Goal: Find contact information: Find contact information

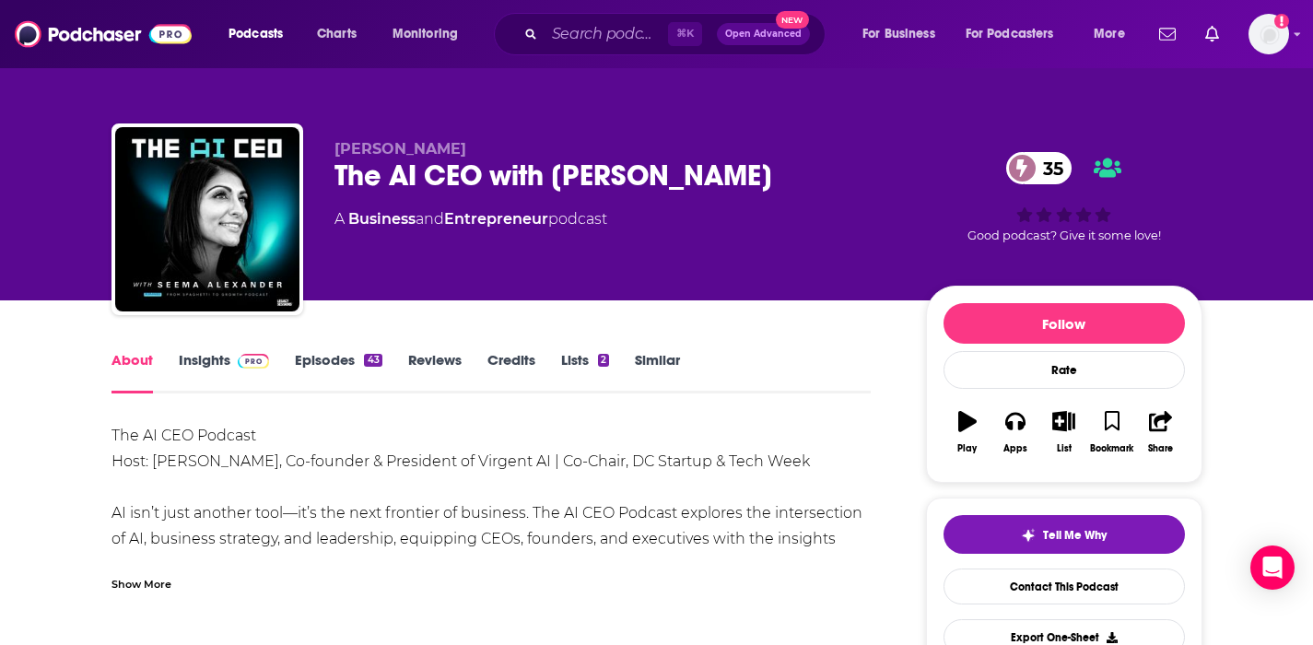
click at [201, 358] on link "Insights" at bounding box center [224, 372] width 91 height 42
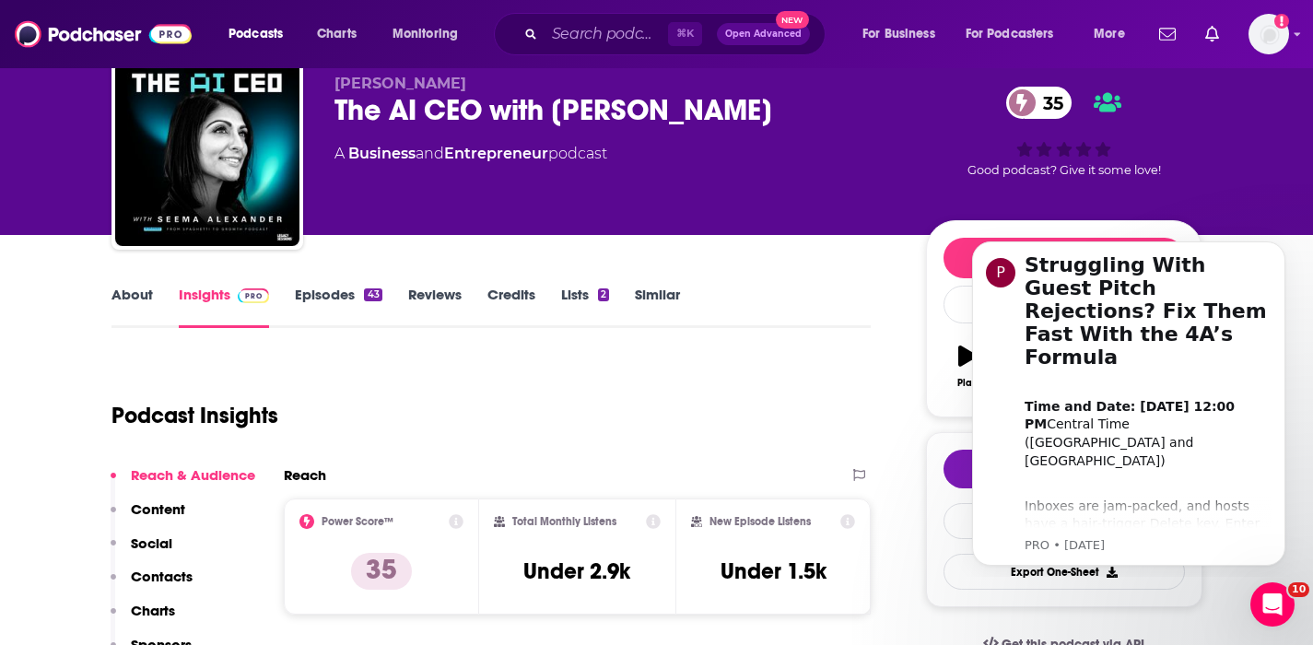
scroll to position [69, 0]
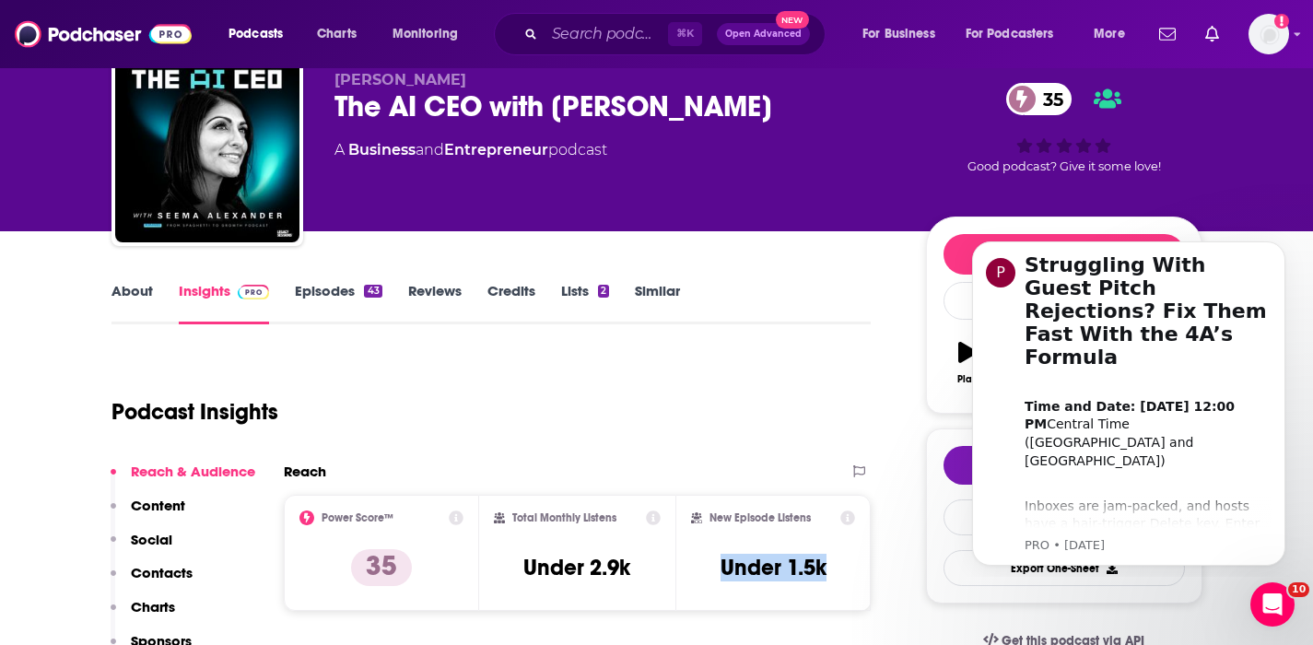
drag, startPoint x: 841, startPoint y: 559, endPoint x: 693, endPoint y: 574, distance: 149.1
click at [693, 574] on div "New Episode Listens Under 1.5k" at bounding box center [773, 552] width 165 height 85
copy h3 "Under 1.5k"
click at [135, 566] on p "Contacts" at bounding box center [162, 573] width 62 height 18
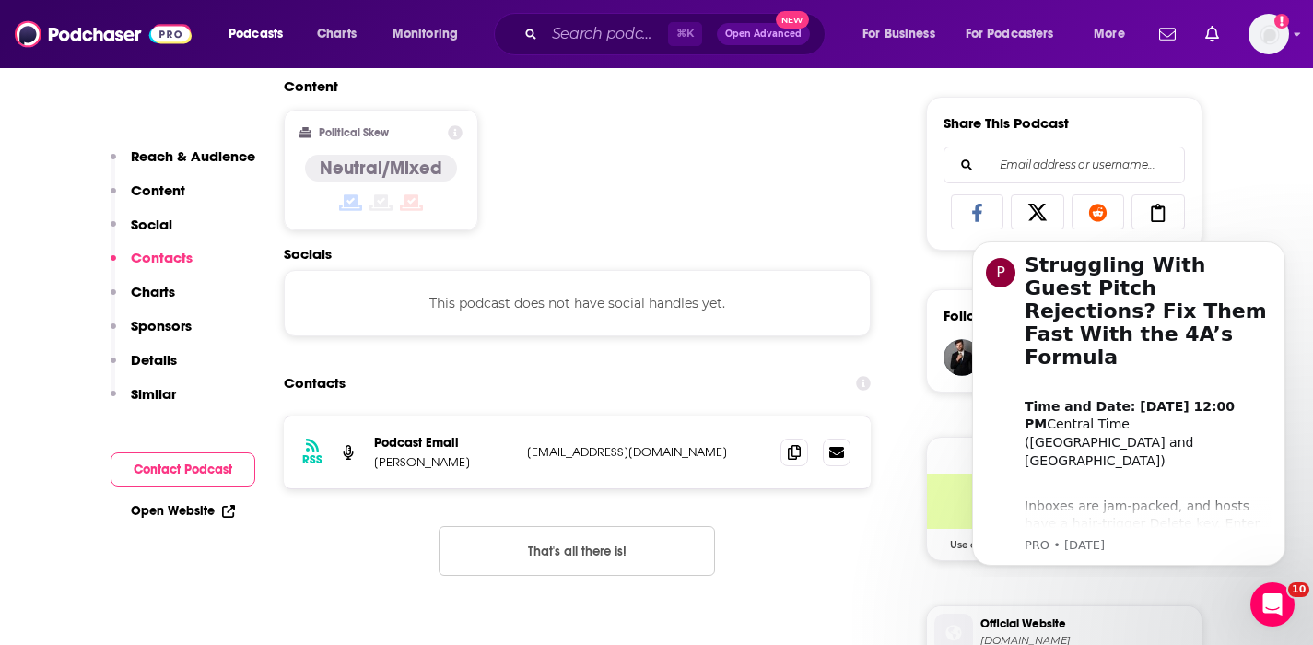
scroll to position [1238, 0]
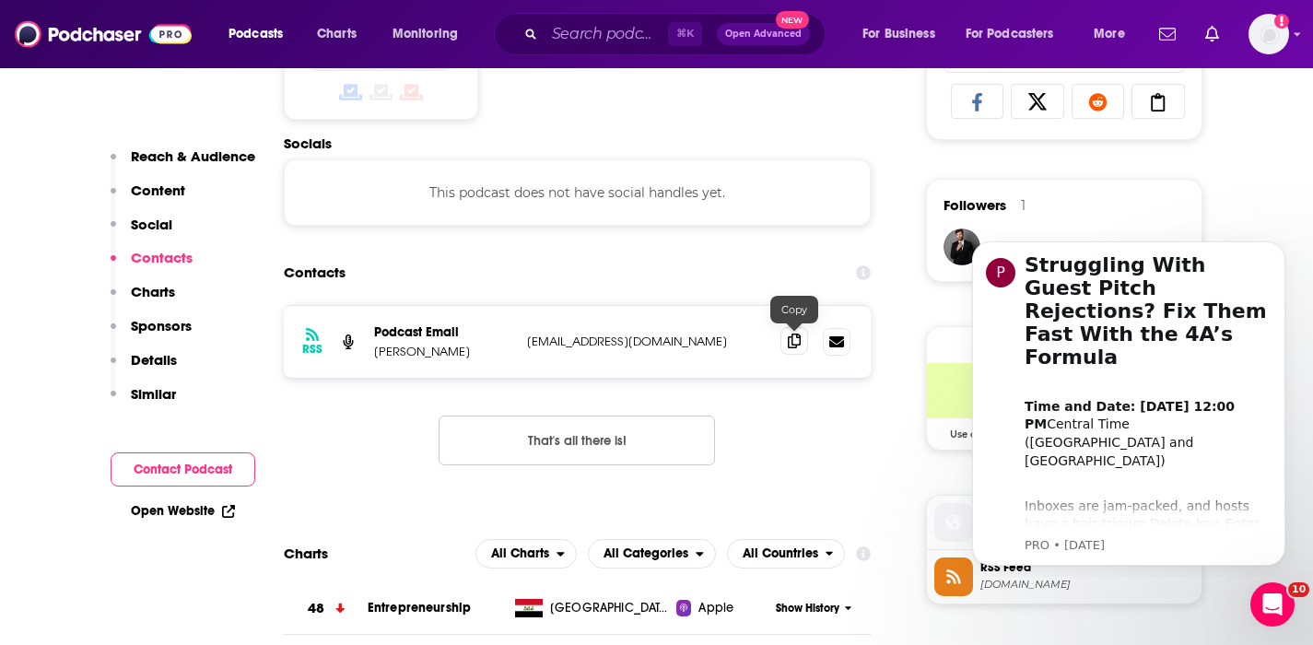
click at [786, 334] on span at bounding box center [794, 341] width 28 height 28
drag, startPoint x: 487, startPoint y: 357, endPoint x: 373, endPoint y: 359, distance: 114.3
click at [374, 359] on p "Seema Alexander" at bounding box center [443, 352] width 138 height 16
copy p "Seema Alexander"
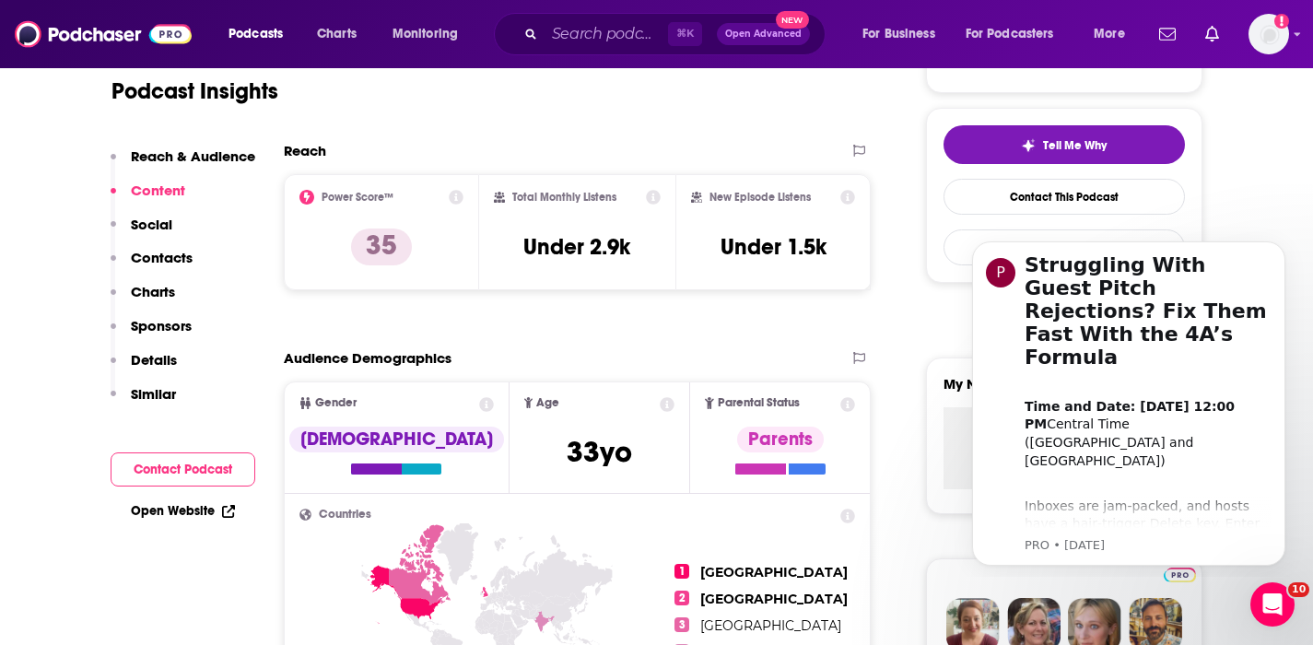
scroll to position [0, 0]
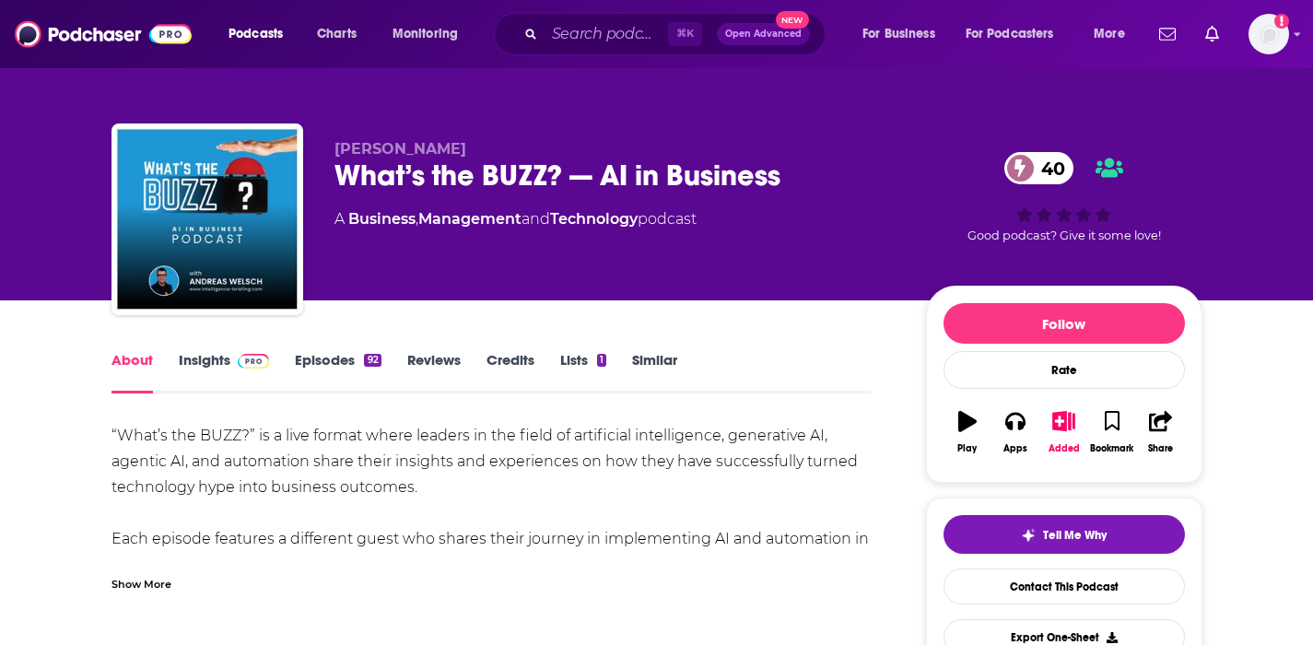
click at [214, 358] on link "Insights" at bounding box center [224, 372] width 91 height 42
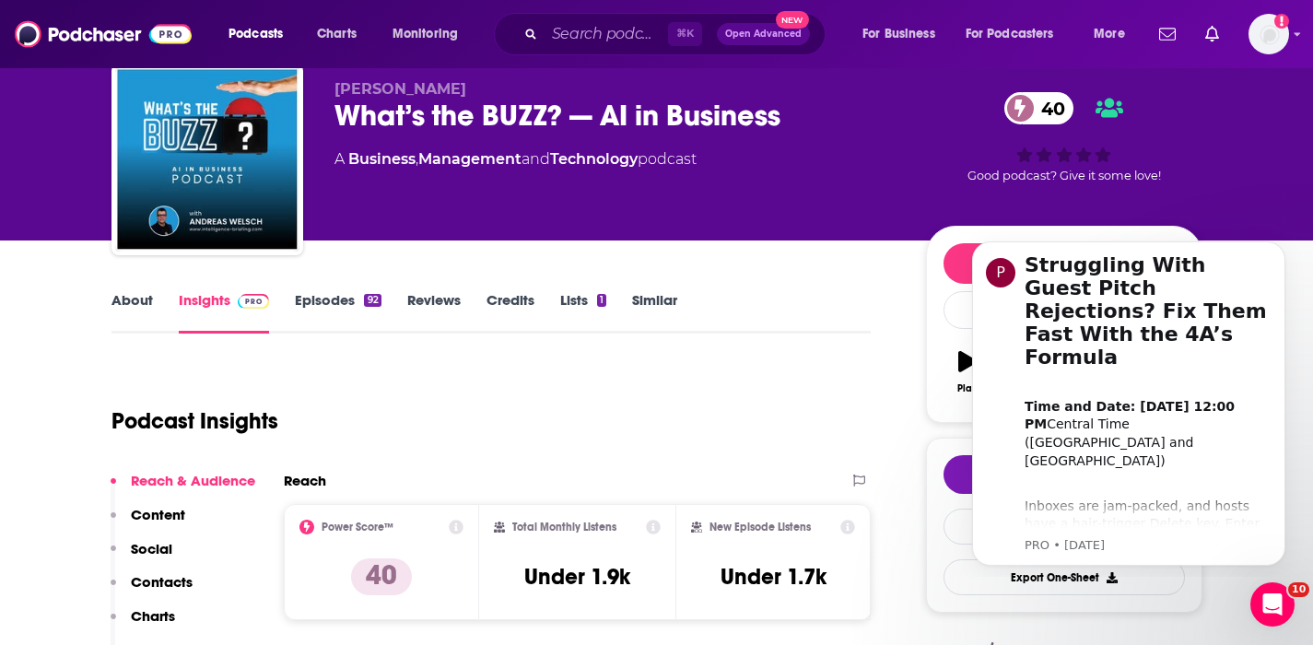
scroll to position [125, 0]
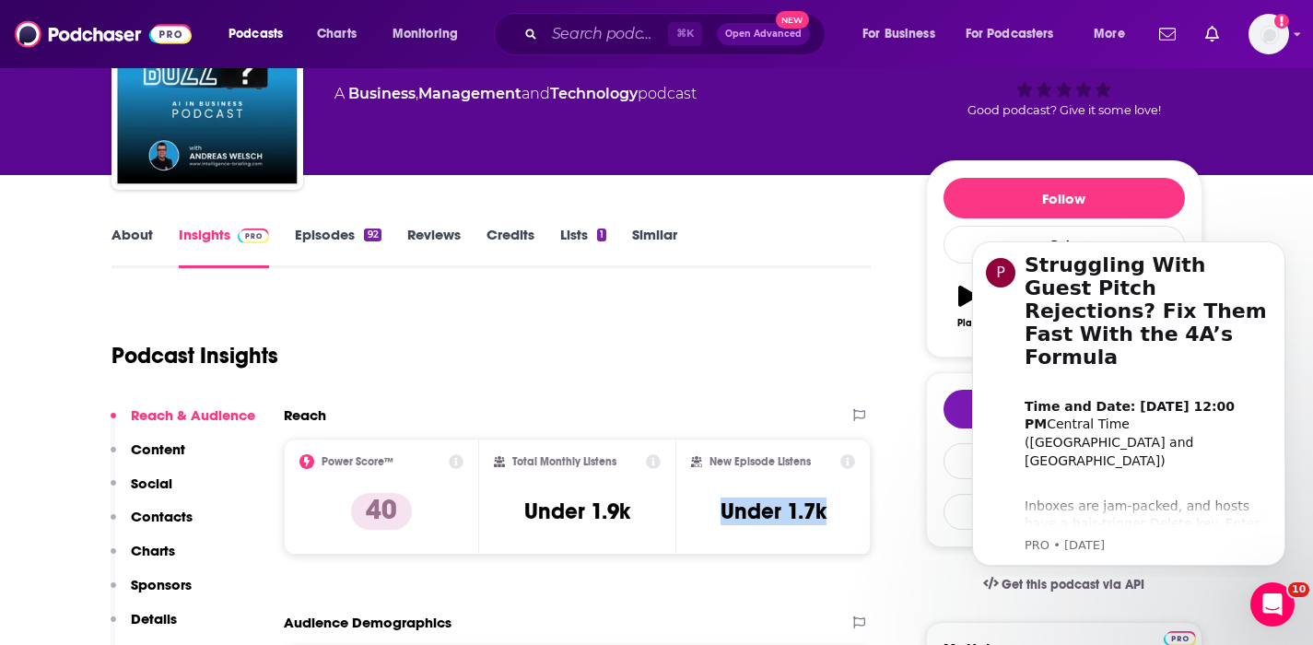
drag, startPoint x: 852, startPoint y: 502, endPoint x: 710, endPoint y: 510, distance: 142.1
click at [710, 510] on div "New Episode Listens Under 1.7k" at bounding box center [773, 496] width 165 height 85
copy h3 "Under 1.7k"
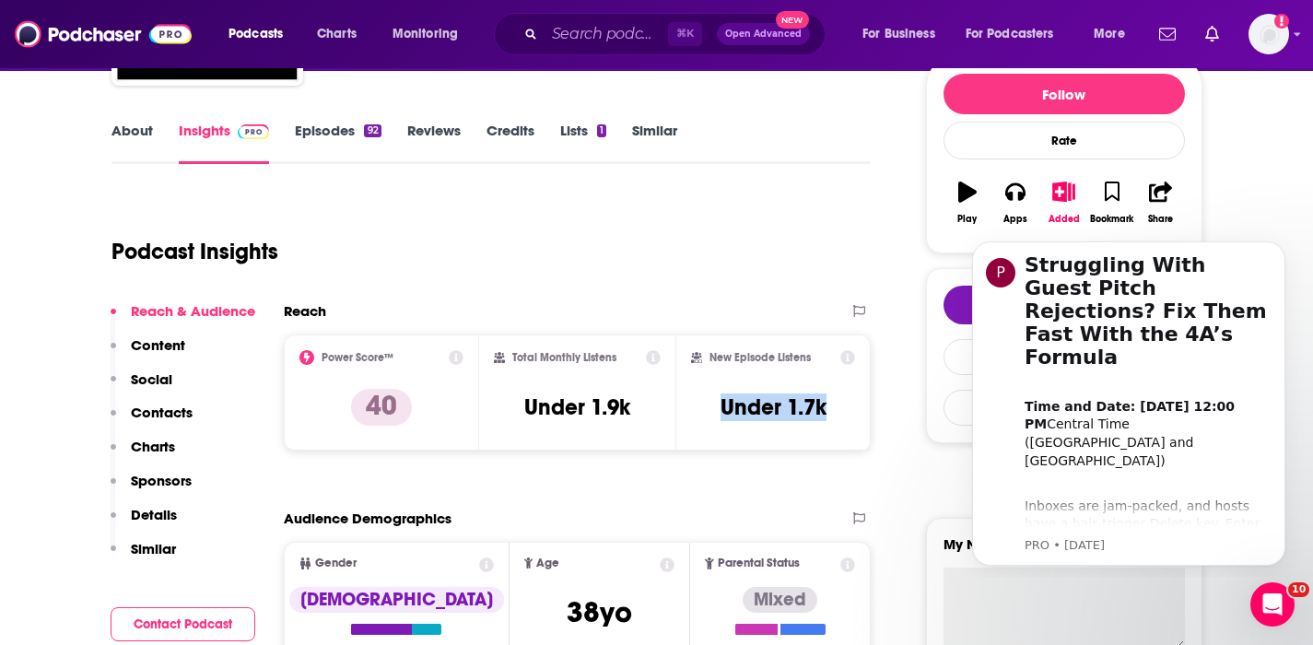
scroll to position [230, 0]
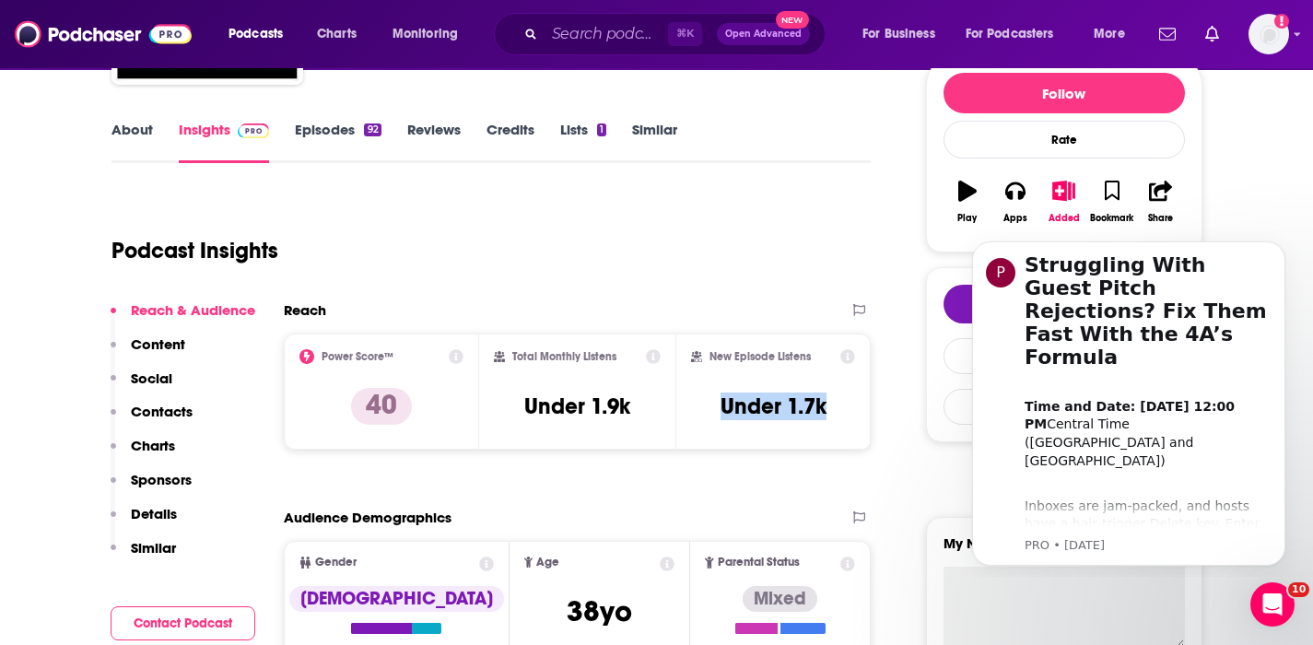
click at [176, 411] on p "Contacts" at bounding box center [162, 412] width 62 height 18
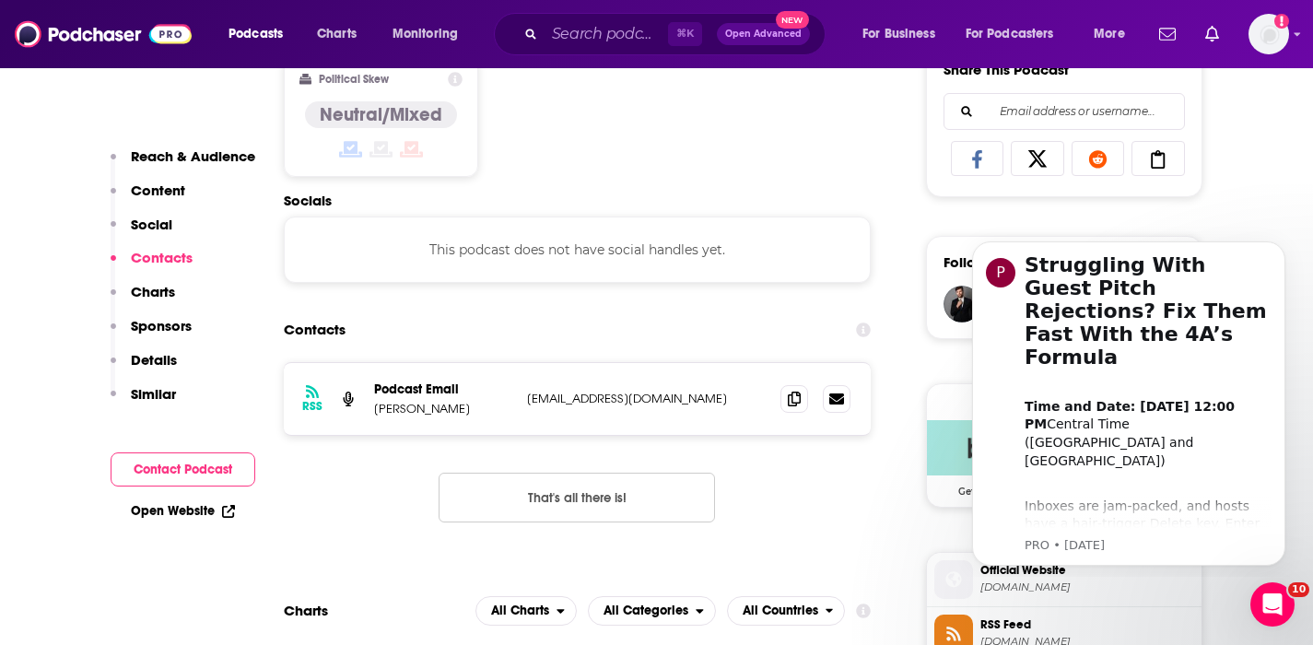
scroll to position [1238, 0]
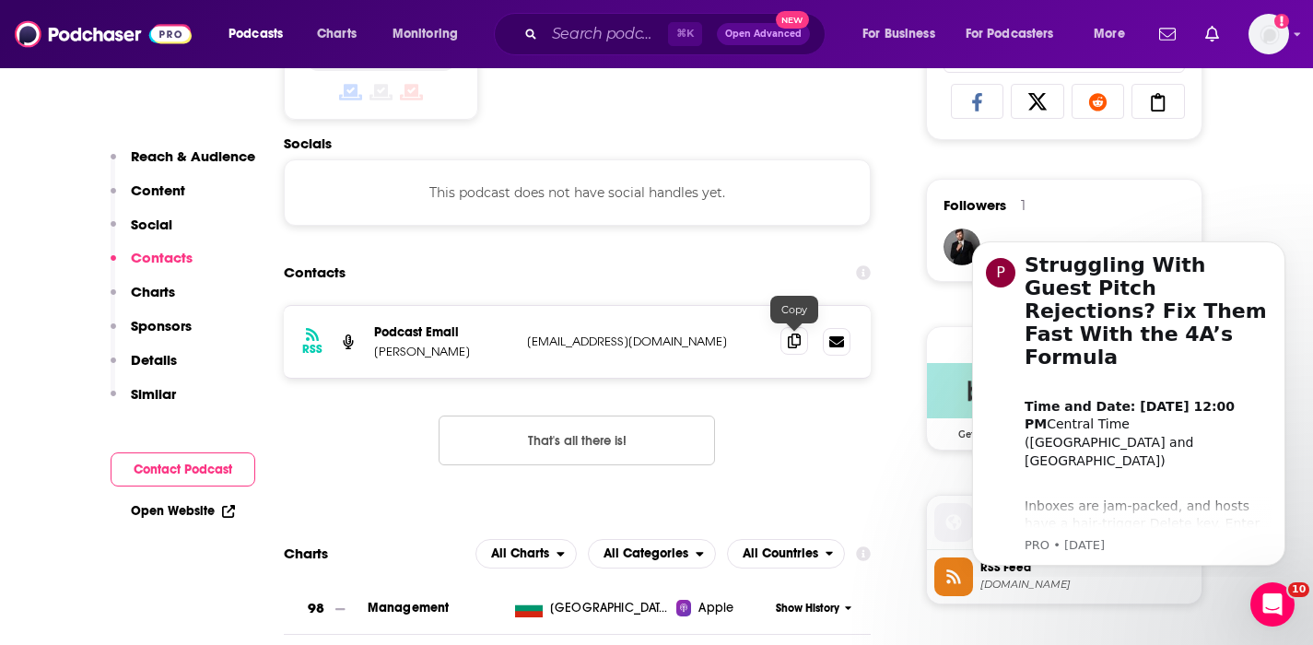
click at [790, 335] on icon at bounding box center [794, 341] width 13 height 15
drag, startPoint x: 474, startPoint y: 348, endPoint x: 375, endPoint y: 358, distance: 99.1
click at [375, 358] on p "Andreas Welsch" at bounding box center [443, 352] width 138 height 16
copy p "Andreas Welsch"
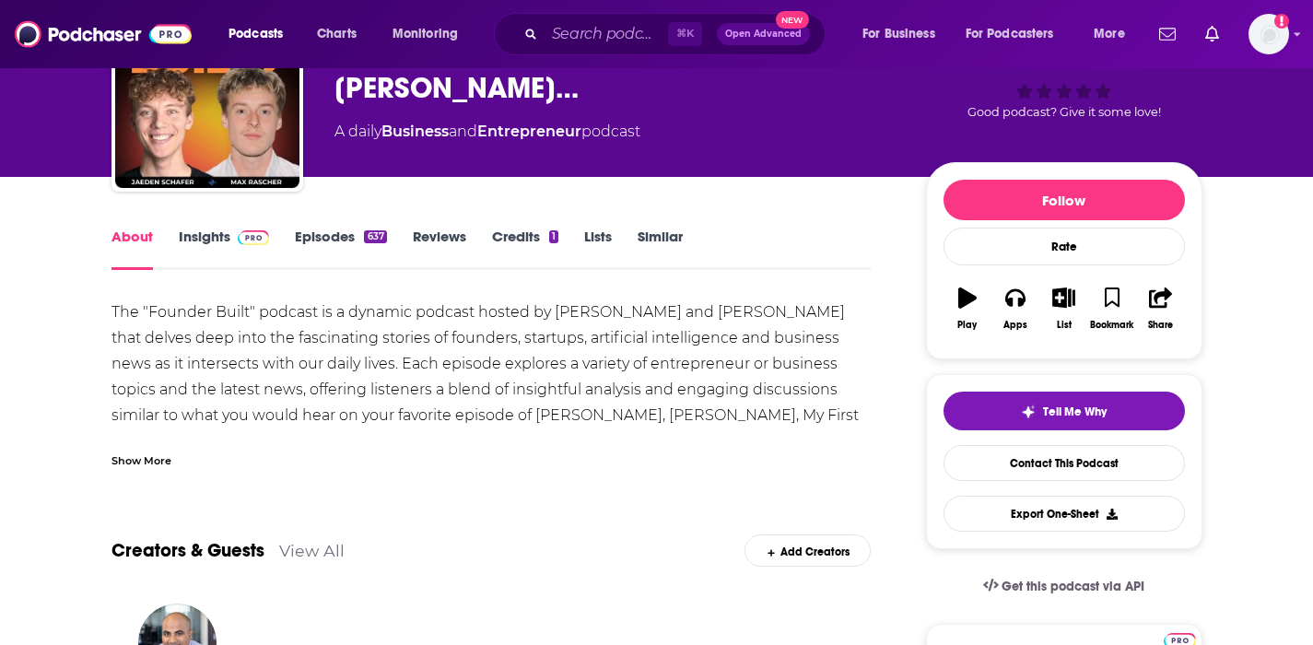
scroll to position [29, 0]
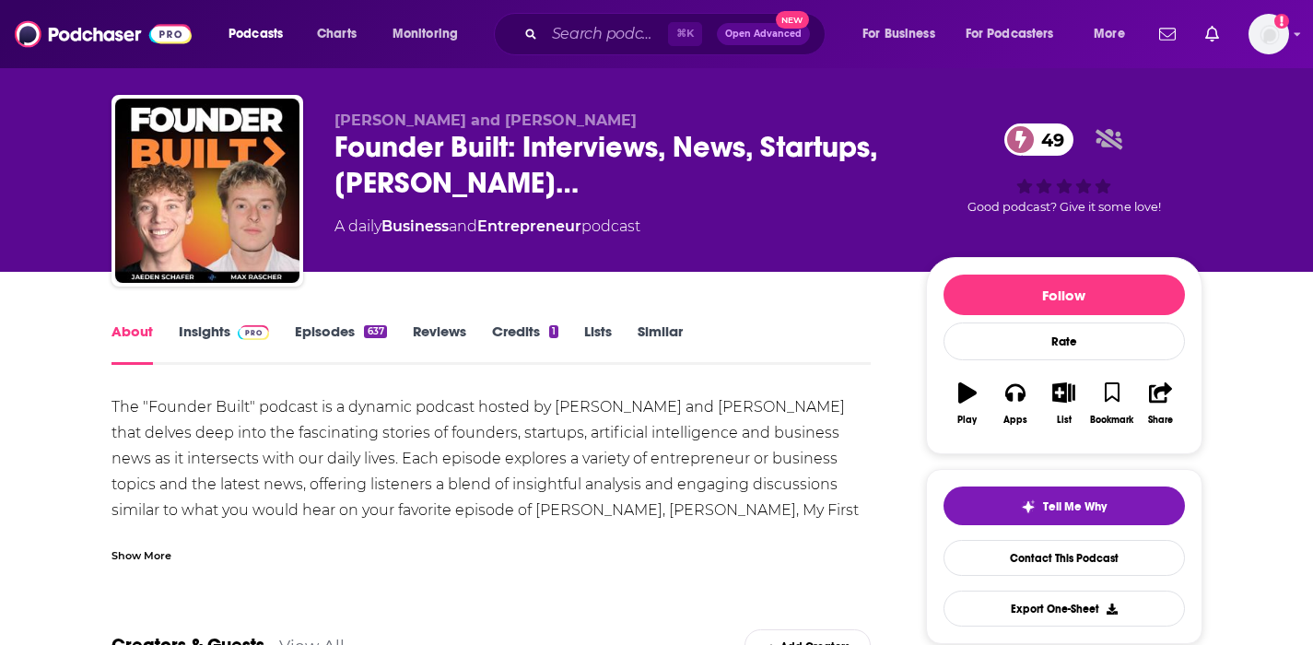
click at [211, 326] on link "Insights" at bounding box center [224, 344] width 91 height 42
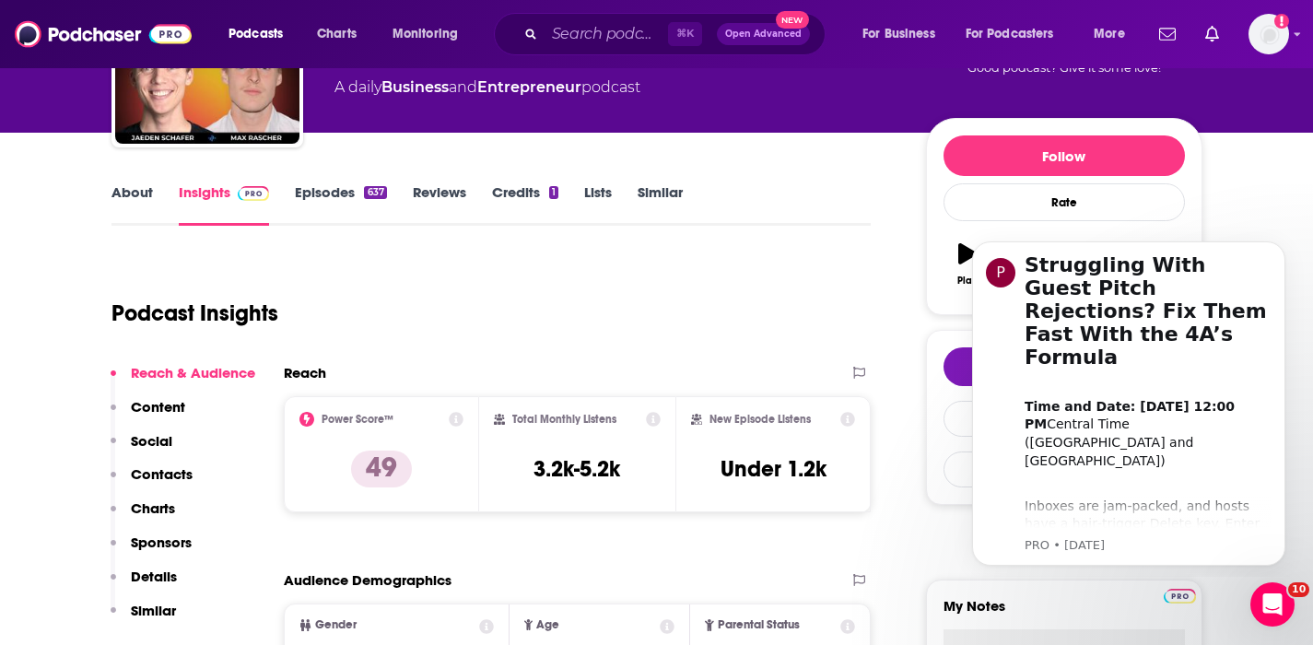
scroll to position [313, 0]
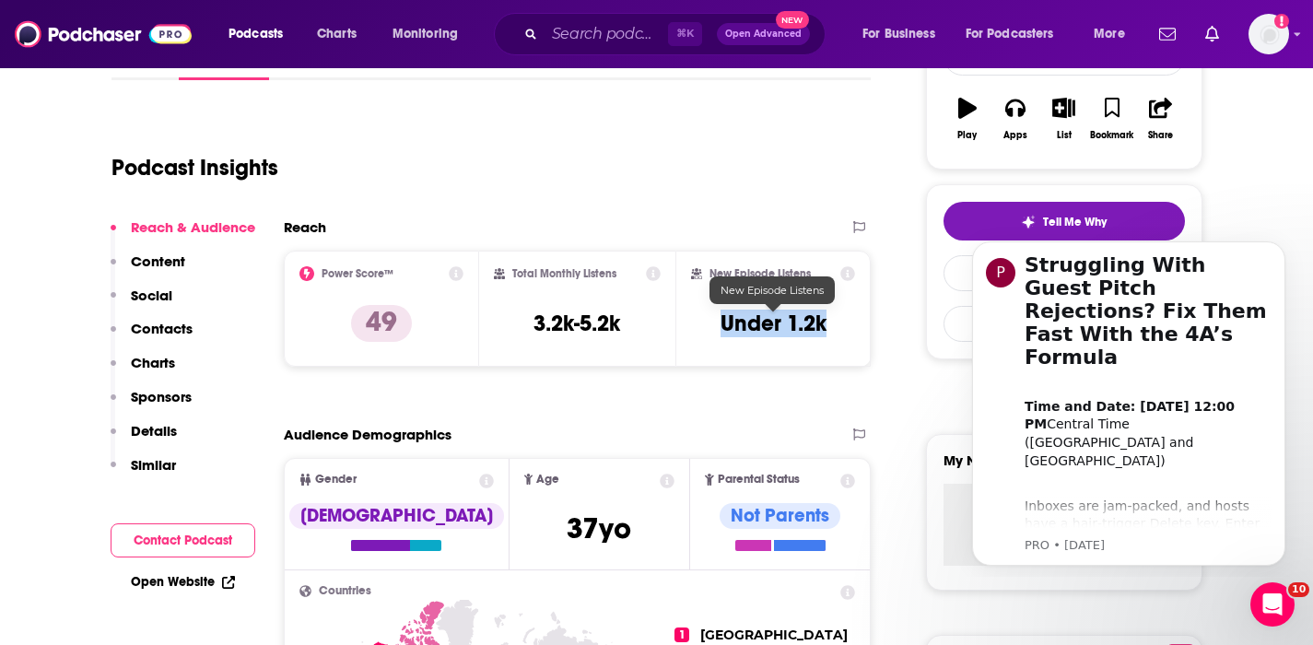
drag, startPoint x: 831, startPoint y: 323, endPoint x: 711, endPoint y: 323, distance: 119.8
click at [711, 323] on div "New Episode Listens Under 1.2k" at bounding box center [773, 308] width 165 height 85
copy h3 "Under 1.2k"
click at [180, 324] on p "Contacts" at bounding box center [162, 329] width 62 height 18
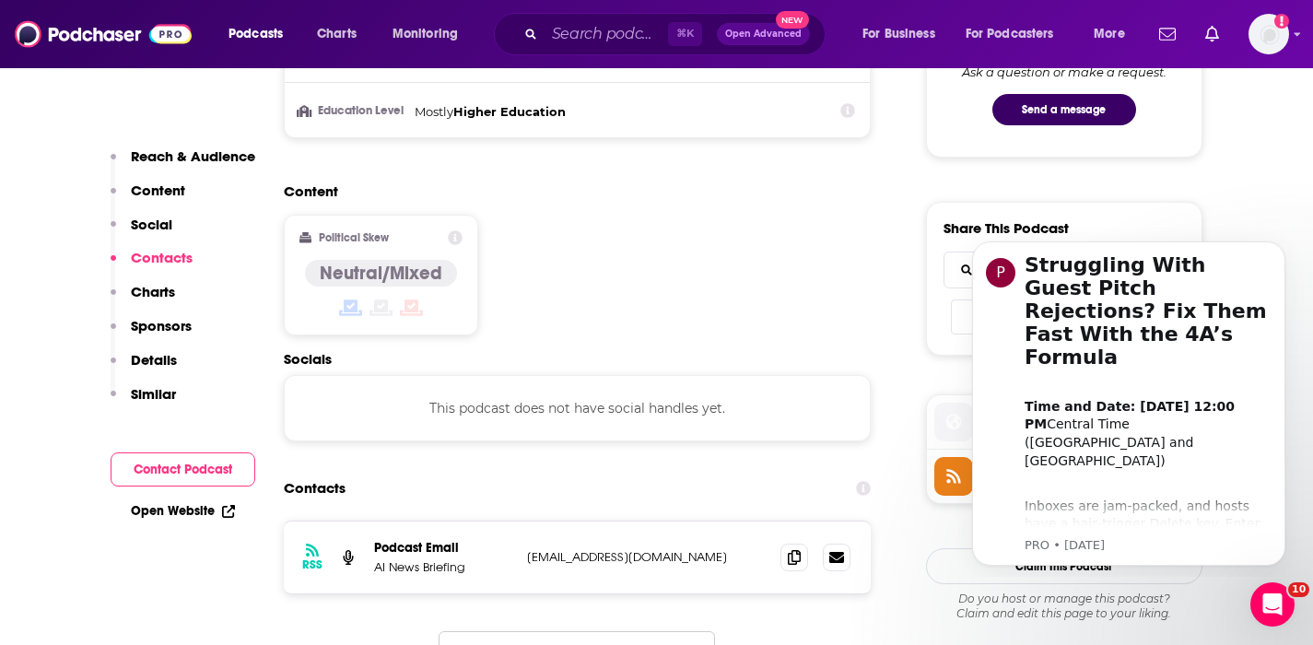
scroll to position [1238, 0]
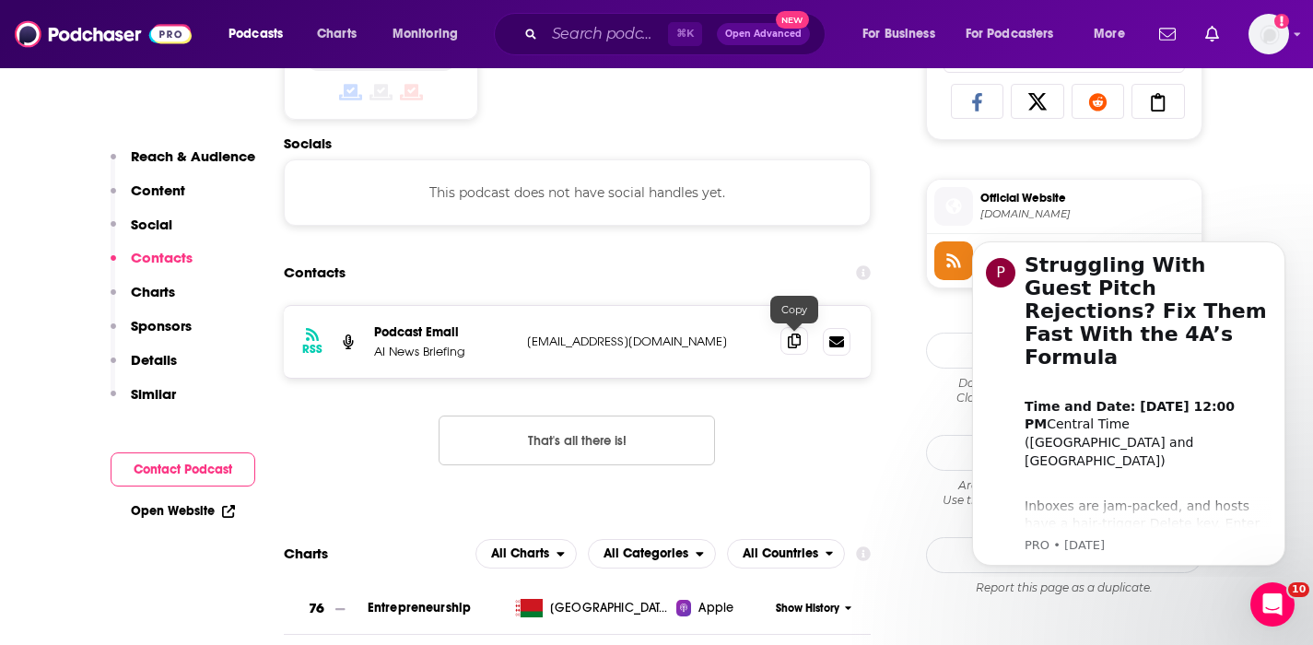
click at [792, 343] on icon at bounding box center [794, 341] width 13 height 15
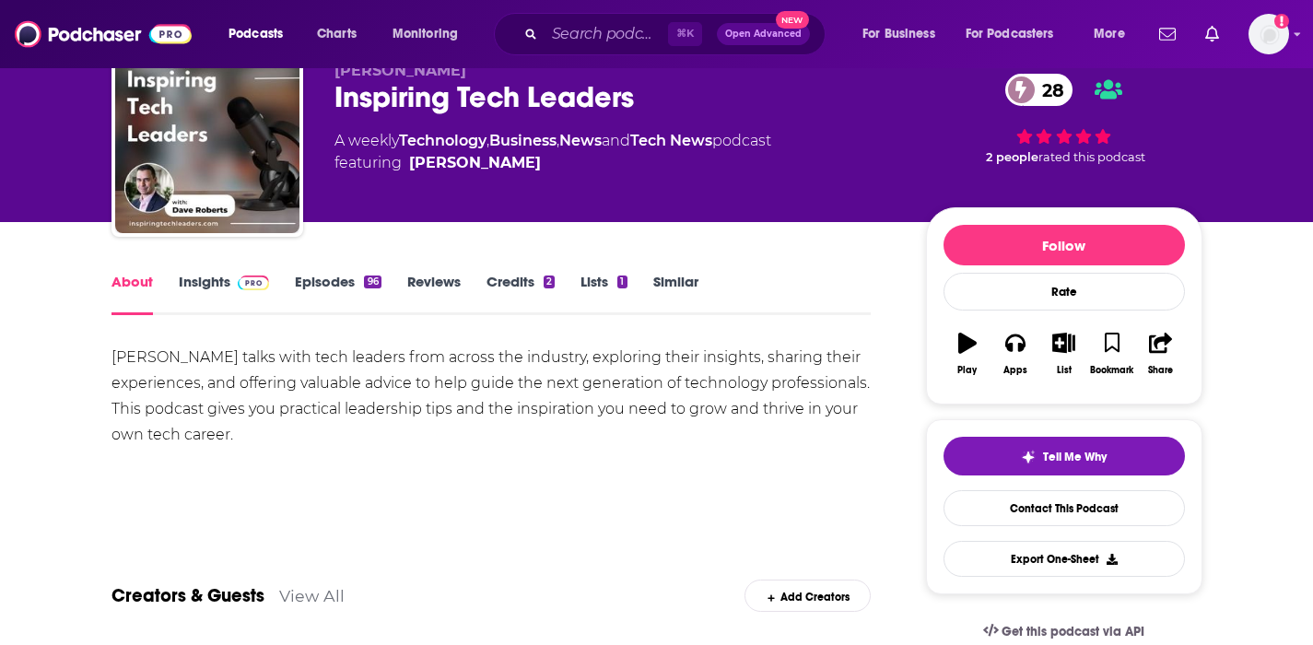
scroll to position [82, 0]
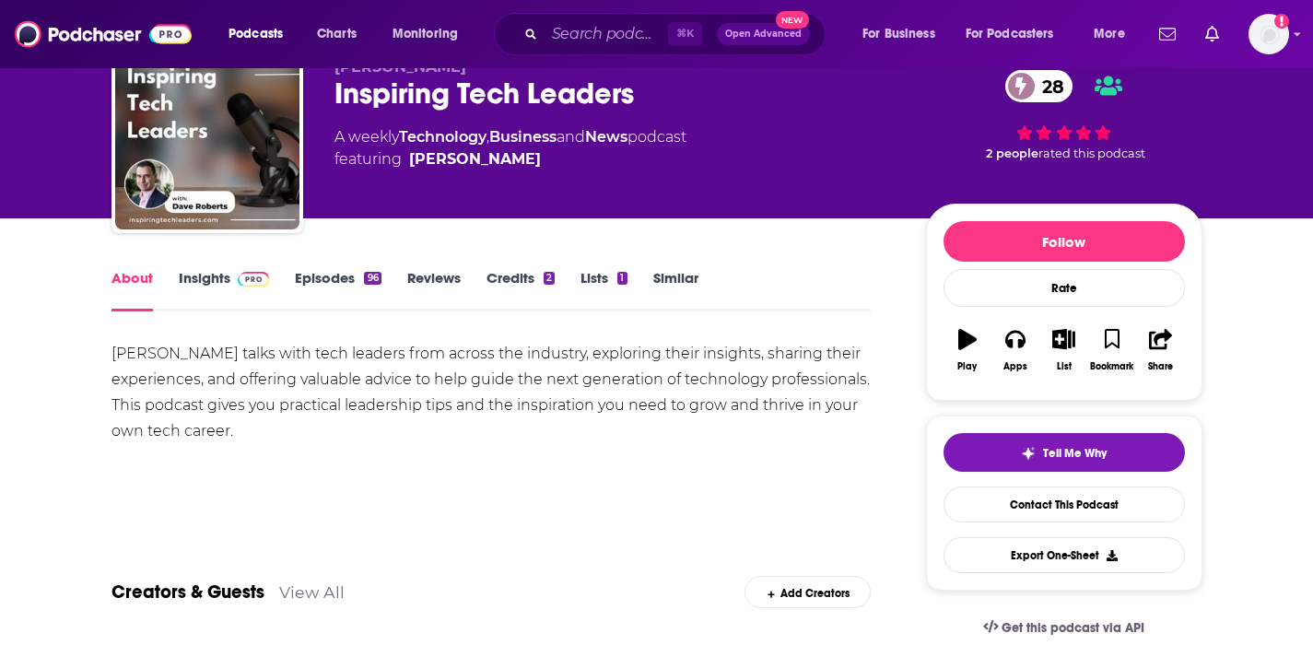
click at [221, 274] on link "Insights" at bounding box center [224, 290] width 91 height 42
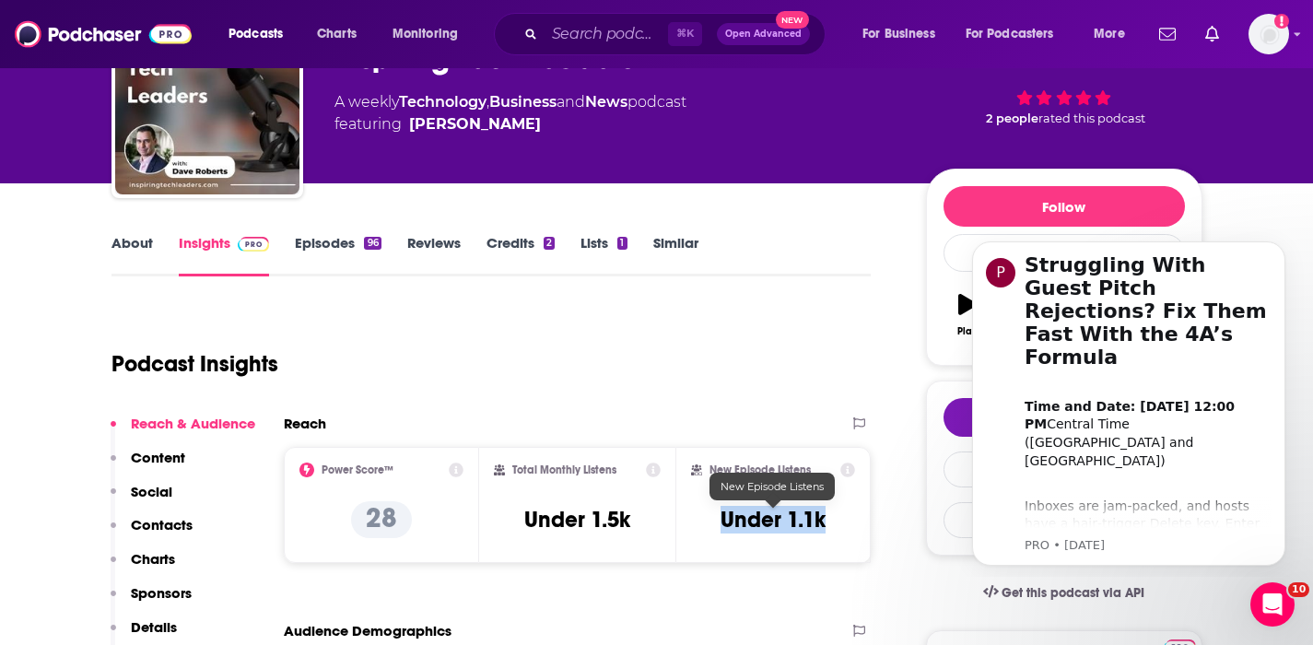
drag, startPoint x: 827, startPoint y: 521, endPoint x: 721, endPoint y: 526, distance: 107.0
click at [721, 526] on div "New Episode Listens Under 1.1k" at bounding box center [773, 505] width 165 height 85
copy h3 "Under 1.1k"
click at [170, 523] on p "Contacts" at bounding box center [162, 525] width 62 height 18
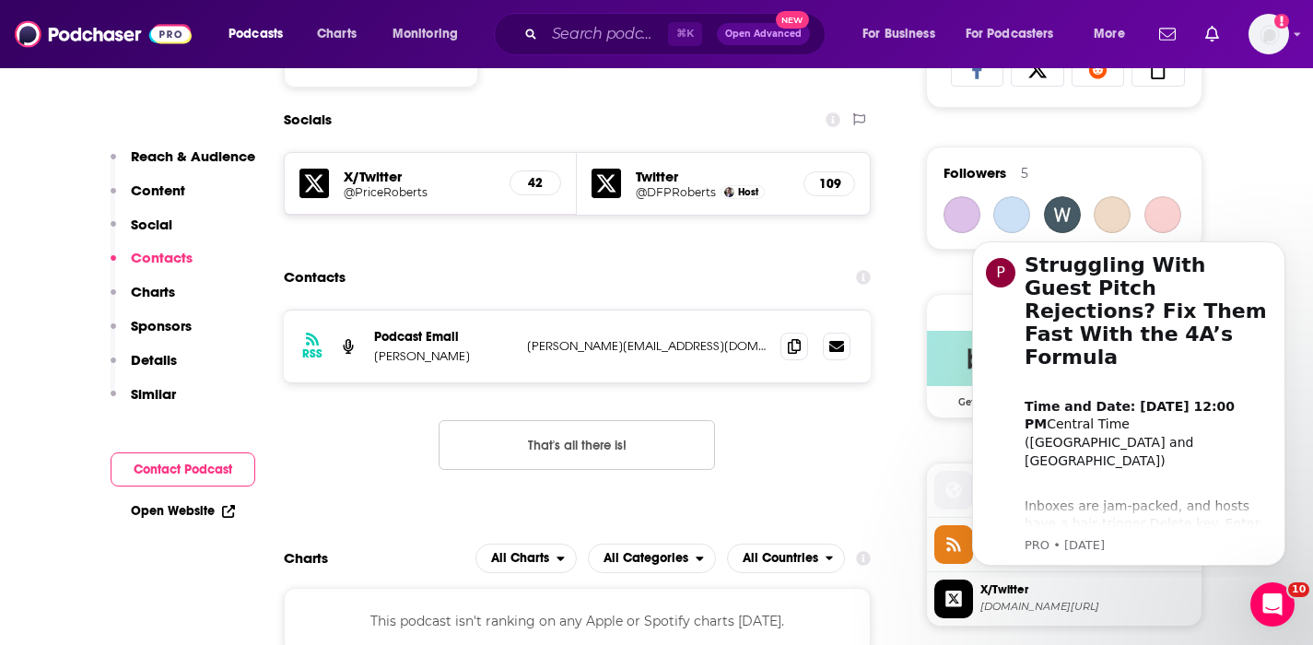
scroll to position [1275, 0]
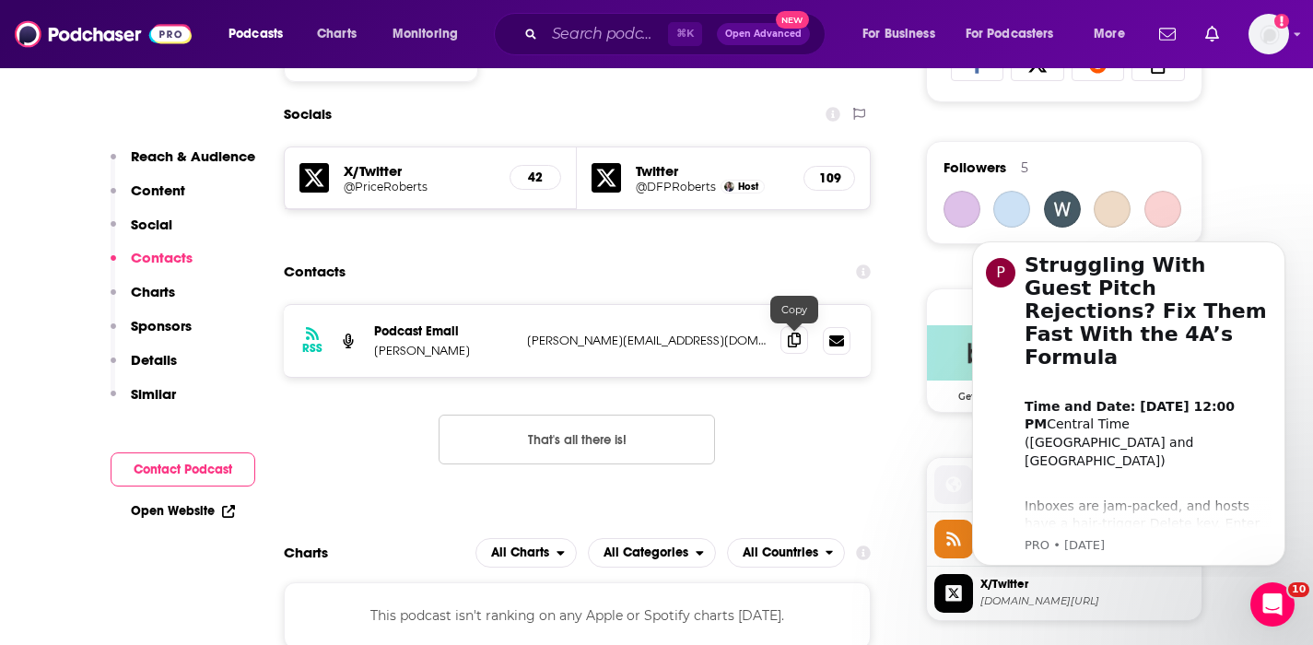
click at [794, 337] on icon at bounding box center [794, 340] width 13 height 15
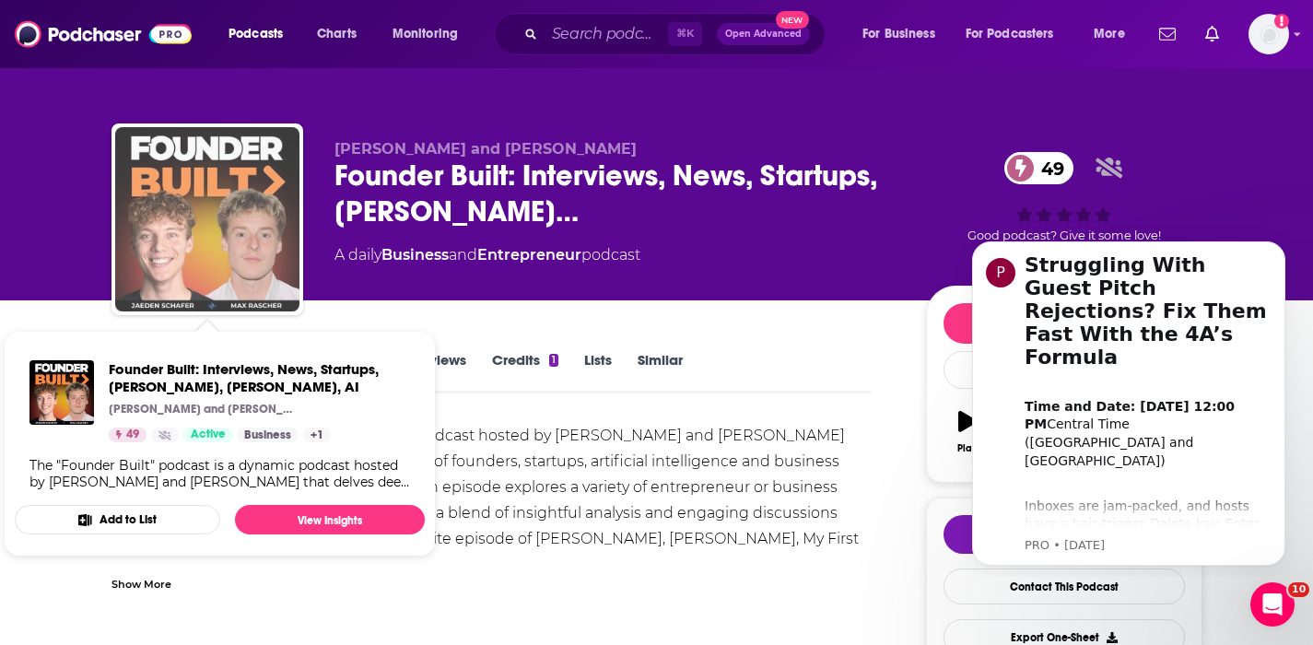
click at [183, 220] on img "Founder Built: Interviews, News, Startups, Lex Fridman, Joe Rogan, AI" at bounding box center [207, 219] width 184 height 184
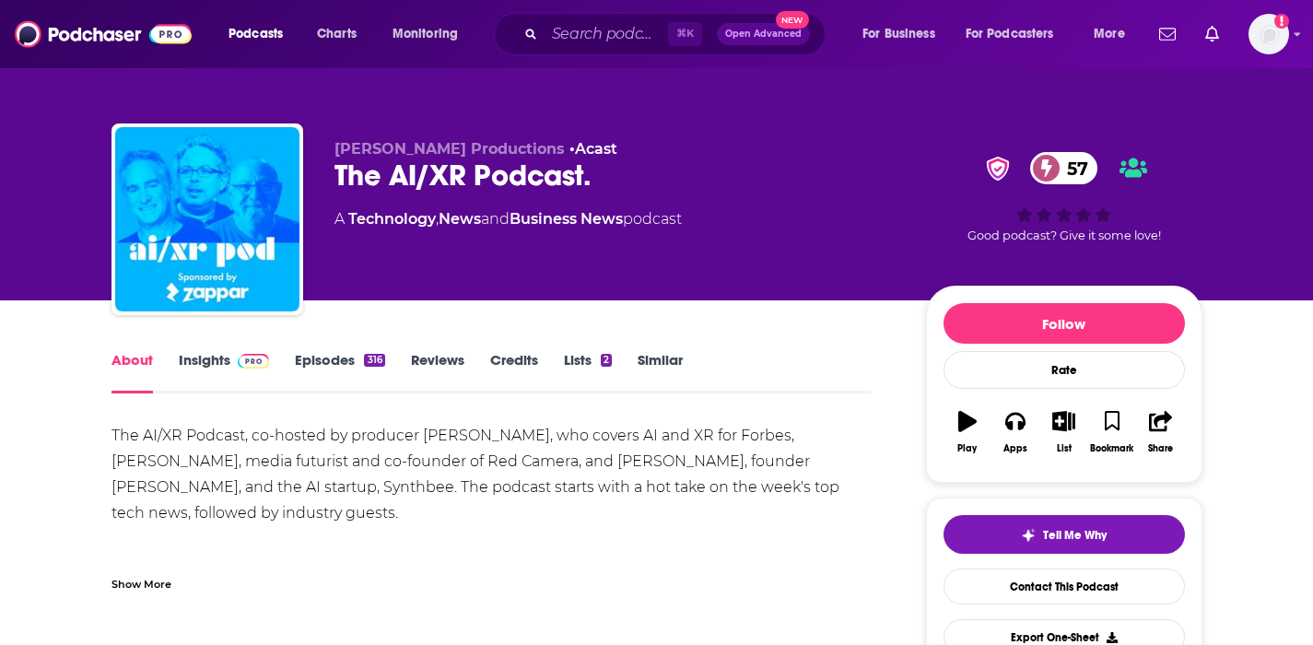
click at [194, 360] on link "Insights" at bounding box center [224, 372] width 91 height 42
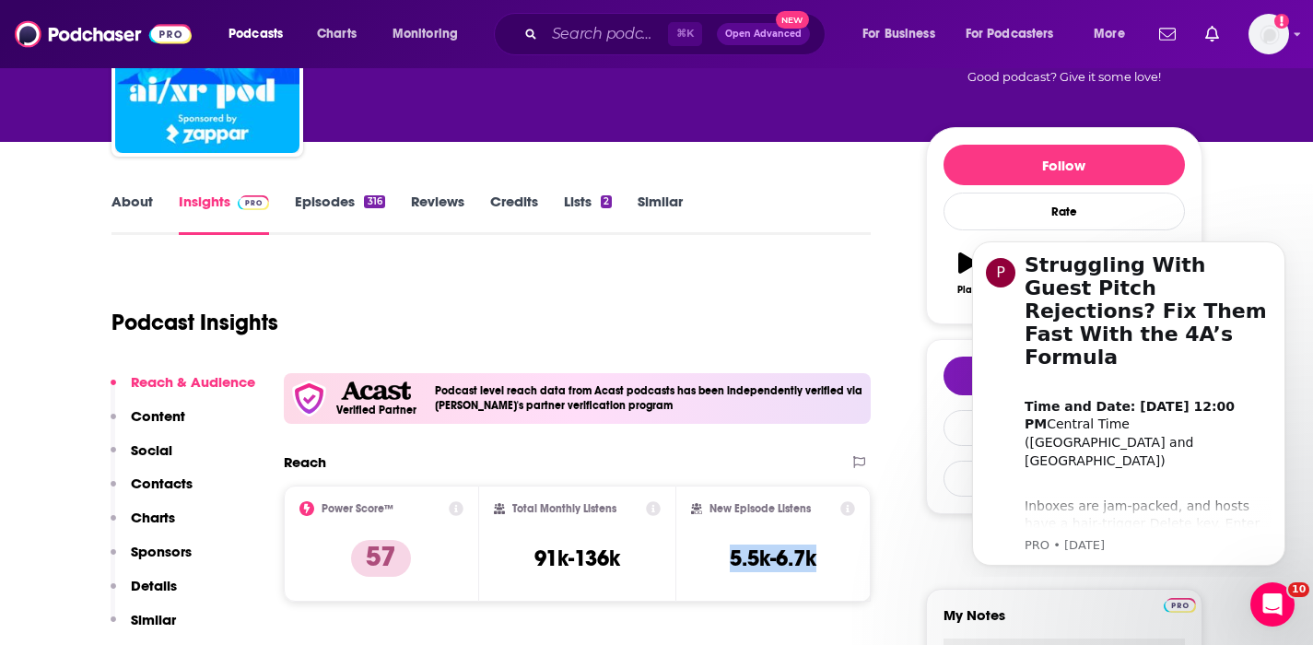
drag, startPoint x: 823, startPoint y: 557, endPoint x: 718, endPoint y: 568, distance: 105.6
click at [718, 568] on div "New Episode Listens 5.5k-6.7k" at bounding box center [773, 543] width 165 height 85
copy h3 "5.5k-6.7k"
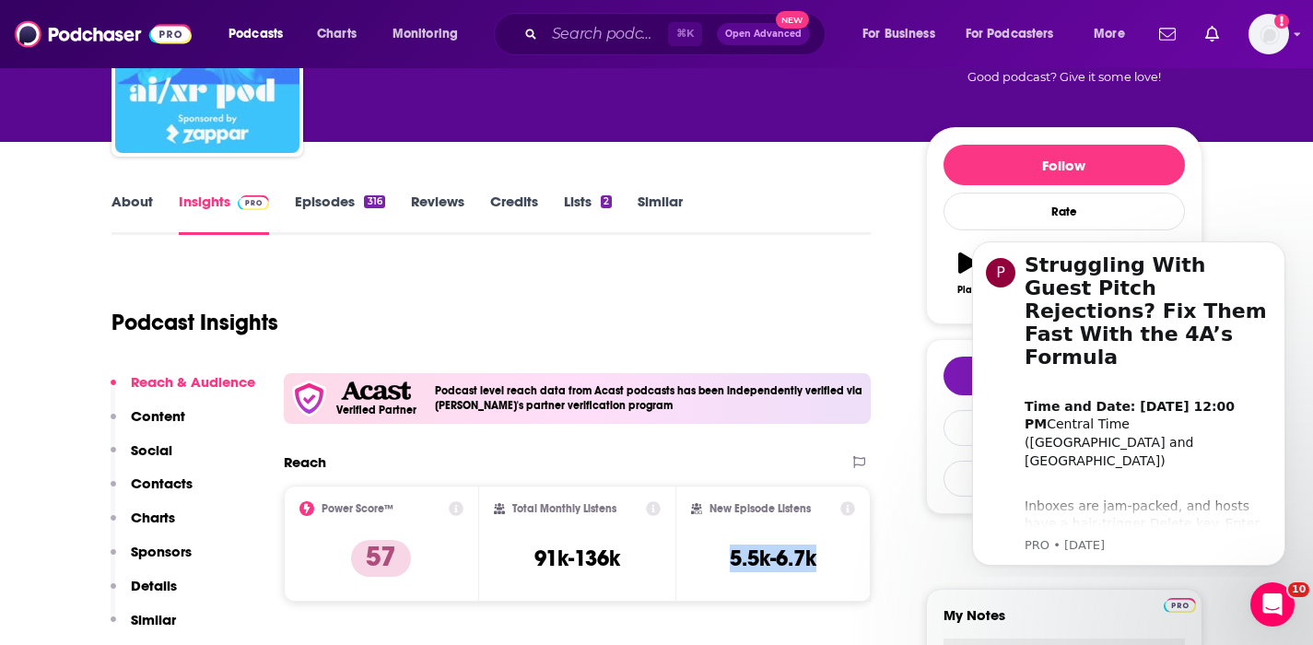
click at [184, 89] on img "The AI/XR Podcast." at bounding box center [207, 61] width 184 height 184
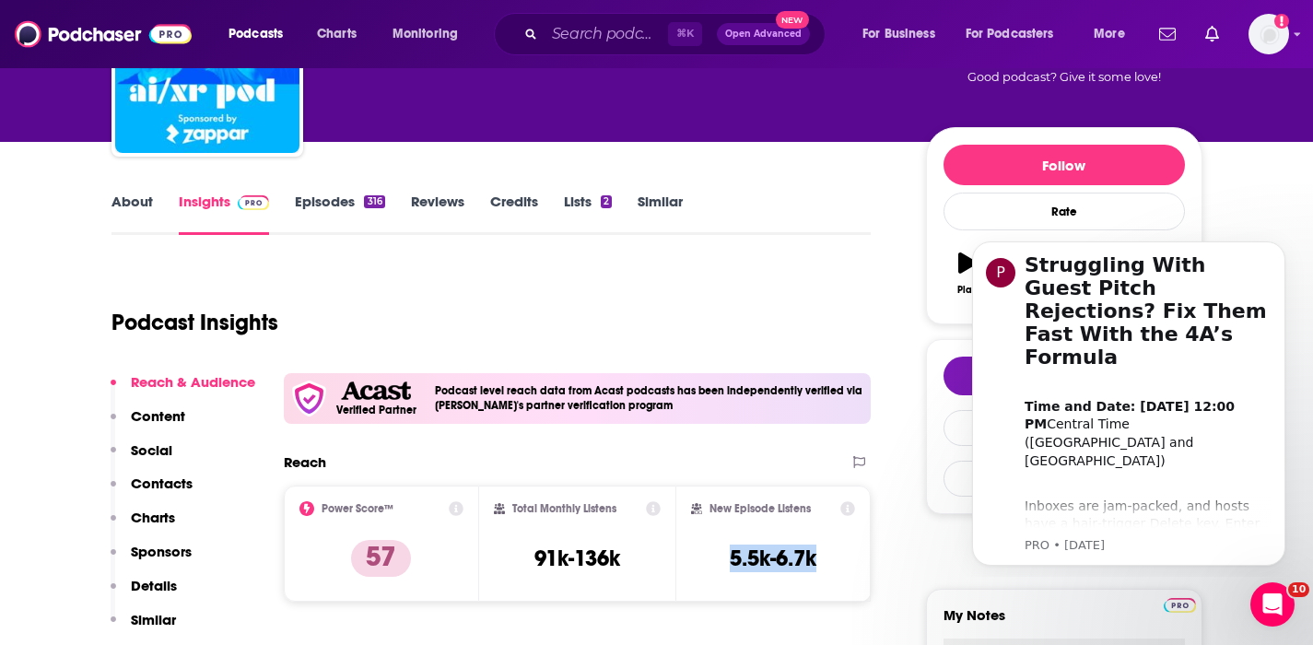
click at [158, 482] on p "Contacts" at bounding box center [162, 484] width 62 height 18
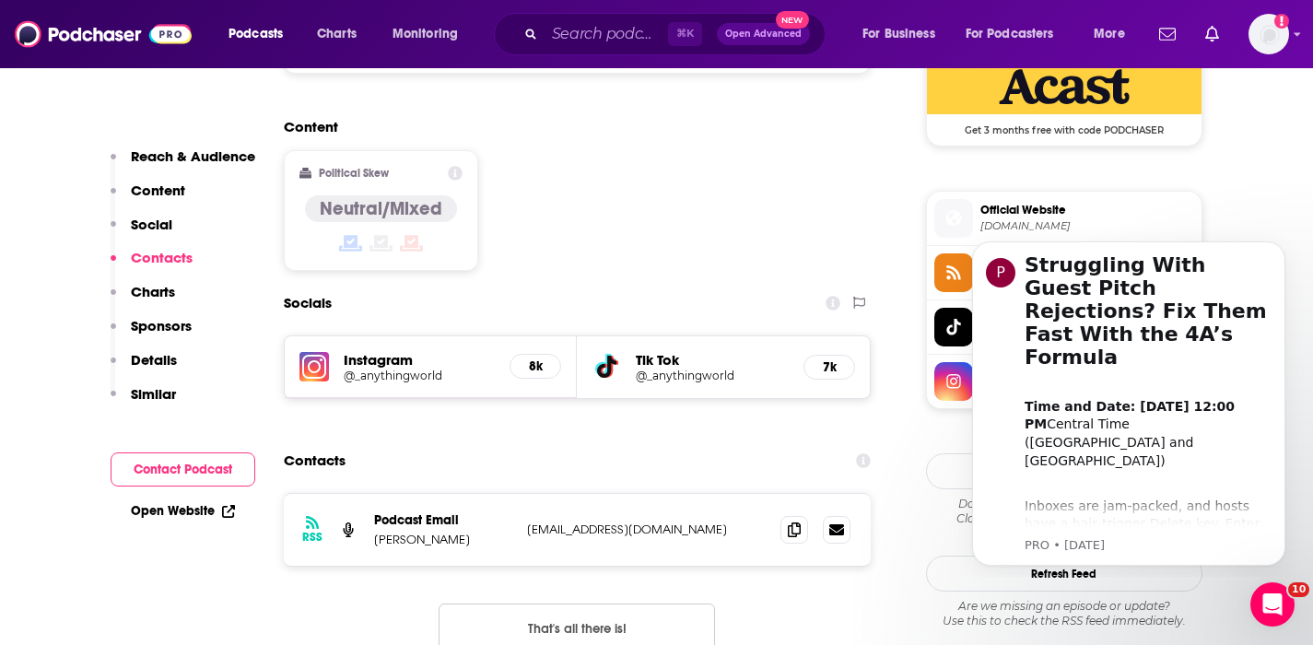
scroll to position [1601, 0]
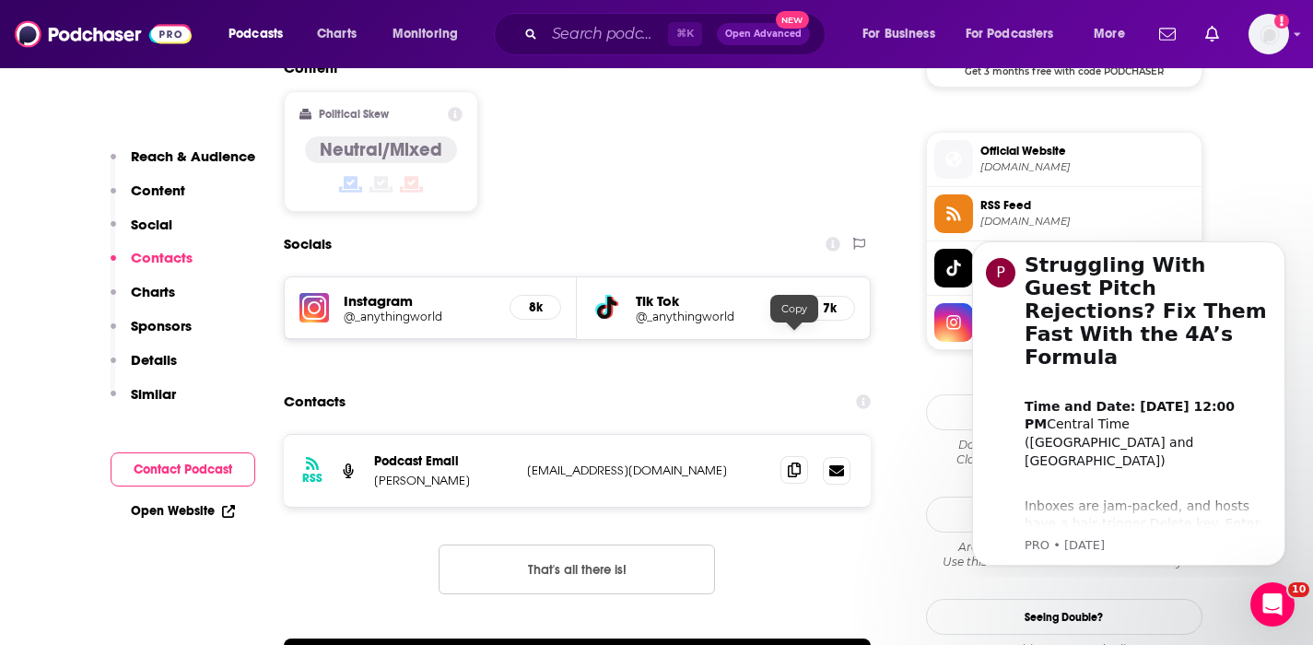
click at [790, 463] on icon at bounding box center [794, 470] width 13 height 15
drag, startPoint x: 484, startPoint y: 360, endPoint x: 377, endPoint y: 355, distance: 107.0
click at [377, 435] on div "RSS Podcast Email Charlie Fink cdfink@gmail.com cdfink@gmail.com" at bounding box center [578, 471] width 588 height 72
copy p "Charlie Fink"
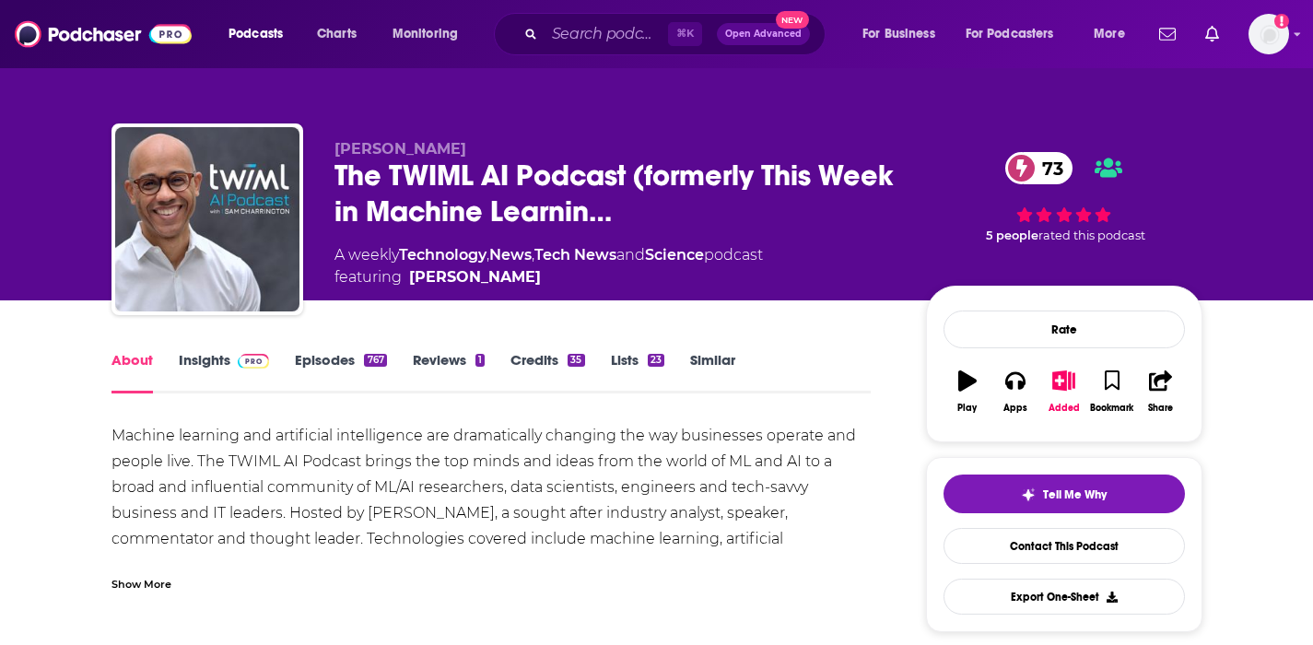
click at [223, 354] on link "Insights" at bounding box center [224, 372] width 91 height 42
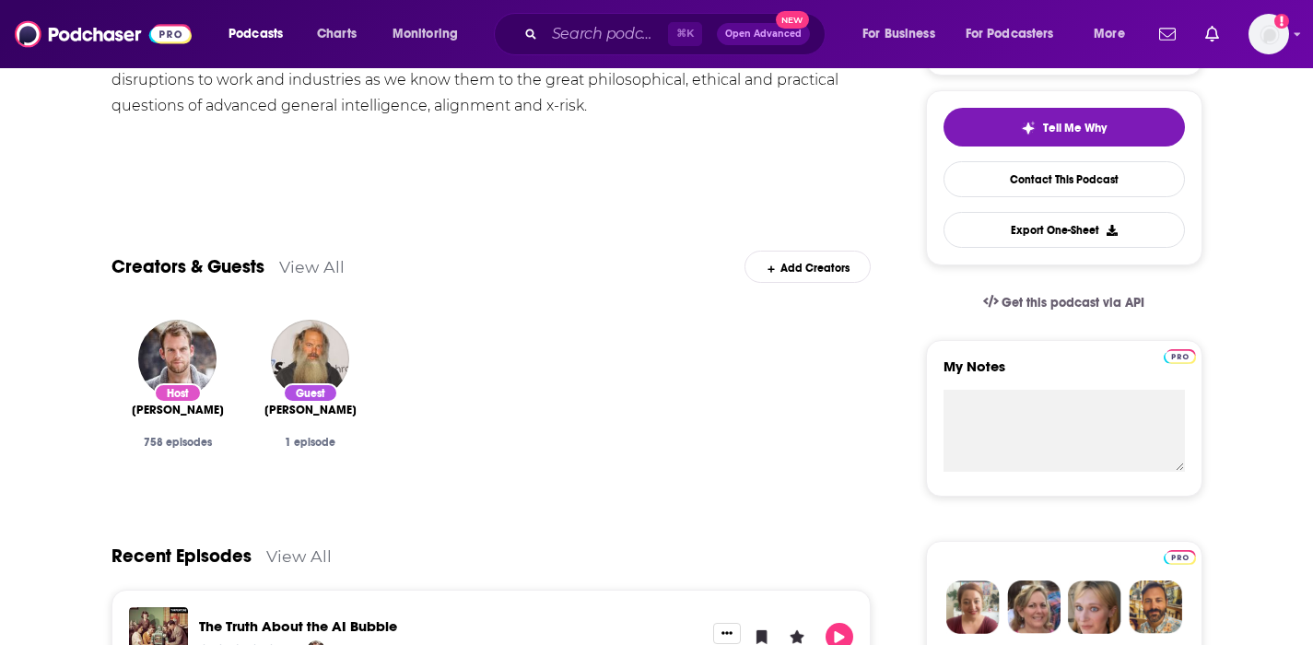
scroll to position [278, 0]
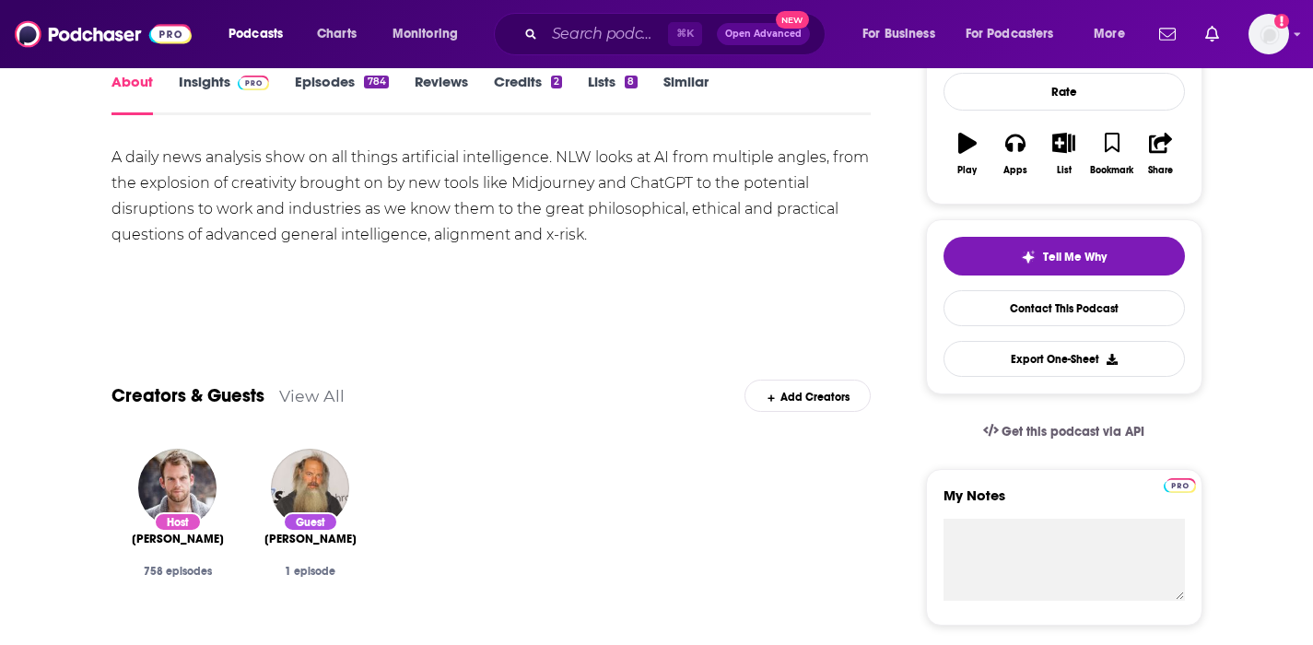
click at [217, 82] on link "Insights" at bounding box center [224, 94] width 91 height 42
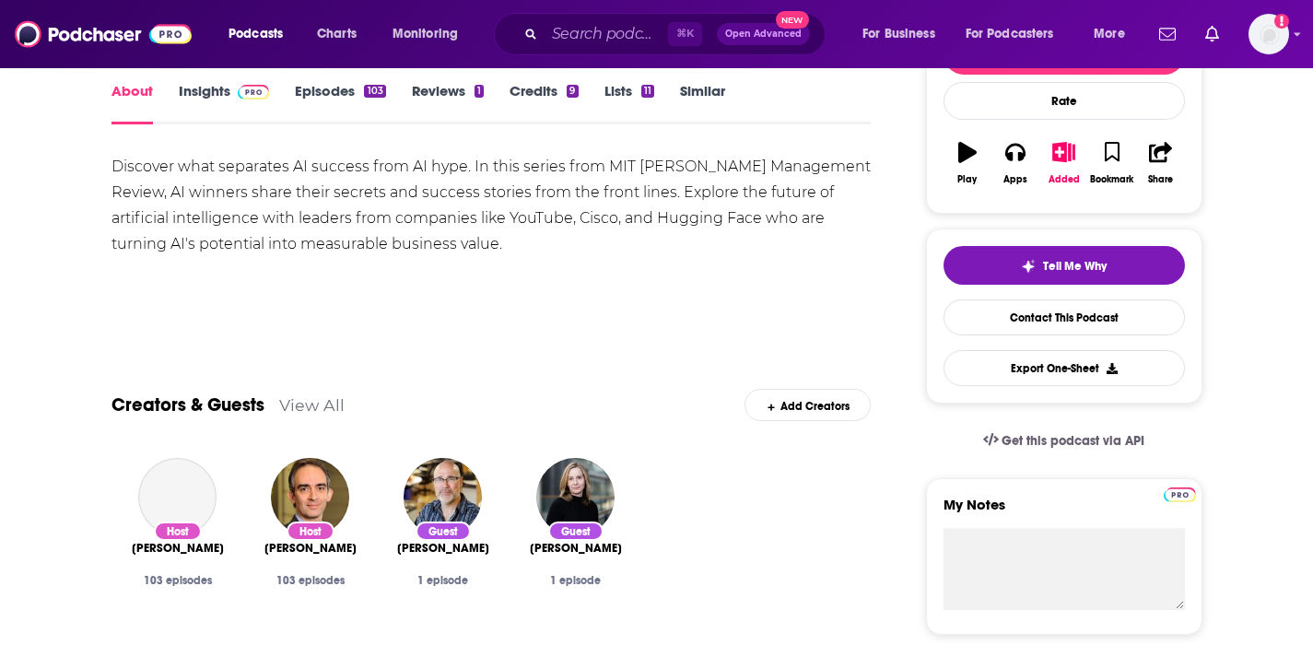
scroll to position [49, 0]
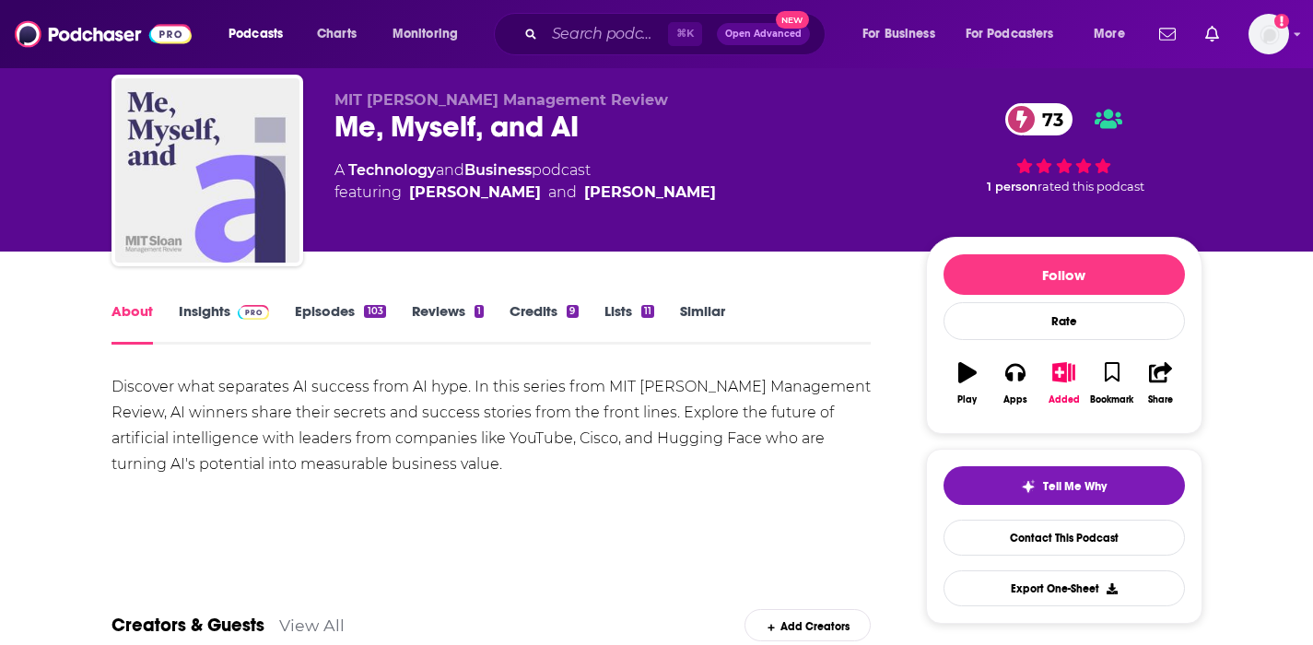
click at [226, 305] on link "Insights" at bounding box center [224, 323] width 91 height 42
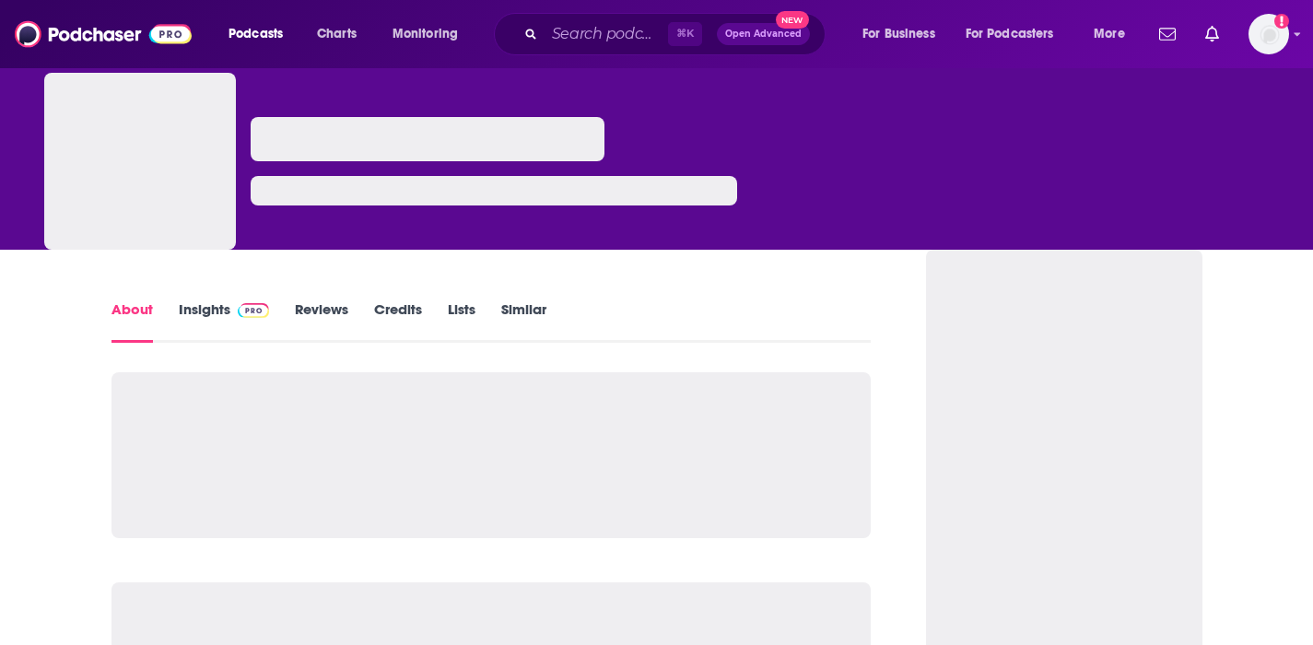
scroll to position [271, 0]
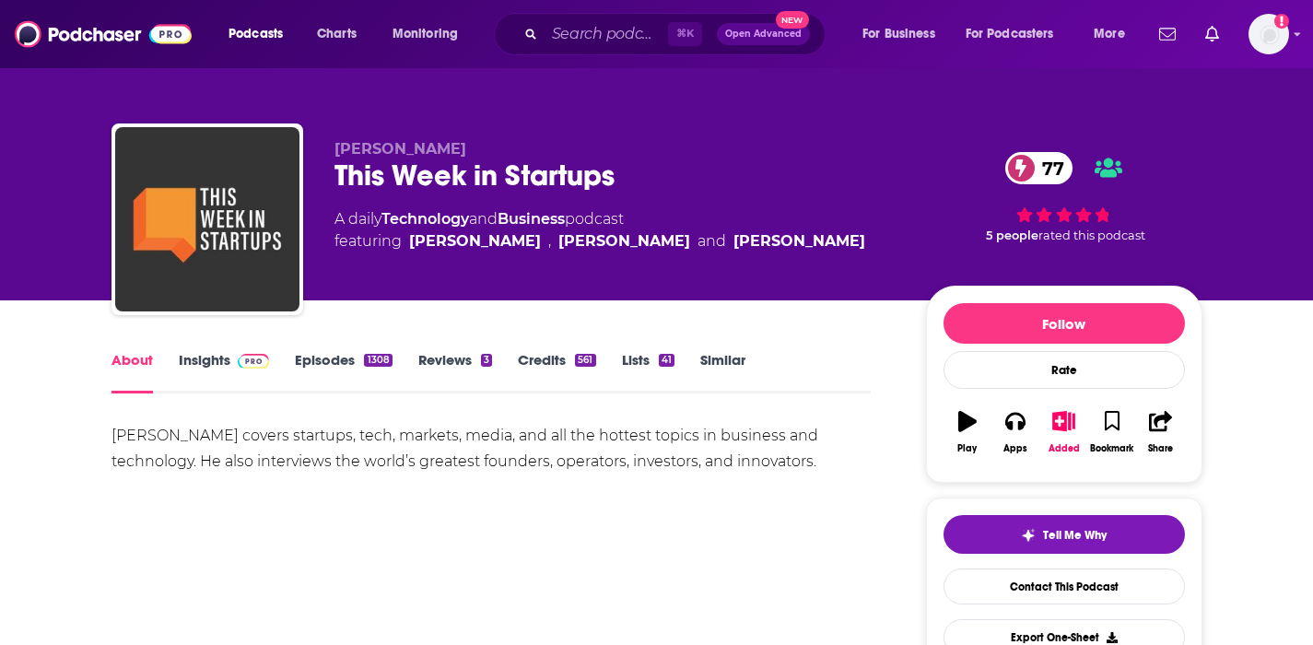
click at [205, 356] on link "Insights" at bounding box center [224, 372] width 91 height 42
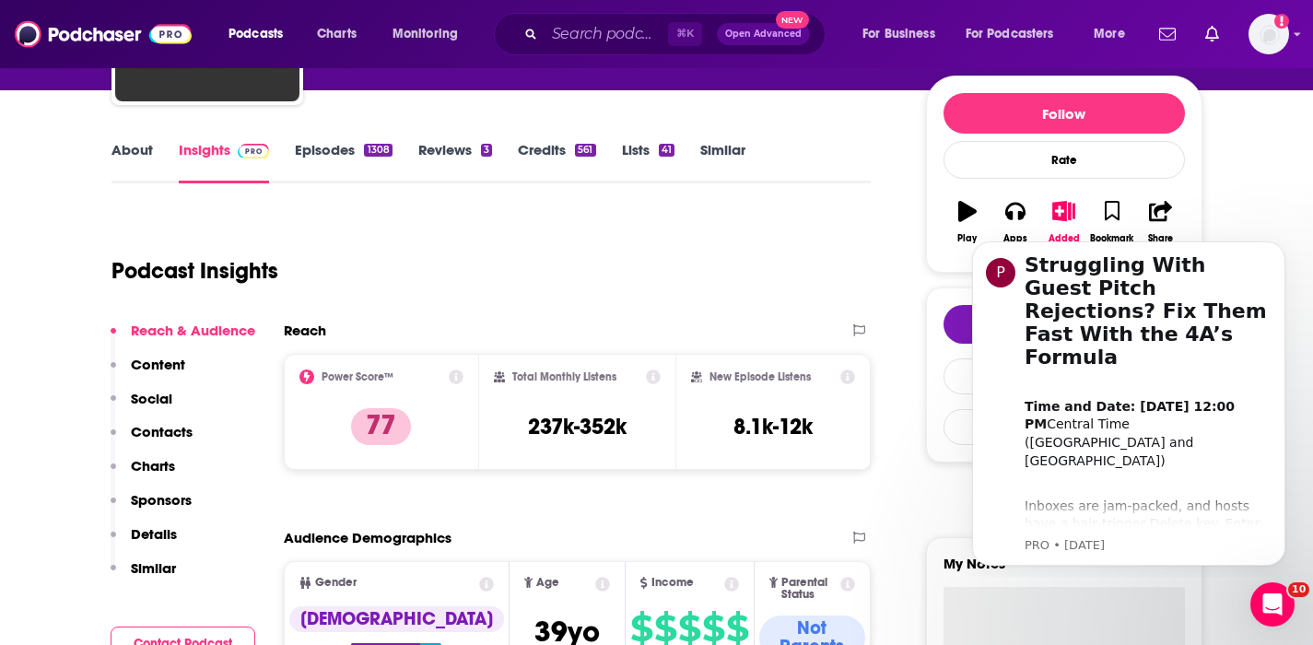
click at [217, 151] on link "Insights" at bounding box center [224, 162] width 91 height 42
drag, startPoint x: 841, startPoint y: 415, endPoint x: 735, endPoint y: 437, distance: 108.3
click at [735, 437] on div "New Episode Listens 8.1k-12k" at bounding box center [773, 412] width 165 height 85
copy h3 "8.1k-12k"
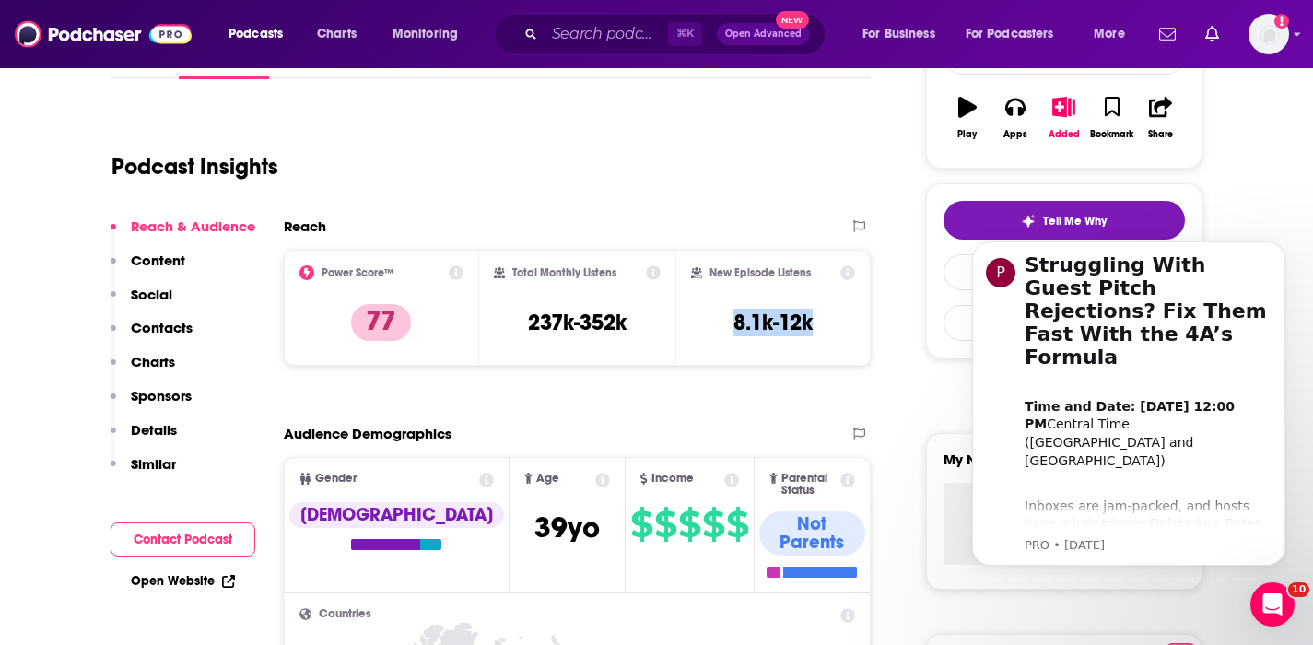
scroll to position [358, 0]
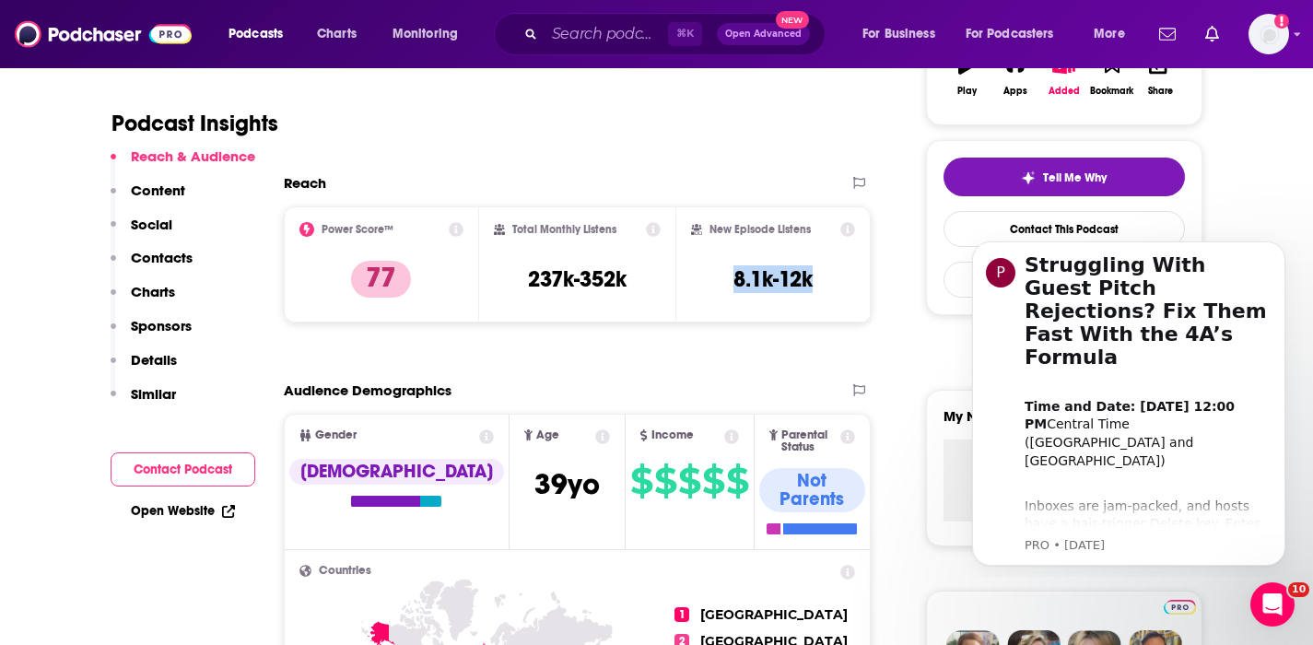
click at [167, 264] on p "Contacts" at bounding box center [162, 258] width 62 height 18
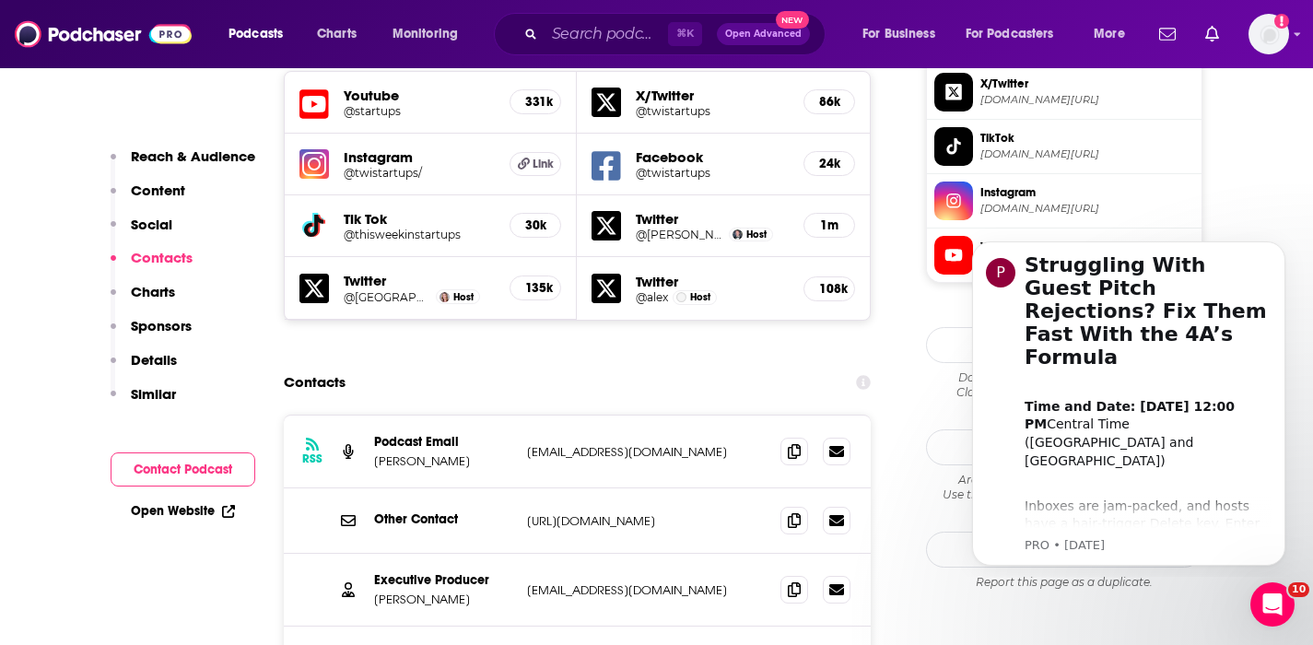
scroll to position [1668, 0]
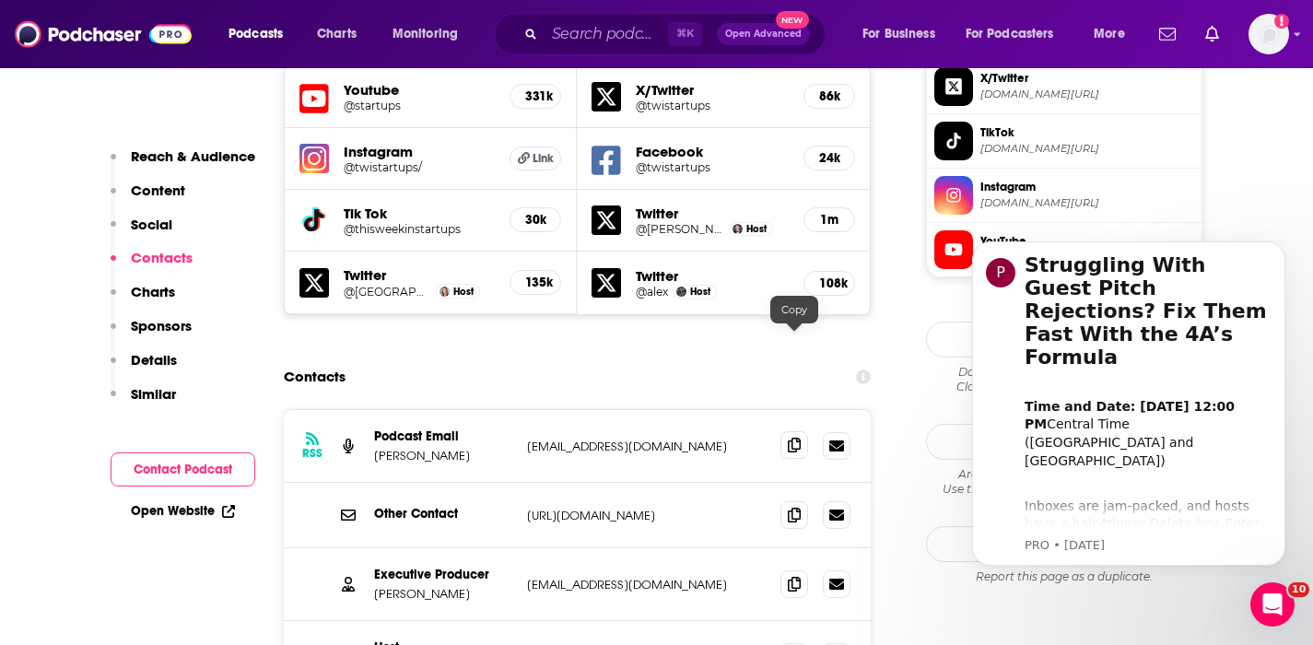
click at [787, 431] on span at bounding box center [794, 445] width 28 height 28
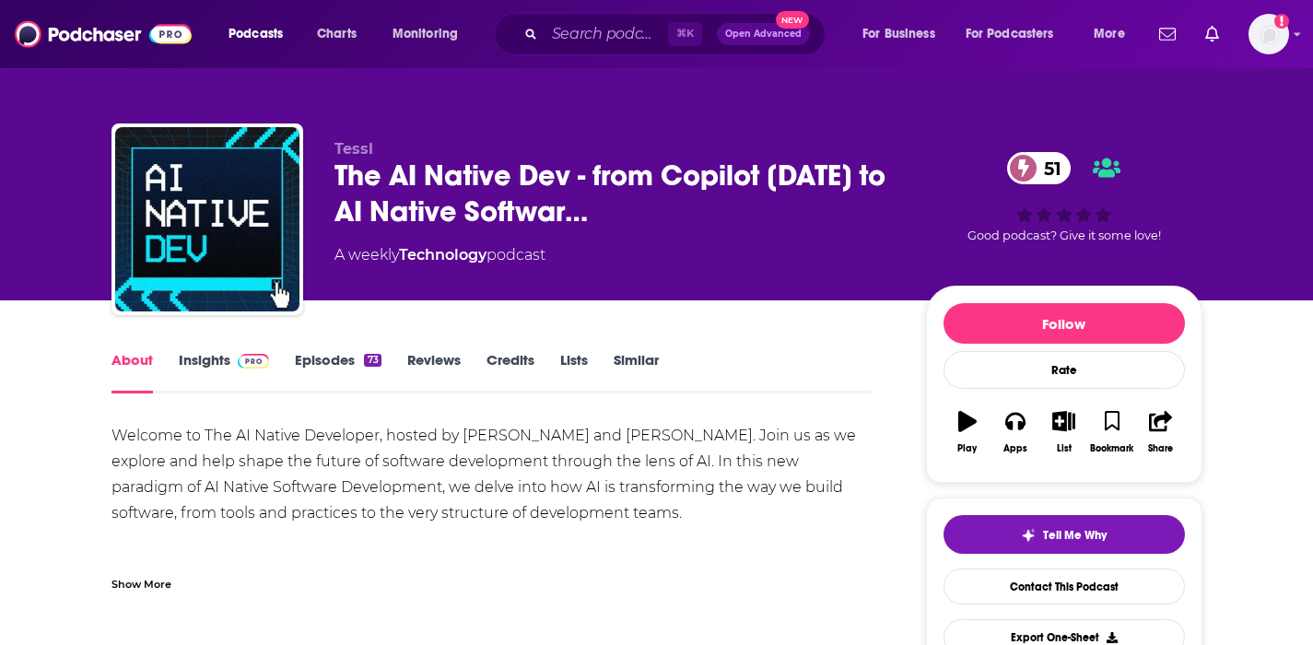
click at [210, 359] on link "Insights" at bounding box center [224, 372] width 91 height 42
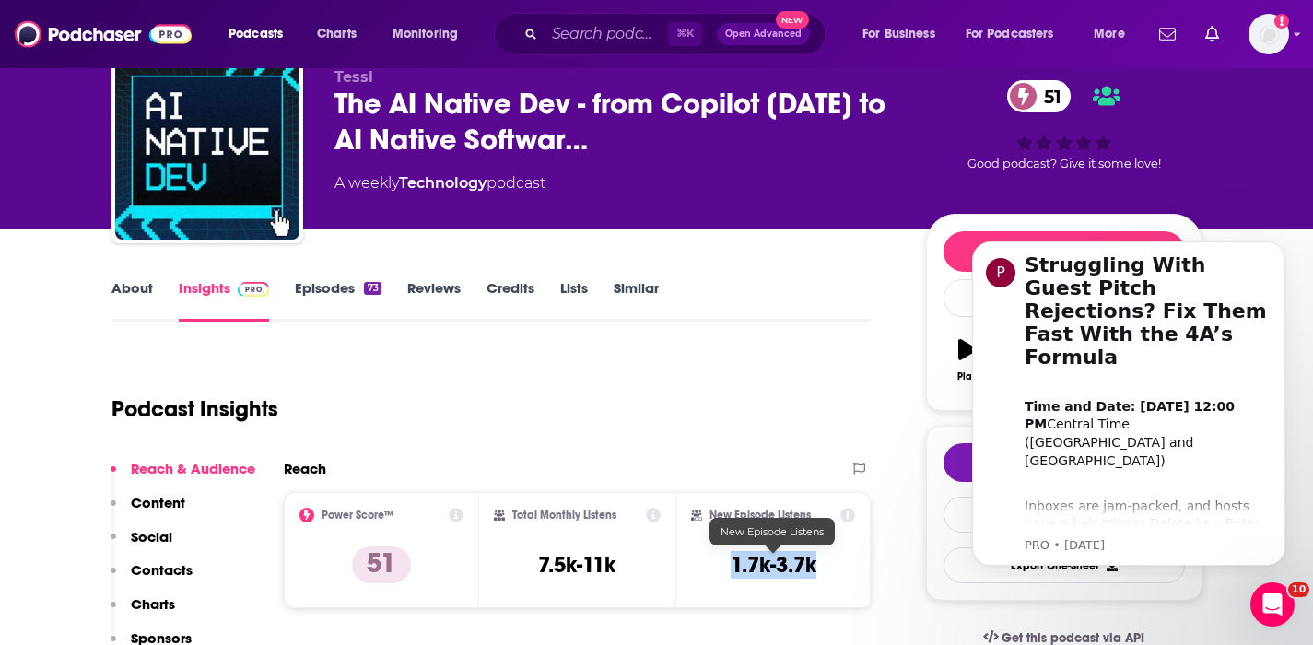
drag, startPoint x: 823, startPoint y: 561, endPoint x: 713, endPoint y: 565, distance: 109.7
click at [713, 565] on div "New Episode Listens 1.7k-3.7k" at bounding box center [773, 550] width 165 height 85
copy h3 "1.7k-3.7k"
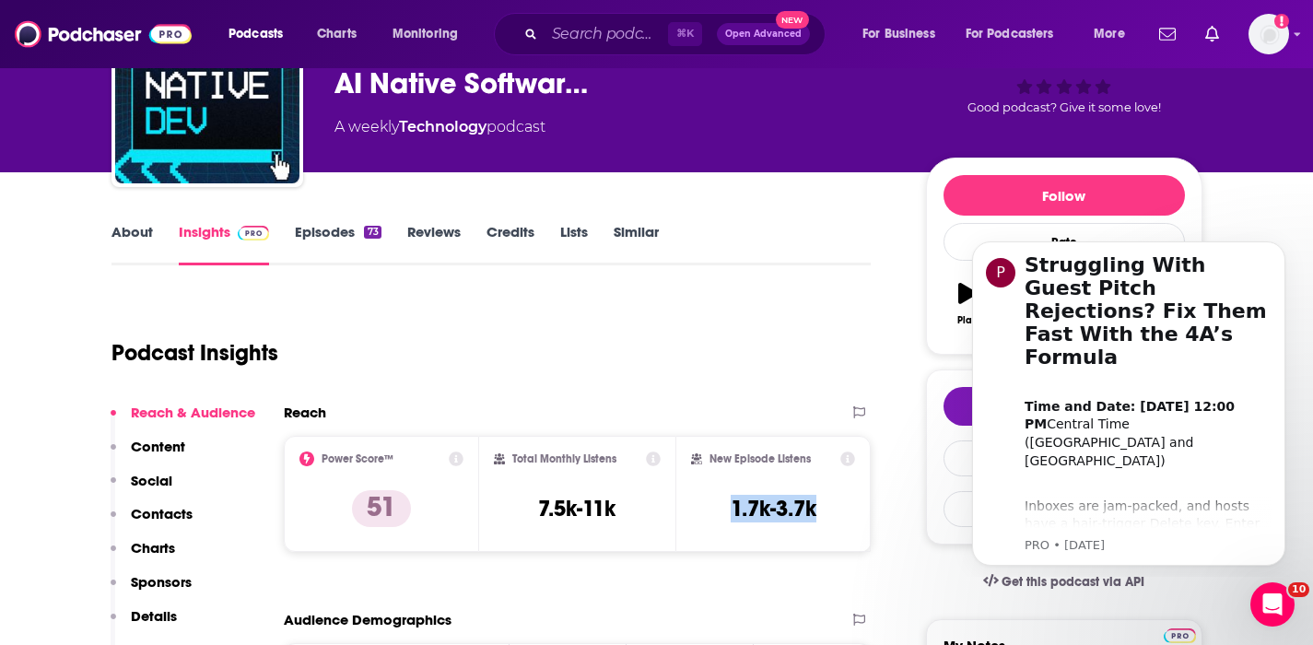
click at [180, 510] on p "Contacts" at bounding box center [162, 514] width 62 height 18
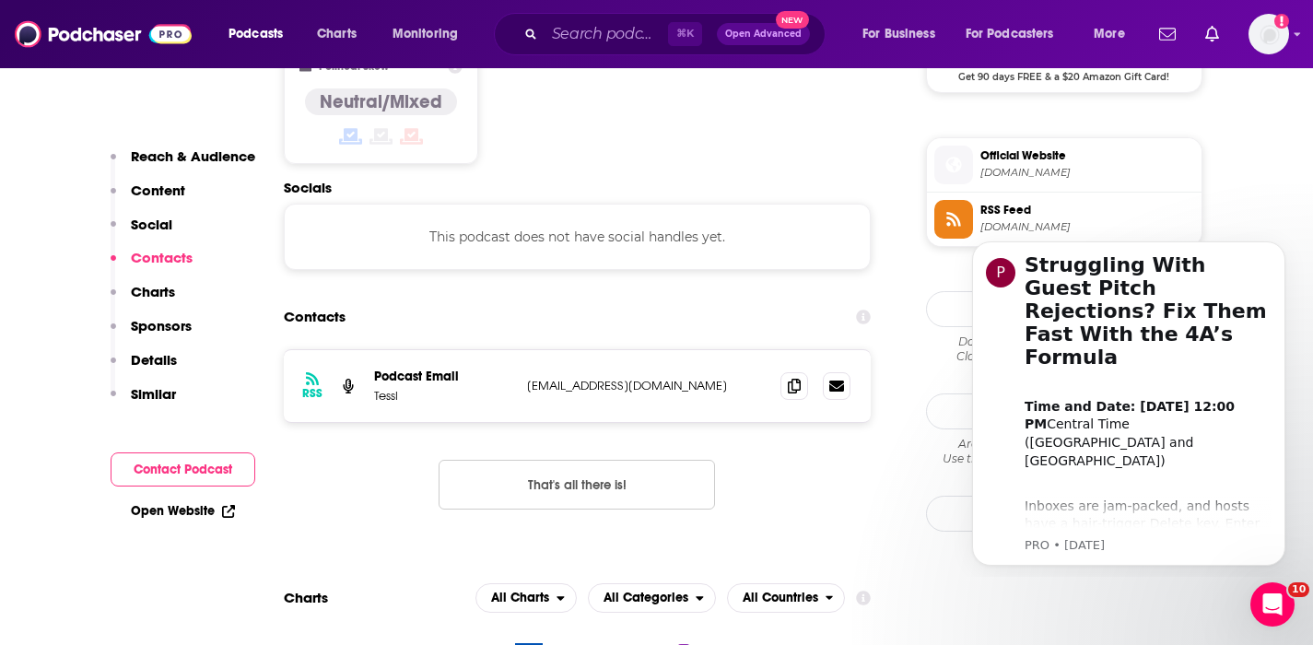
scroll to position [1449, 0]
click at [792, 377] on icon at bounding box center [794, 384] width 13 height 15
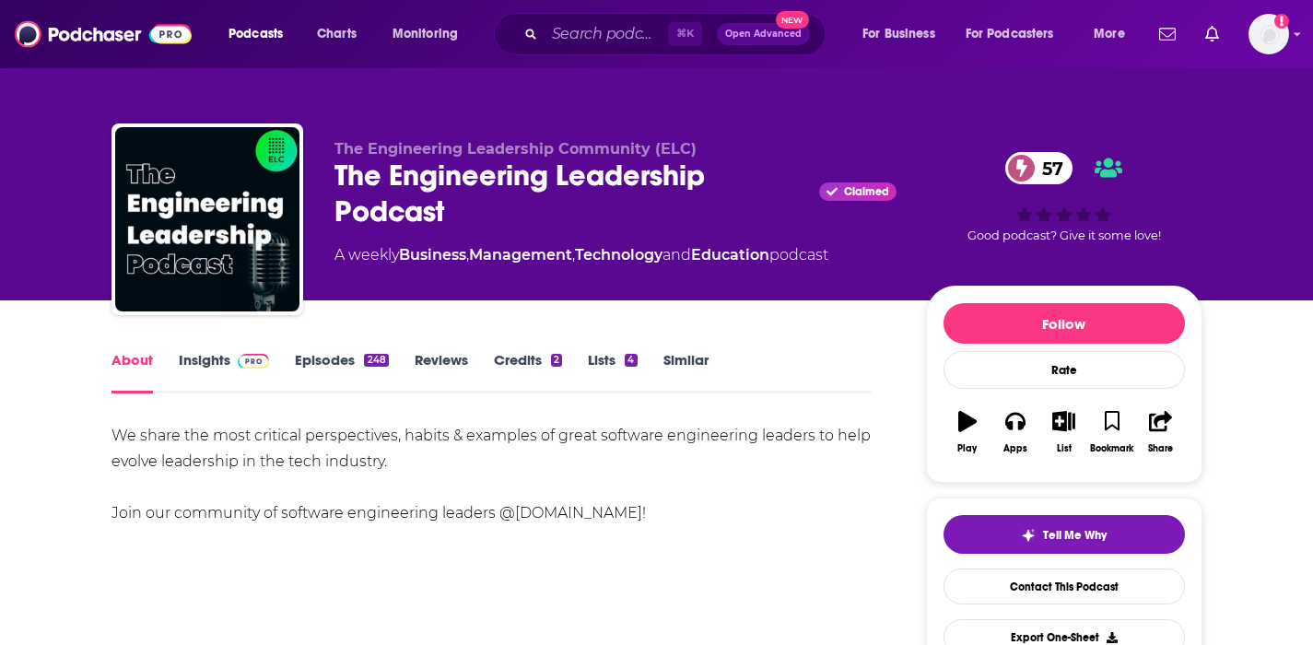
click at [194, 359] on link "Insights" at bounding box center [224, 372] width 91 height 42
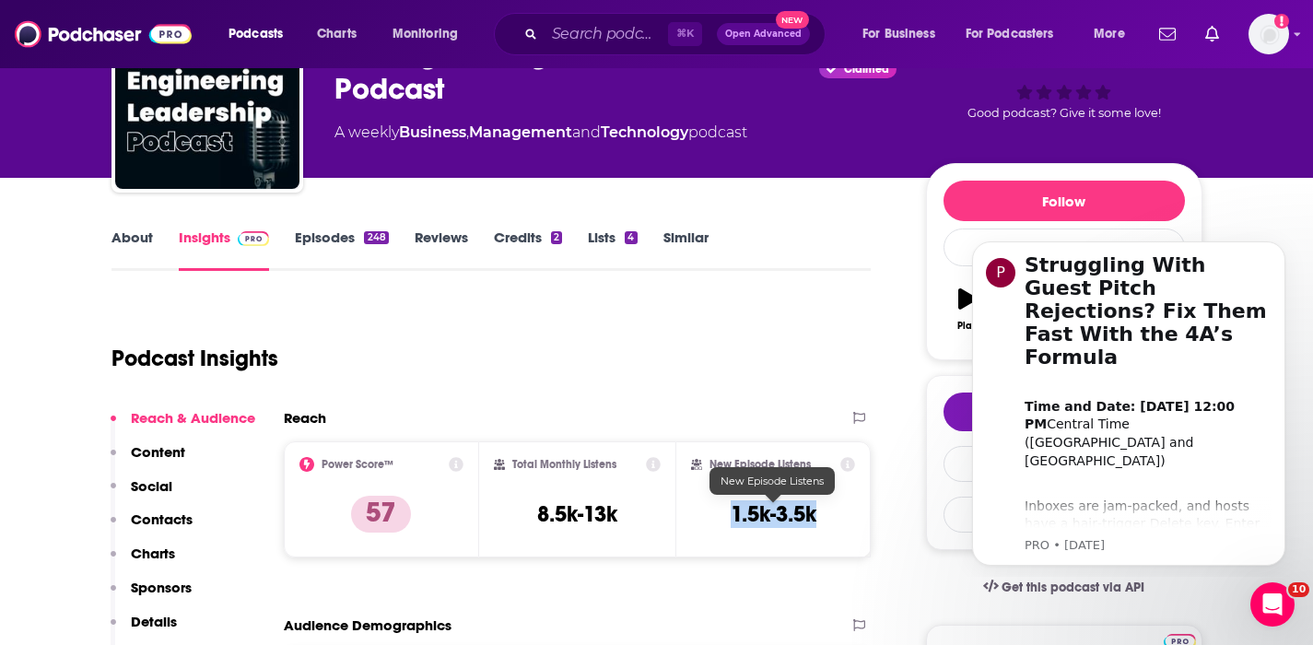
drag, startPoint x: 839, startPoint y: 515, endPoint x: 733, endPoint y: 513, distance: 106.9
click at [733, 513] on div "New Episode Listens 1.5k-3.5k" at bounding box center [773, 499] width 165 height 85
copy h3 "1.5k-3.5k"
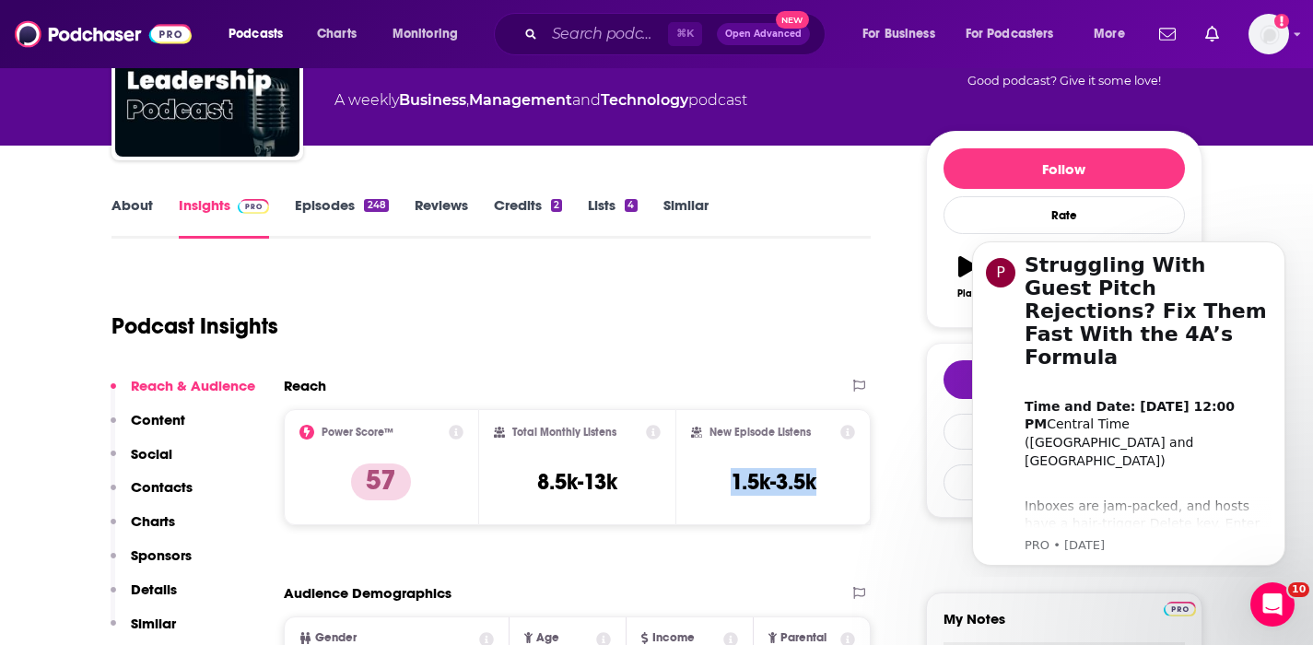
scroll to position [188, 0]
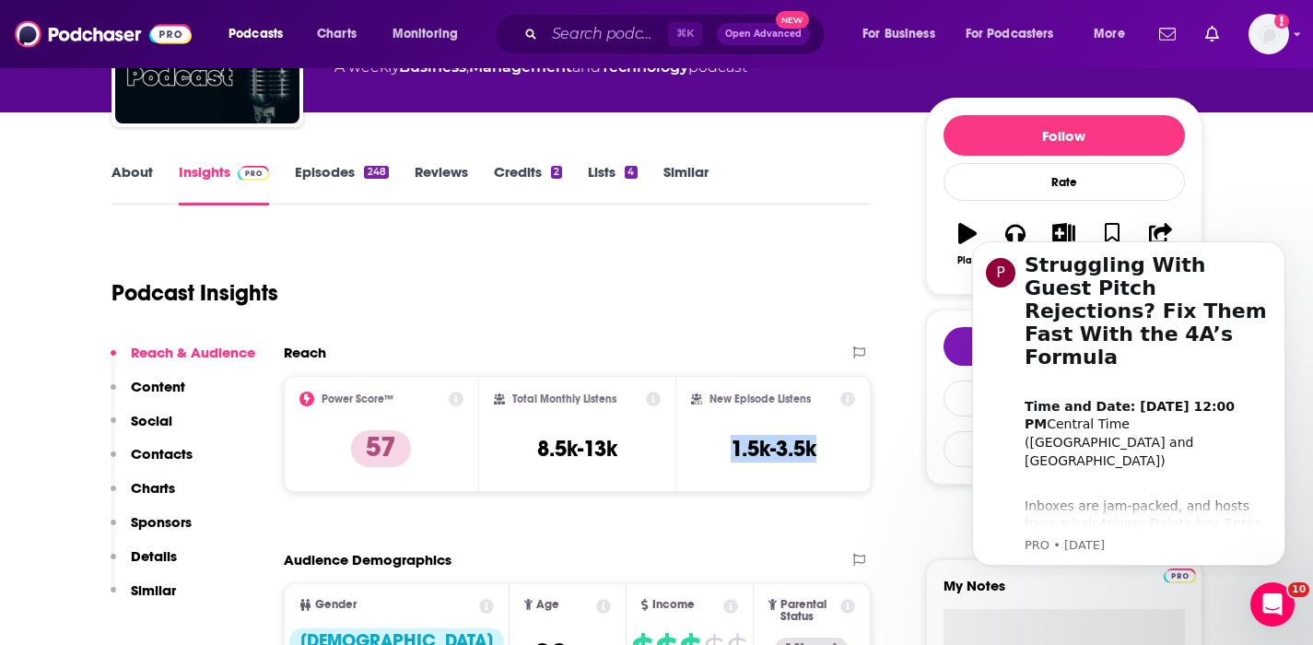
click at [163, 448] on p "Contacts" at bounding box center [162, 454] width 62 height 18
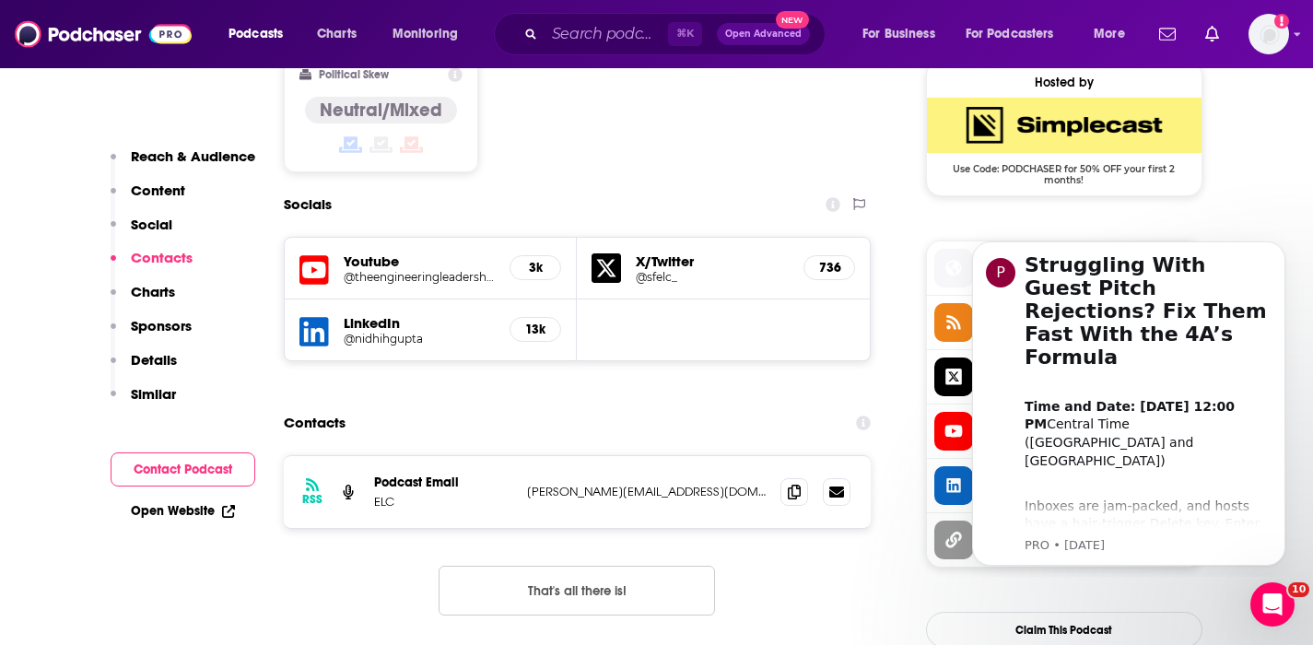
scroll to position [1581, 0]
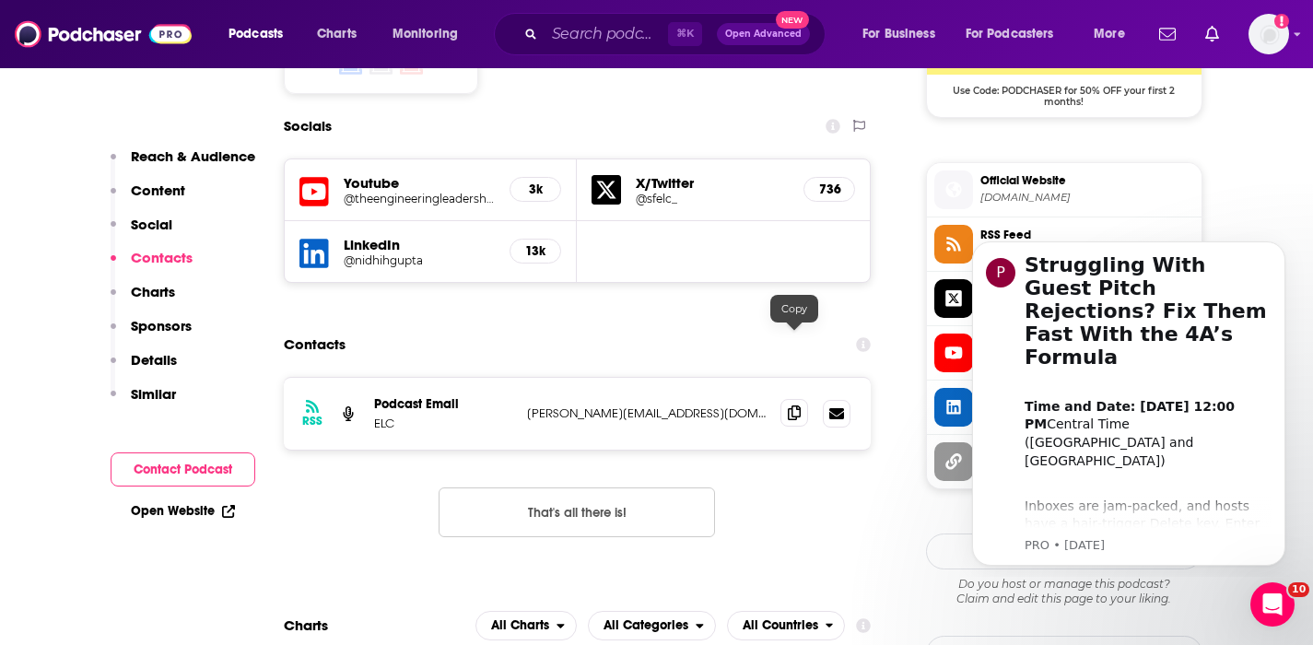
click at [788, 405] on icon at bounding box center [794, 412] width 13 height 15
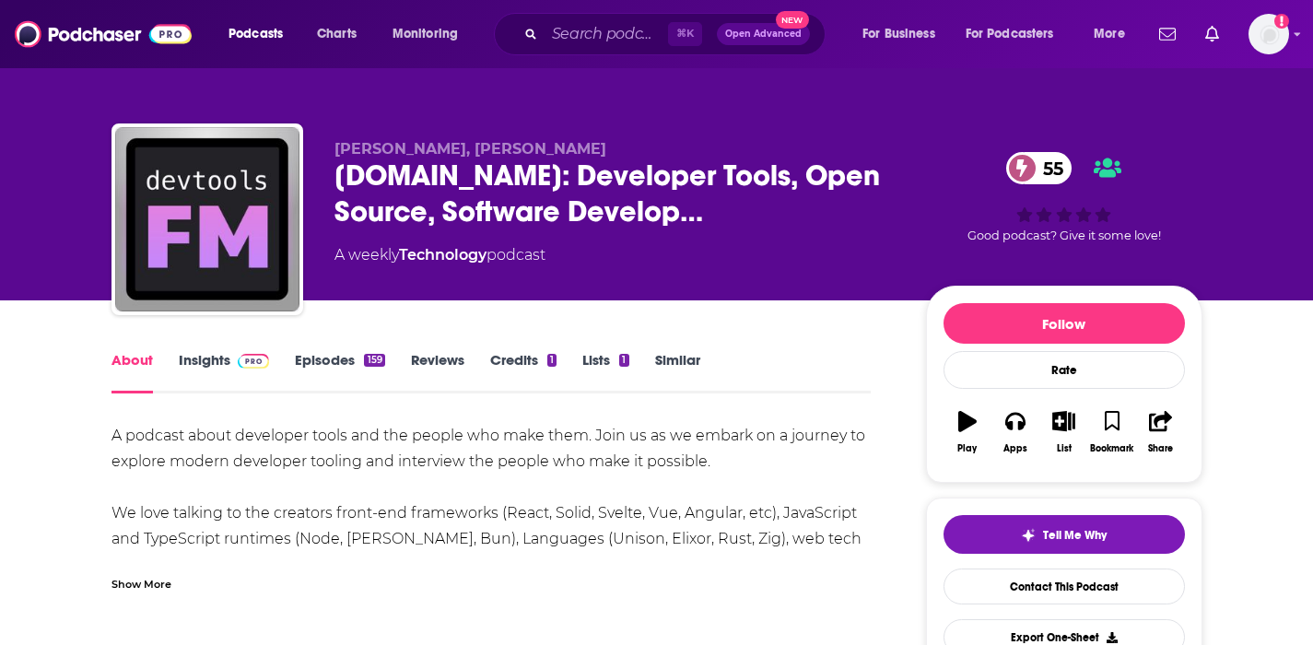
click at [216, 361] on link "Insights" at bounding box center [224, 372] width 91 height 42
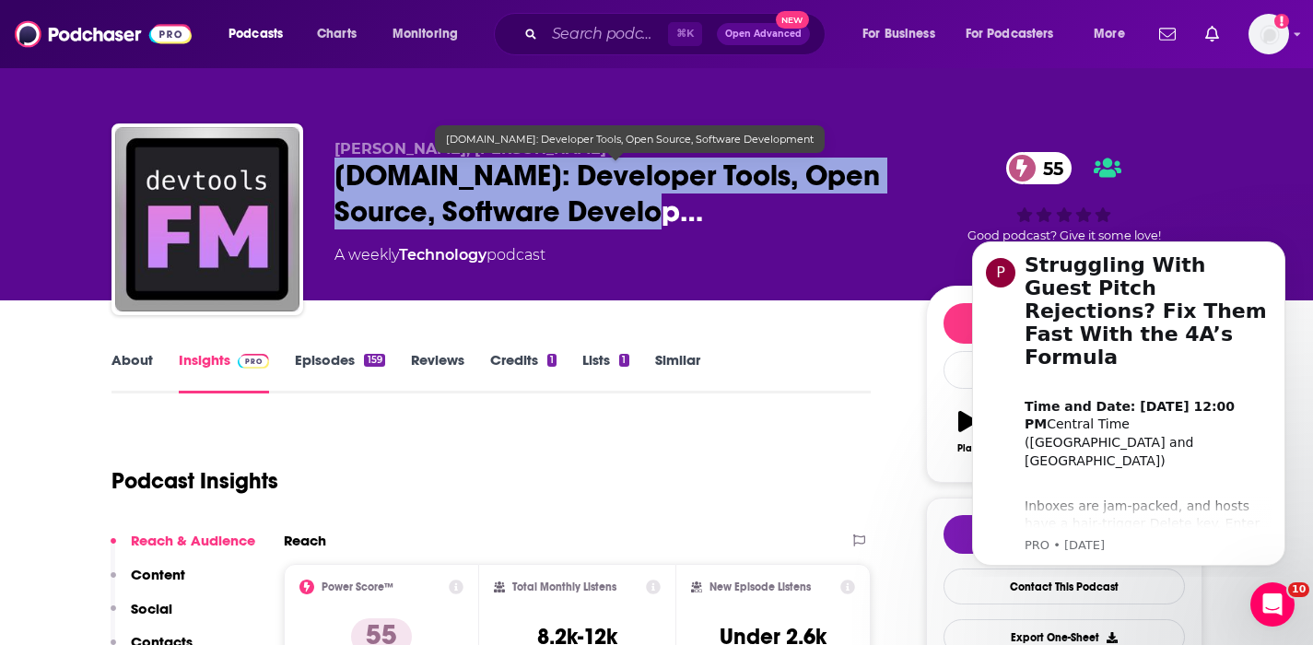
drag, startPoint x: 738, startPoint y: 213, endPoint x: 340, endPoint y: 192, distance: 398.6
click at [340, 192] on span "[DOMAIN_NAME]: Developer Tools, Open Source, Software Develop…" at bounding box center [615, 194] width 562 height 72
copy h2 "[DOMAIN_NAME]: Developer Tools, Open Source, Software Develop…"
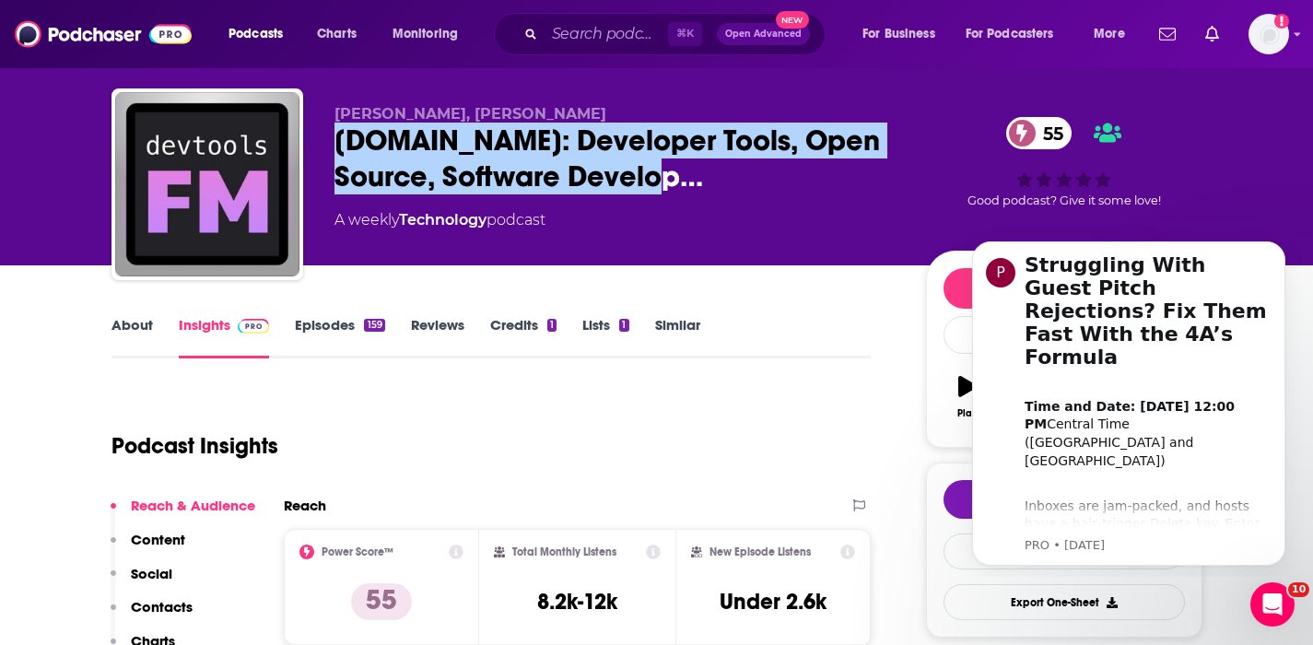
scroll to position [77, 0]
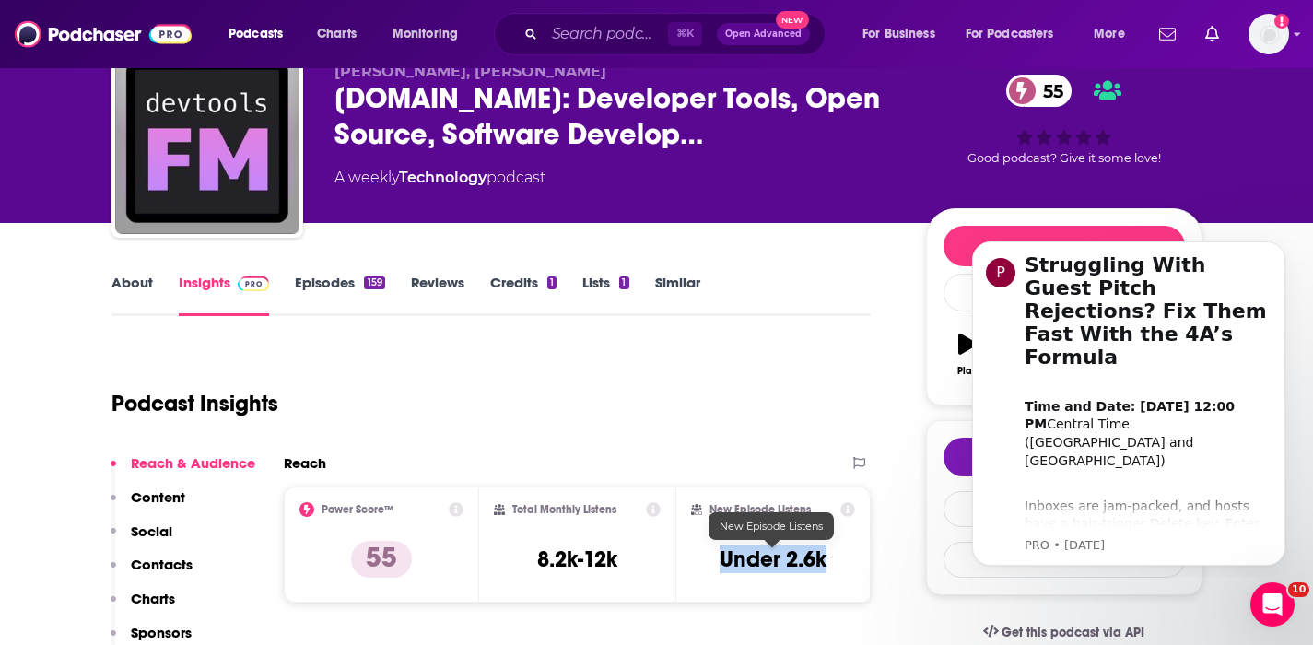
drag, startPoint x: 830, startPoint y: 553, endPoint x: 722, endPoint y: 567, distance: 109.6
click at [722, 567] on div "New Episode Listens Under 2.6k" at bounding box center [773, 544] width 165 height 85
copy h3 "Under 2.6k"
click at [142, 563] on p "Contacts" at bounding box center [162, 565] width 62 height 18
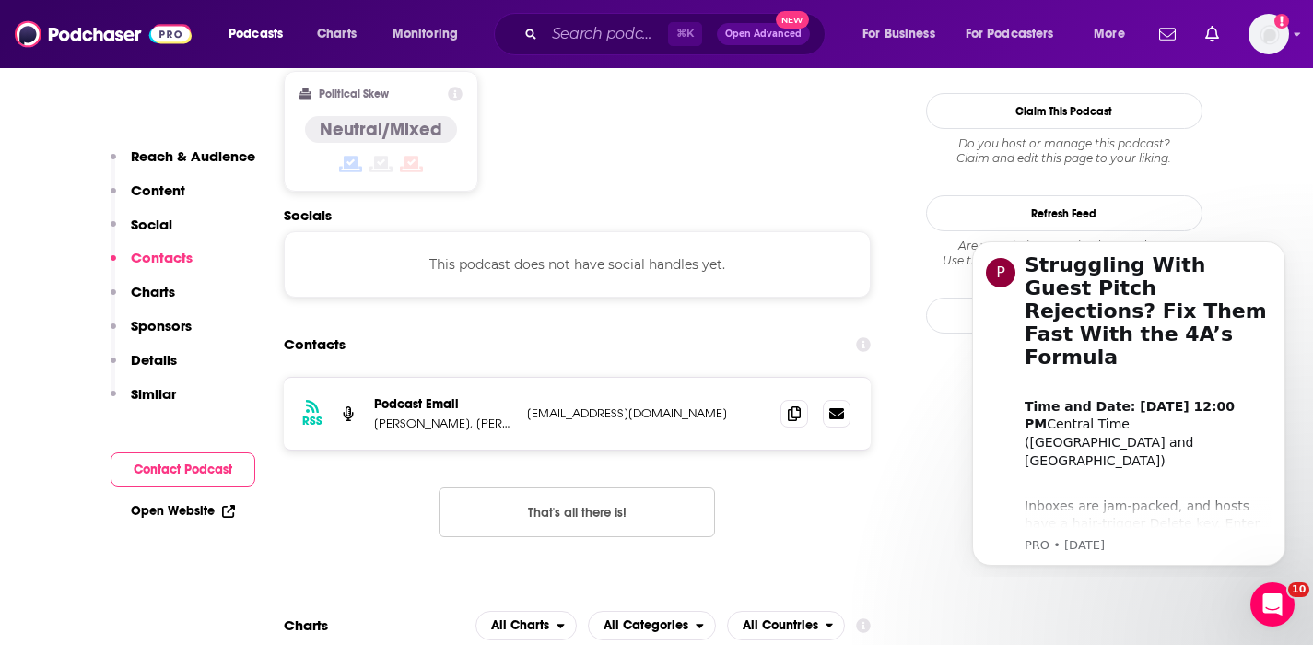
scroll to position [1484, 0]
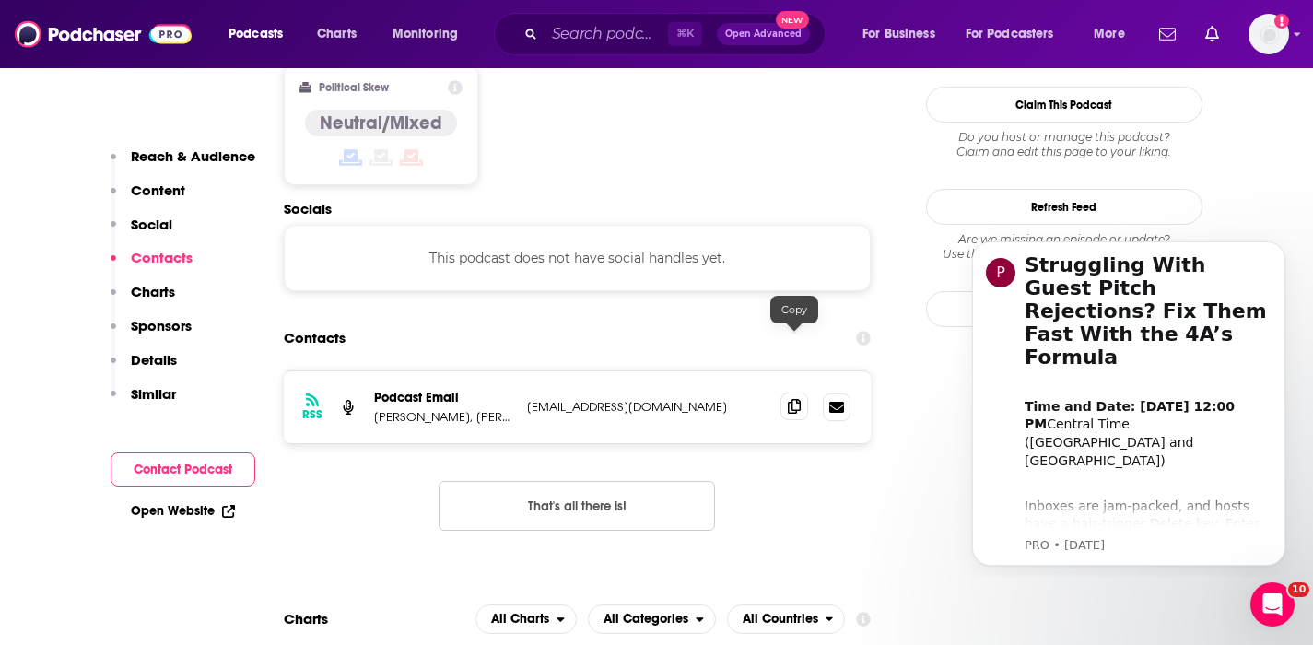
click at [790, 399] on icon at bounding box center [794, 406] width 13 height 15
drag, startPoint x: 472, startPoint y: 354, endPoint x: 373, endPoint y: 354, distance: 98.6
click at [374, 409] on p "Andrew Lisowski, Justin Bennett" at bounding box center [443, 417] width 138 height 16
copy p "Andrew Lisowski,"
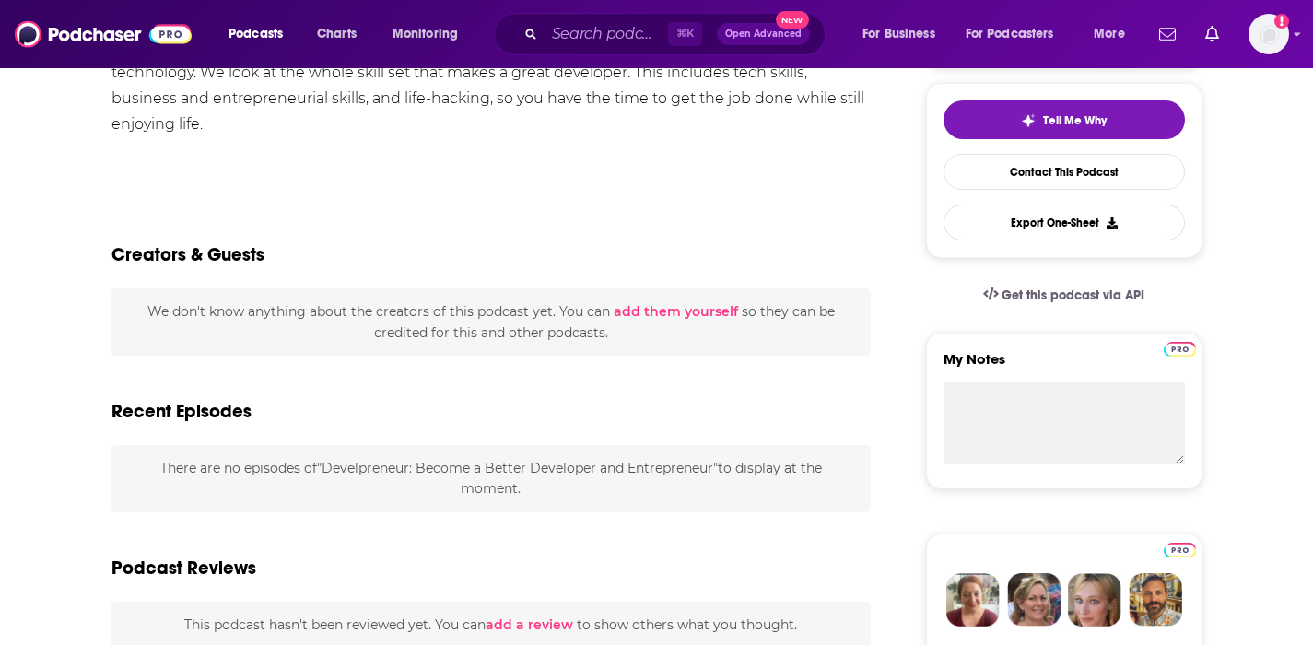
scroll to position [101, 0]
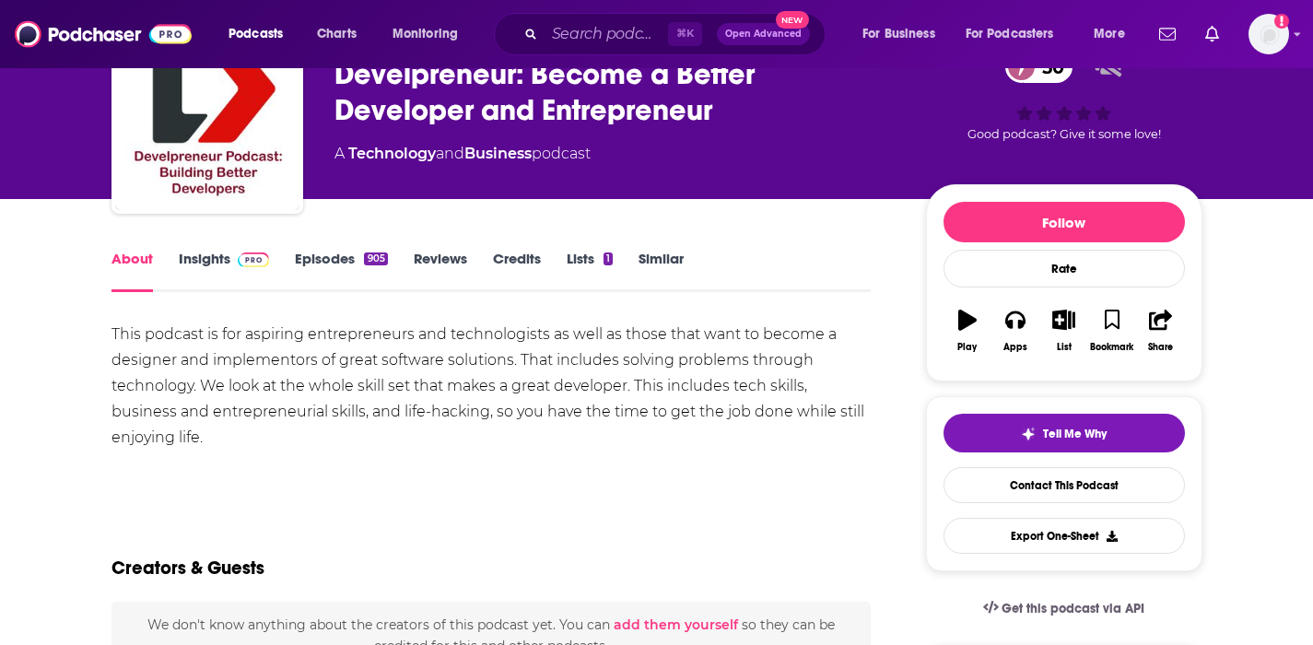
click at [196, 252] on link "Insights" at bounding box center [224, 271] width 91 height 42
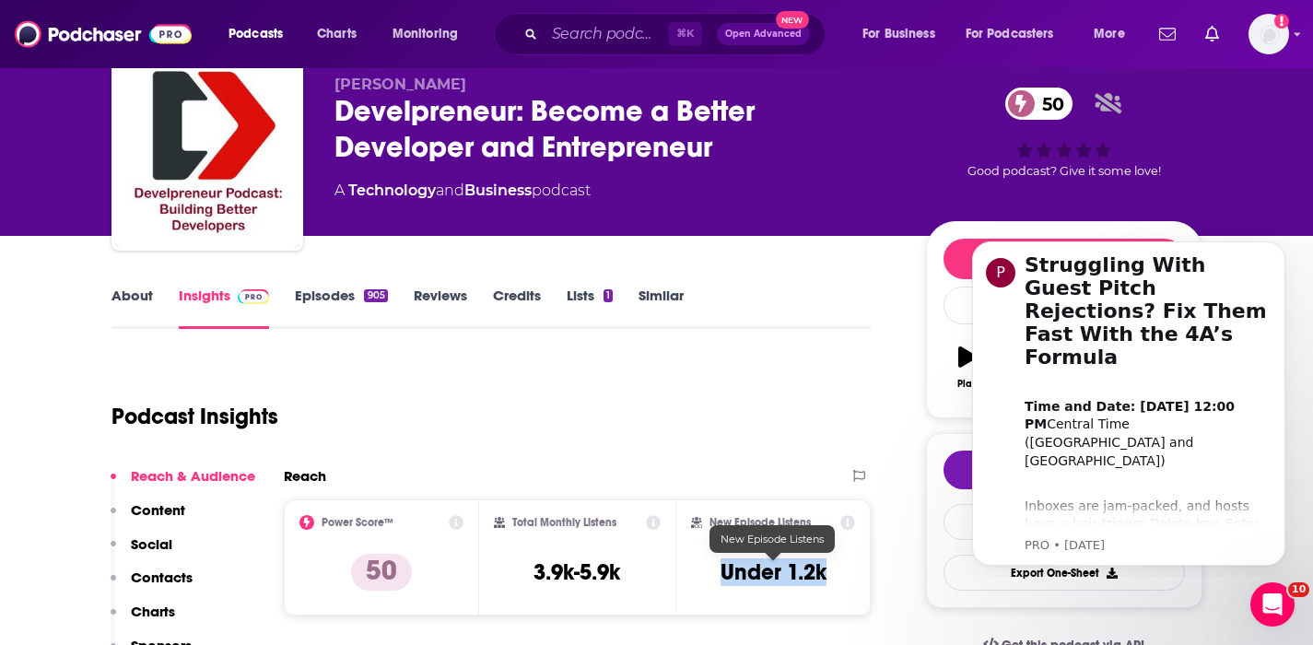
drag, startPoint x: 828, startPoint y: 570, endPoint x: 720, endPoint y: 573, distance: 108.8
click at [720, 573] on div "New Episode Listens Under 1.2k" at bounding box center [773, 557] width 165 height 85
copy h3 "Under 1.2k"
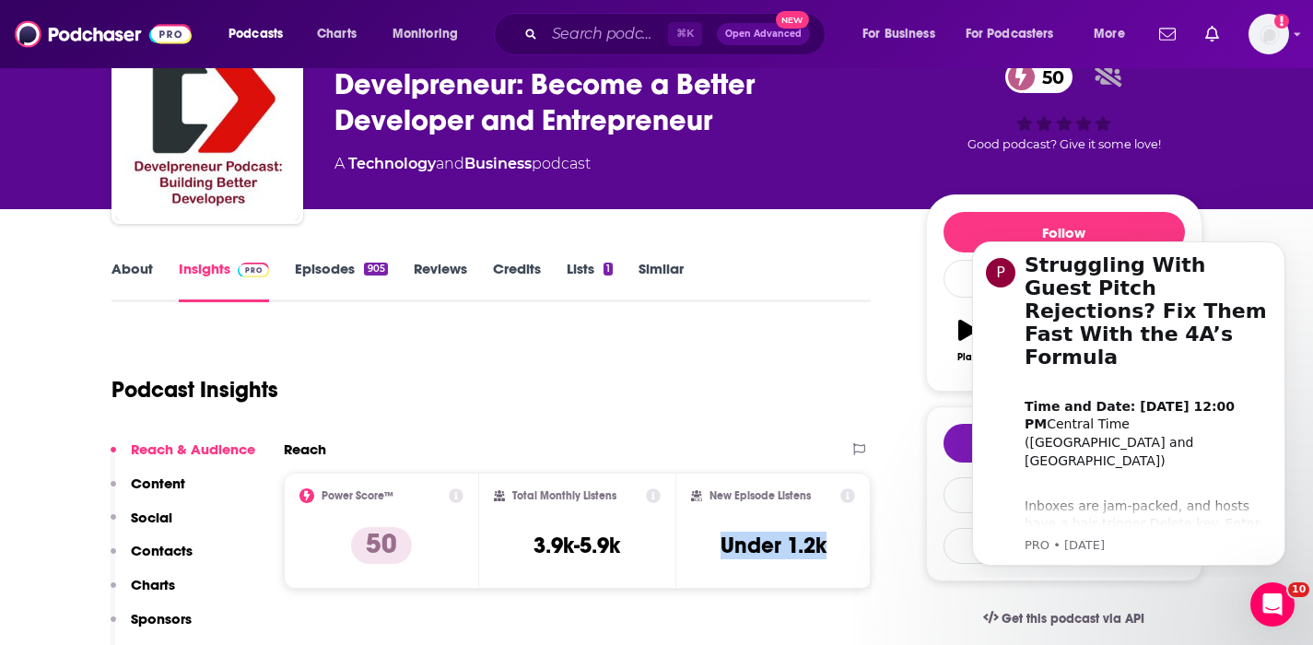
scroll to position [129, 0]
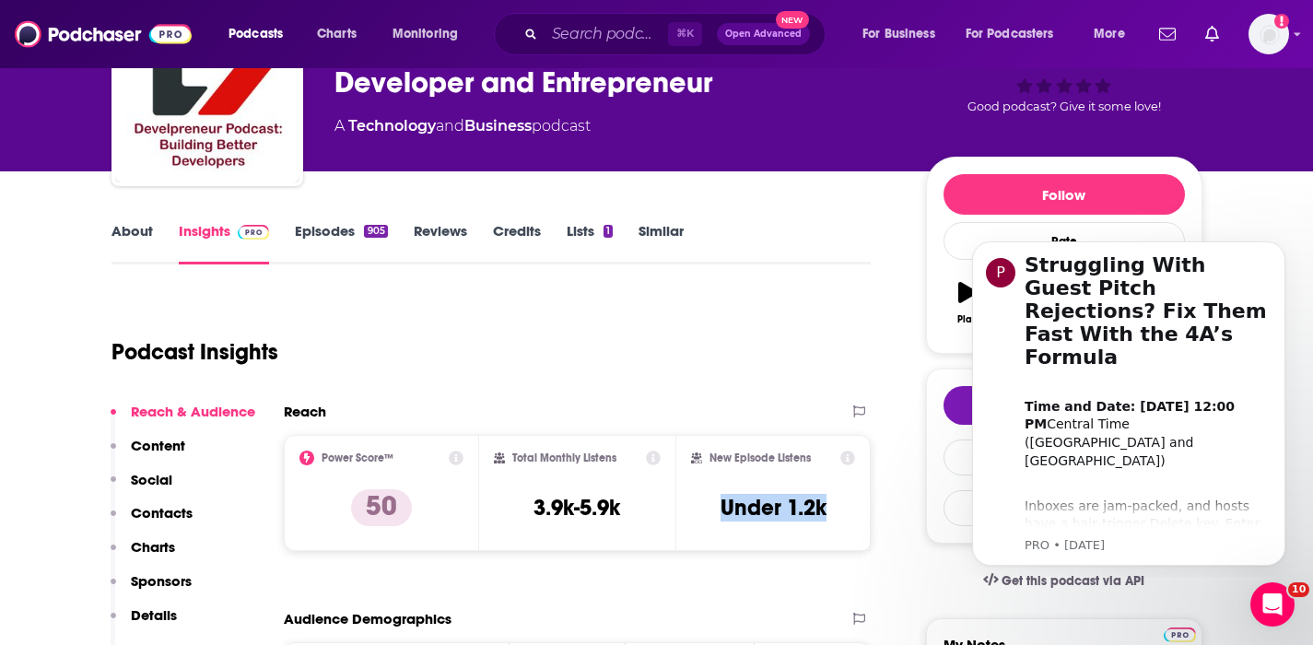
click at [182, 512] on p "Contacts" at bounding box center [162, 513] width 62 height 18
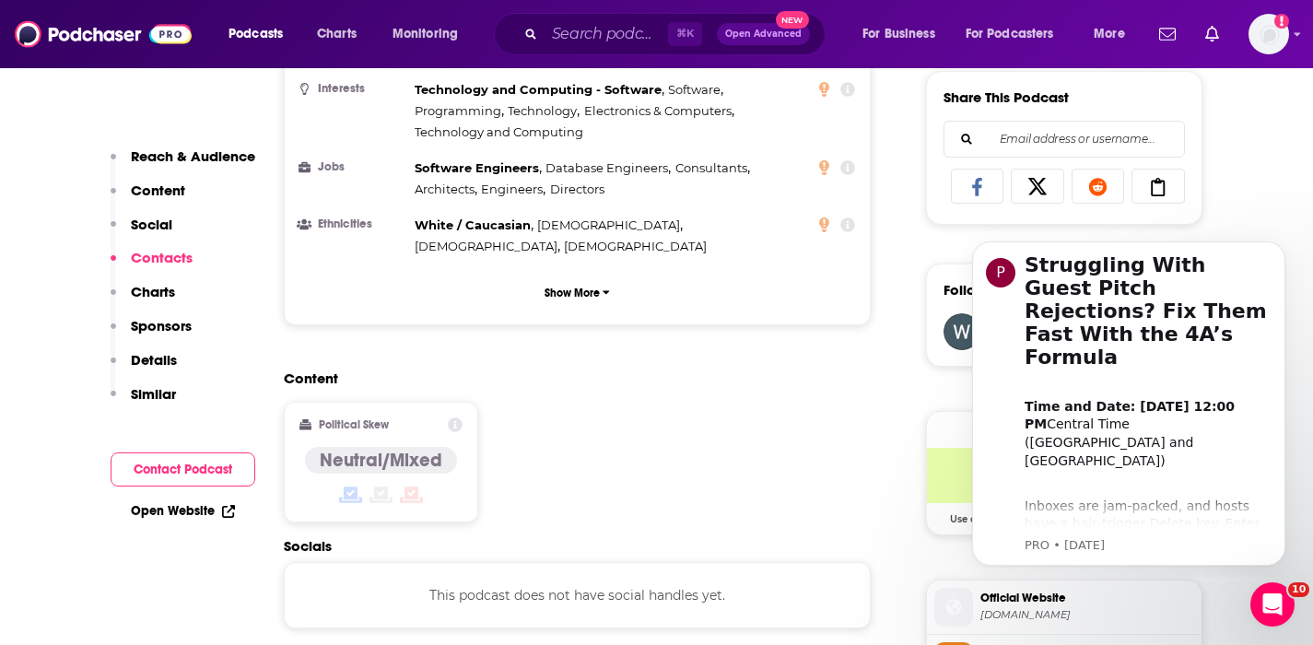
scroll to position [1462, 0]
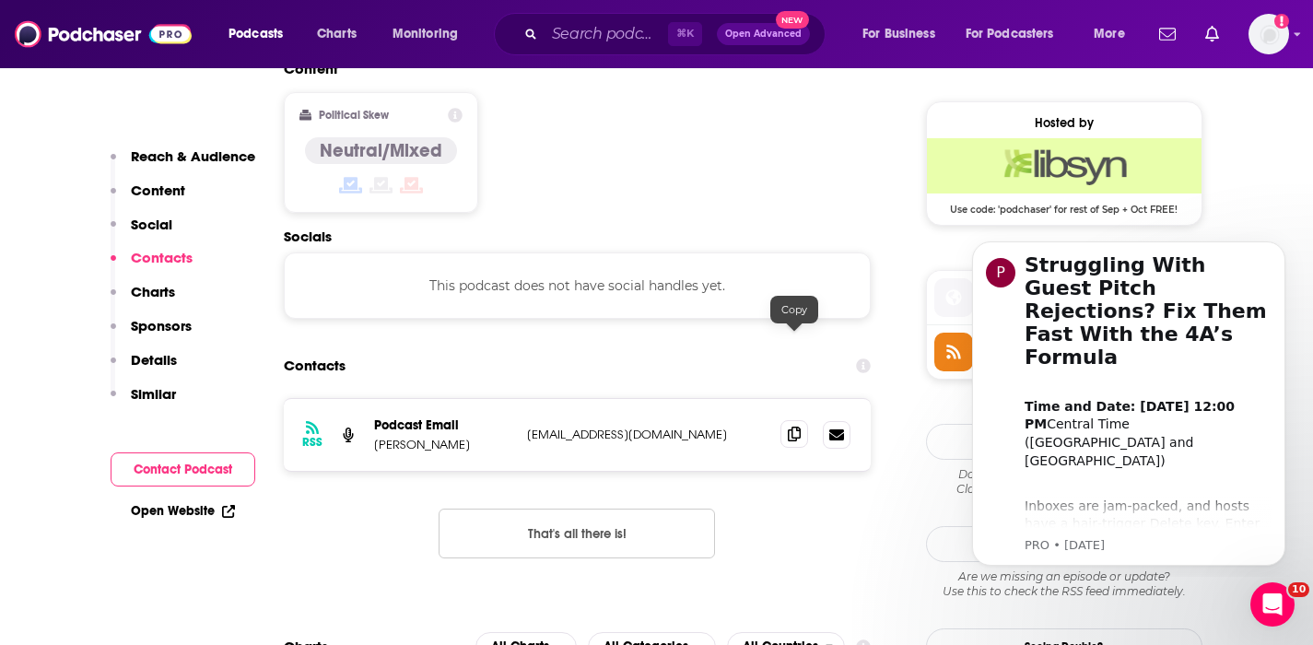
click at [793, 427] on icon at bounding box center [794, 434] width 13 height 15
drag, startPoint x: 479, startPoint y: 358, endPoint x: 375, endPoint y: 352, distance: 104.3
click at [375, 437] on p "Rob Broadhead" at bounding box center [443, 445] width 138 height 16
copy p "Rob Broadhead"
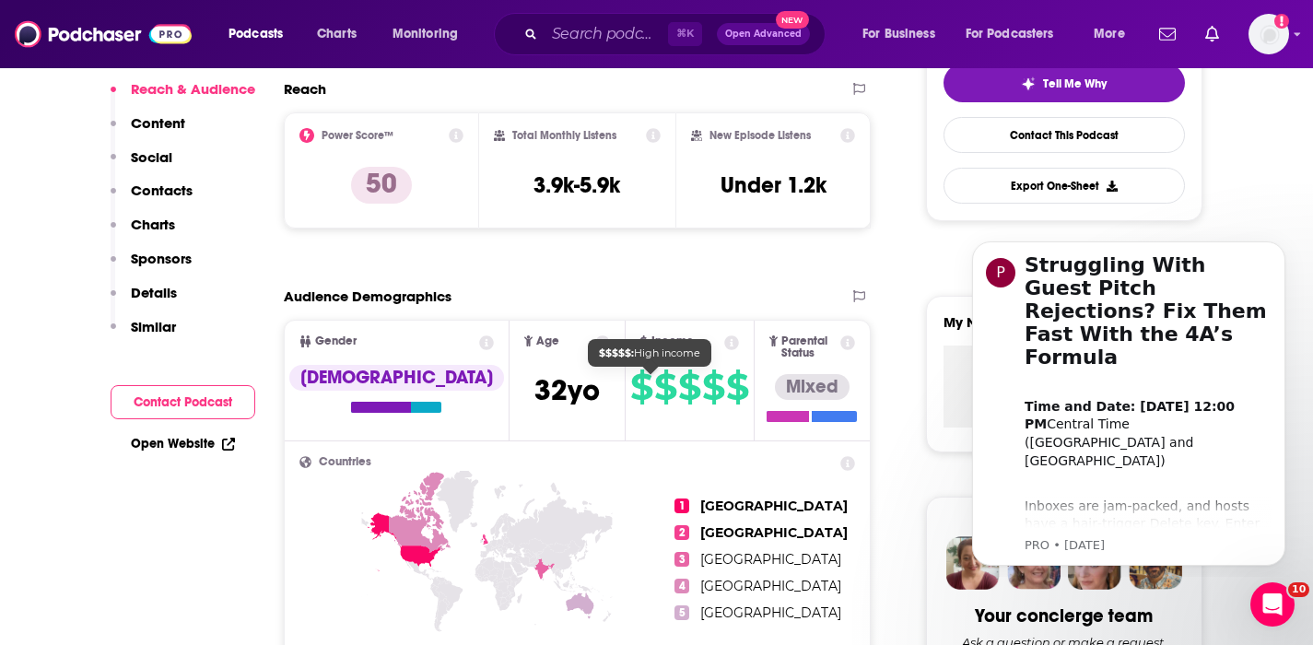
scroll to position [0, 0]
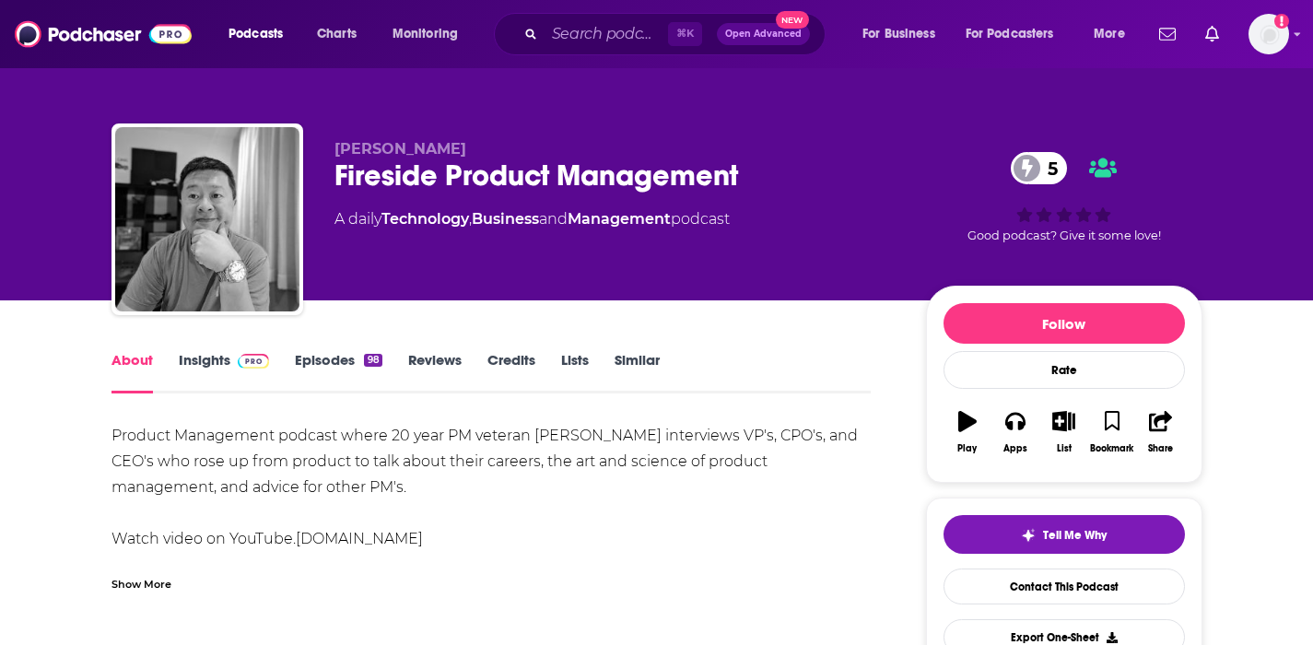
click at [216, 352] on link "Insights" at bounding box center [224, 372] width 91 height 42
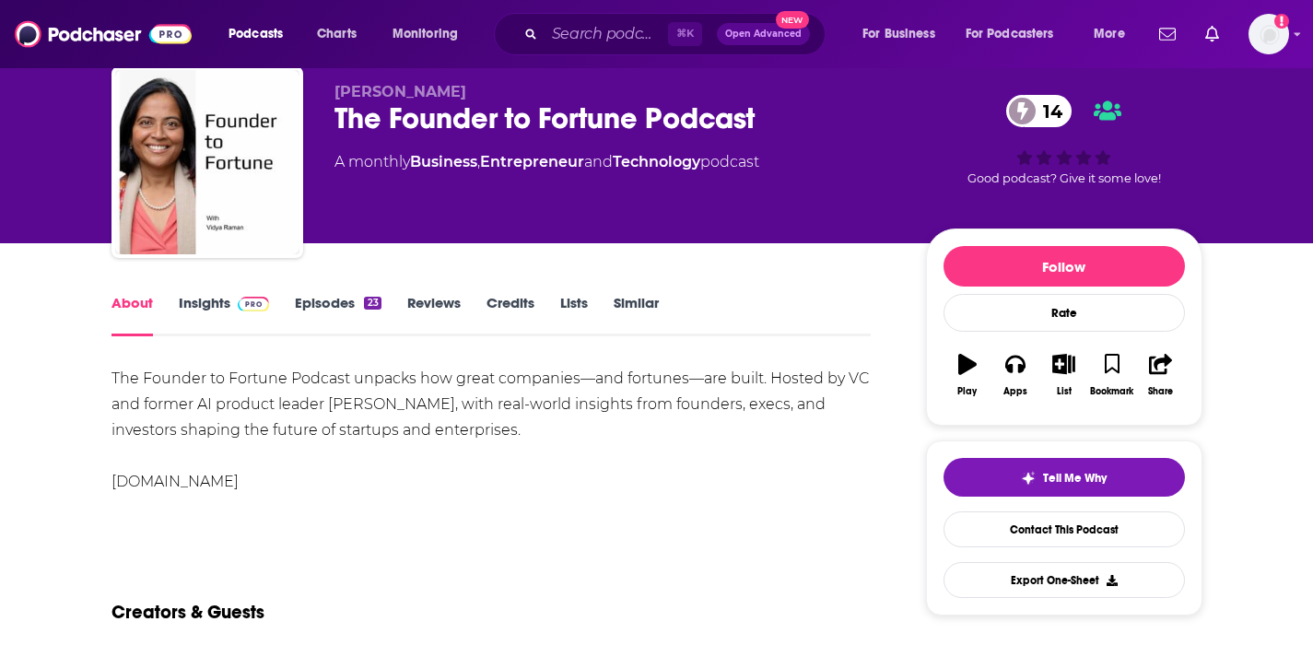
scroll to position [84, 0]
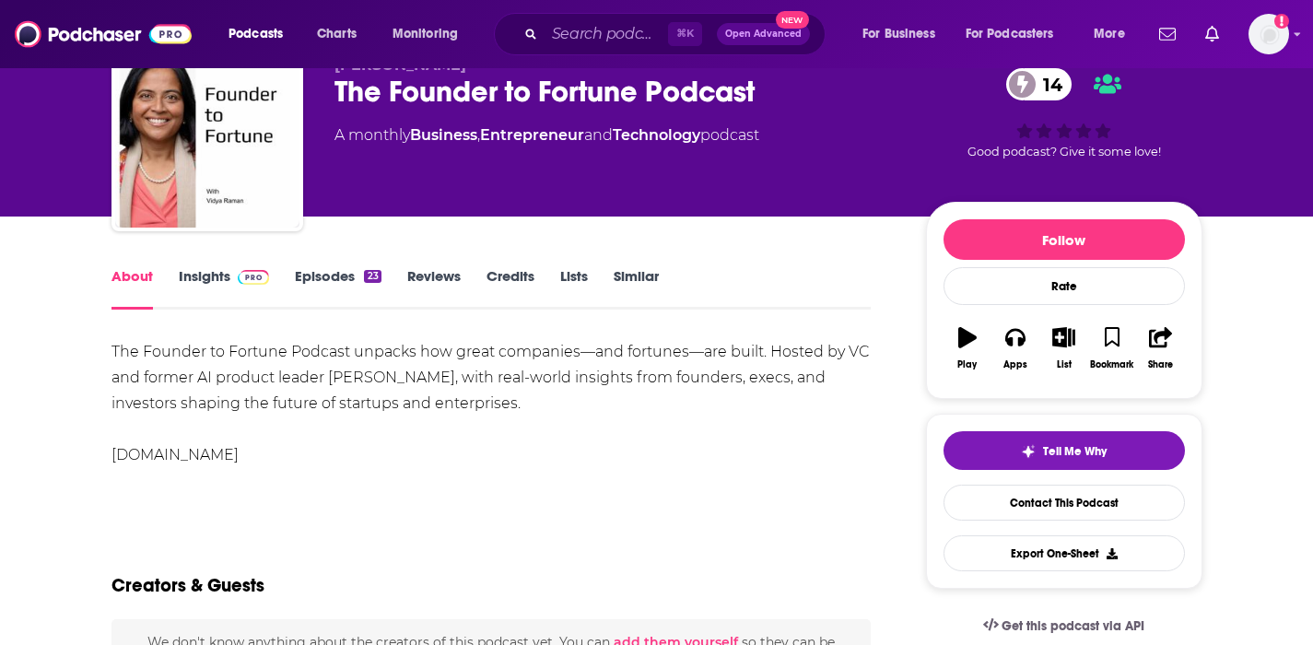
click at [225, 267] on link "Insights" at bounding box center [224, 288] width 91 height 42
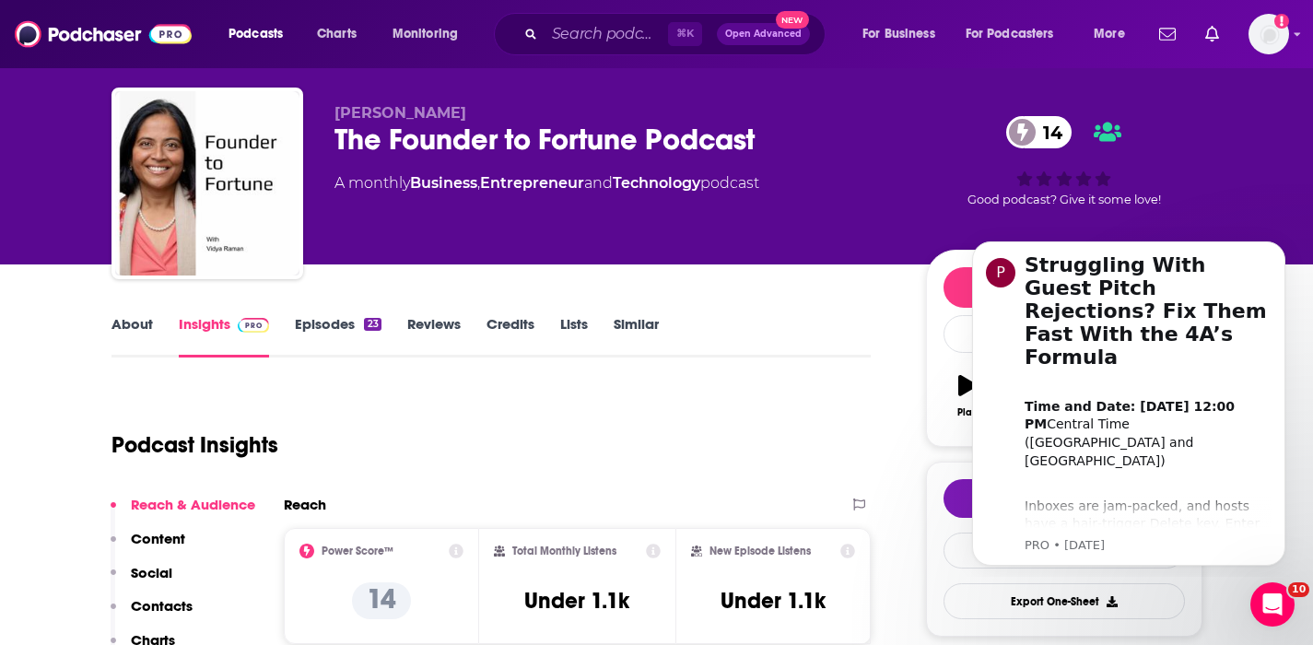
scroll to position [79, 0]
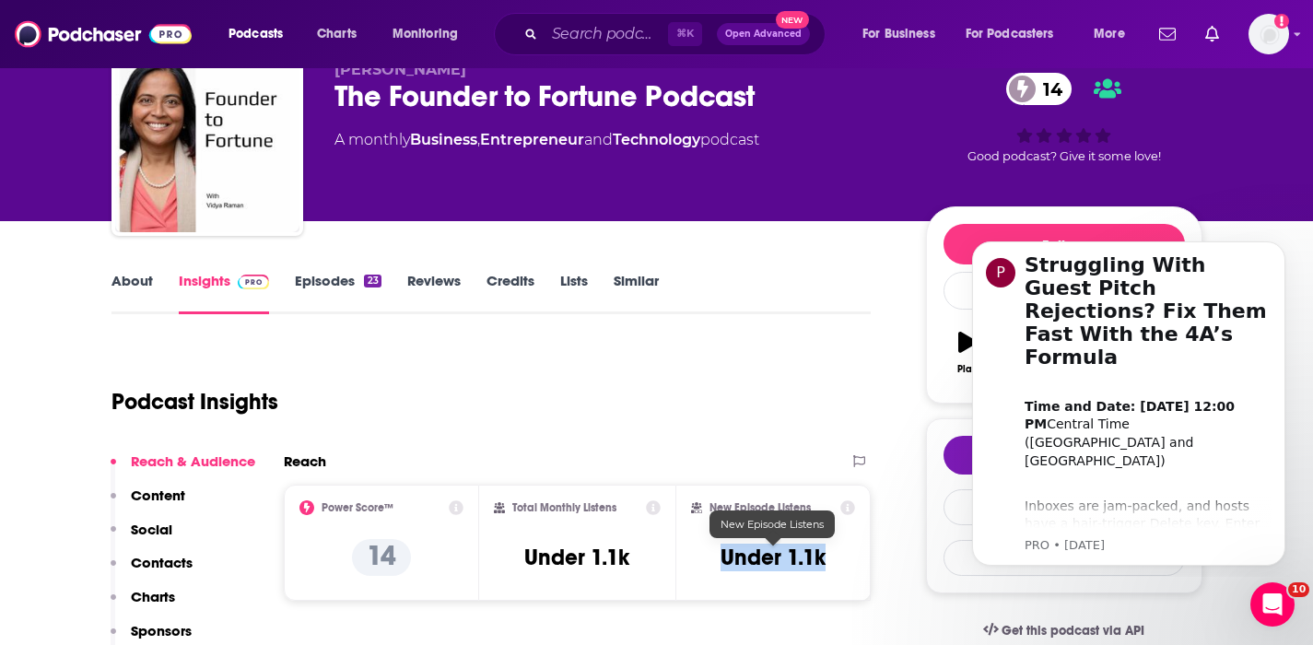
drag, startPoint x: 832, startPoint y: 557, endPoint x: 726, endPoint y: 561, distance: 106.1
click at [726, 561] on div "New Episode Listens Under 1.1k" at bounding box center [773, 542] width 165 height 85
copy h3 "Under 1.1k"
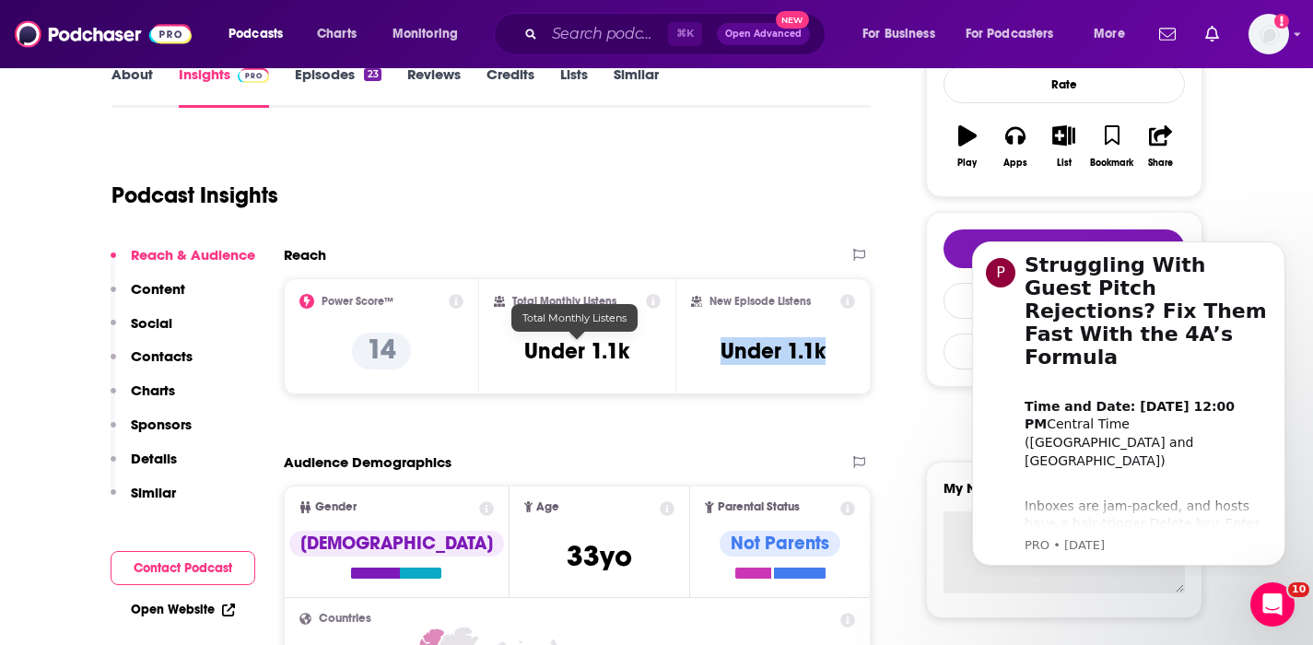
scroll to position [287, 0]
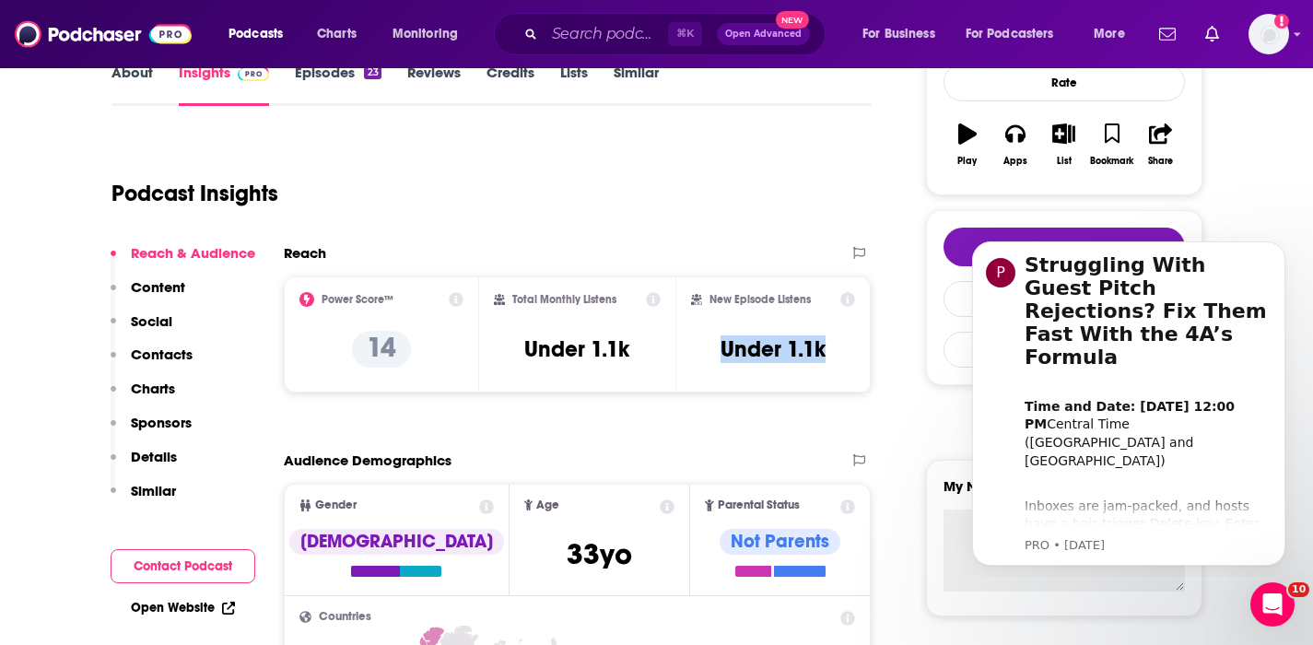
click at [151, 348] on p "Contacts" at bounding box center [162, 355] width 62 height 18
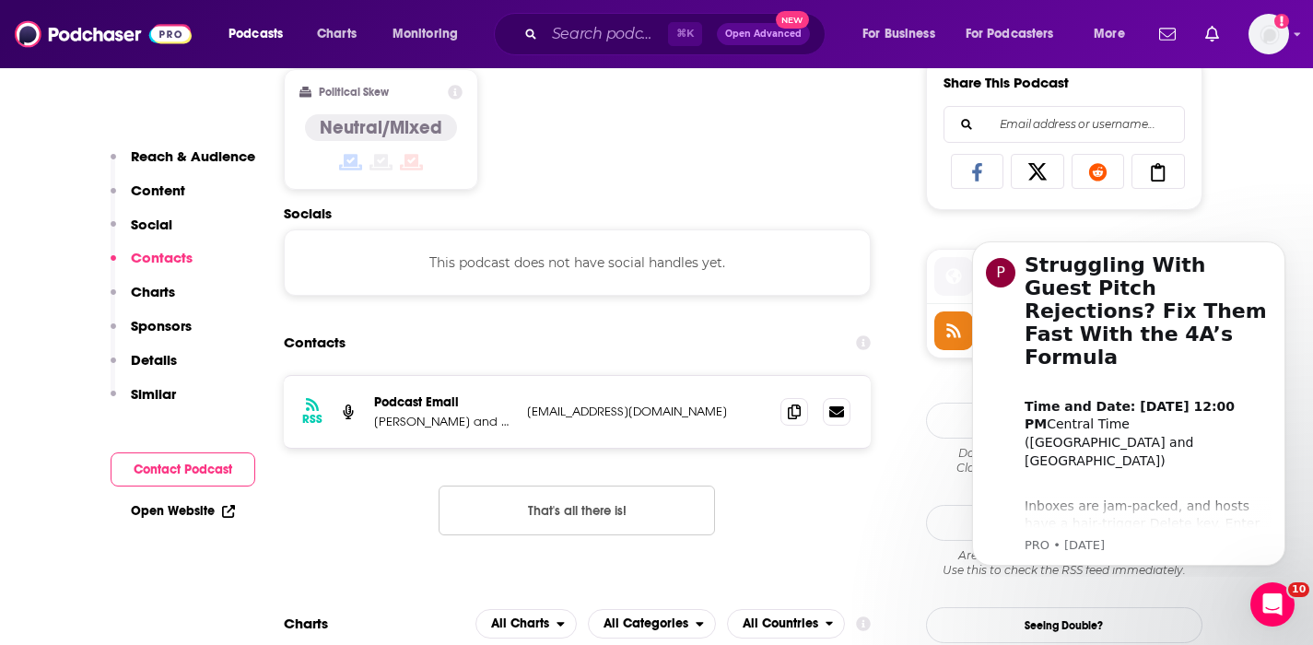
scroll to position [1238, 0]
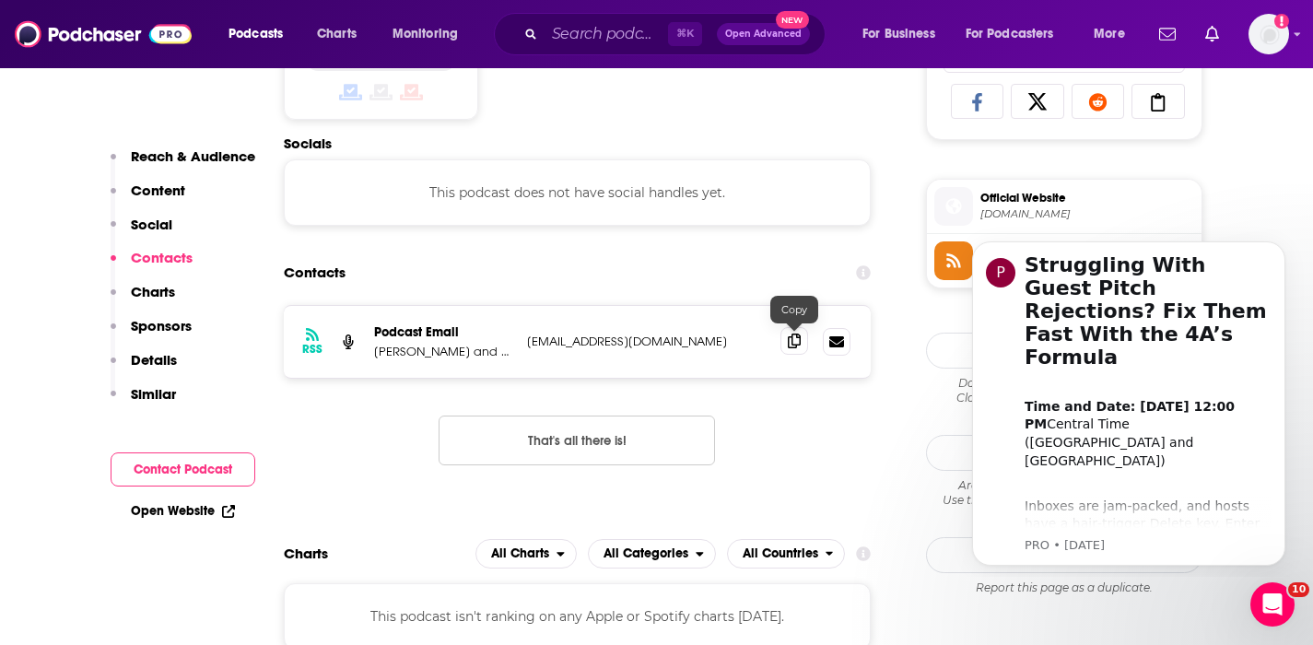
click at [795, 340] on icon at bounding box center [794, 341] width 13 height 15
drag, startPoint x: 506, startPoint y: 347, endPoint x: 374, endPoint y: 356, distance: 132.0
click at [374, 356] on p "Tim Zonca and Vidya Raman" at bounding box center [443, 352] width 138 height 16
copy p "Tim Zonca and Vidya R"
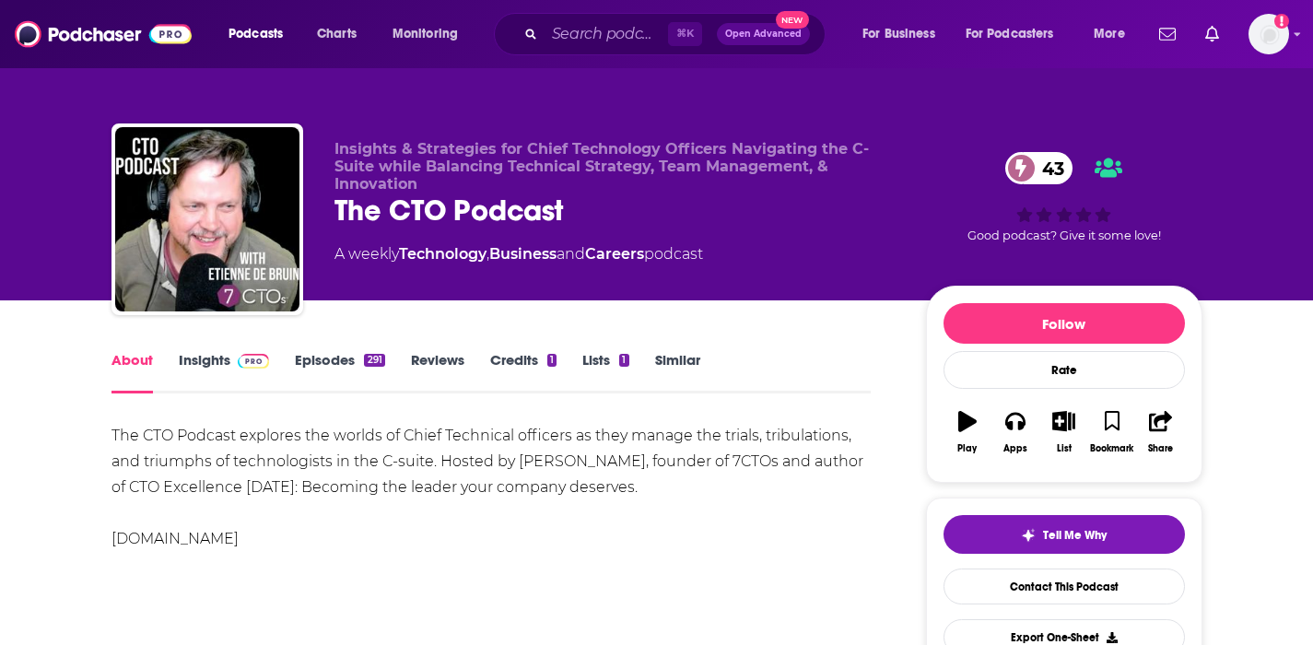
click at [205, 359] on link "Insights" at bounding box center [224, 372] width 91 height 42
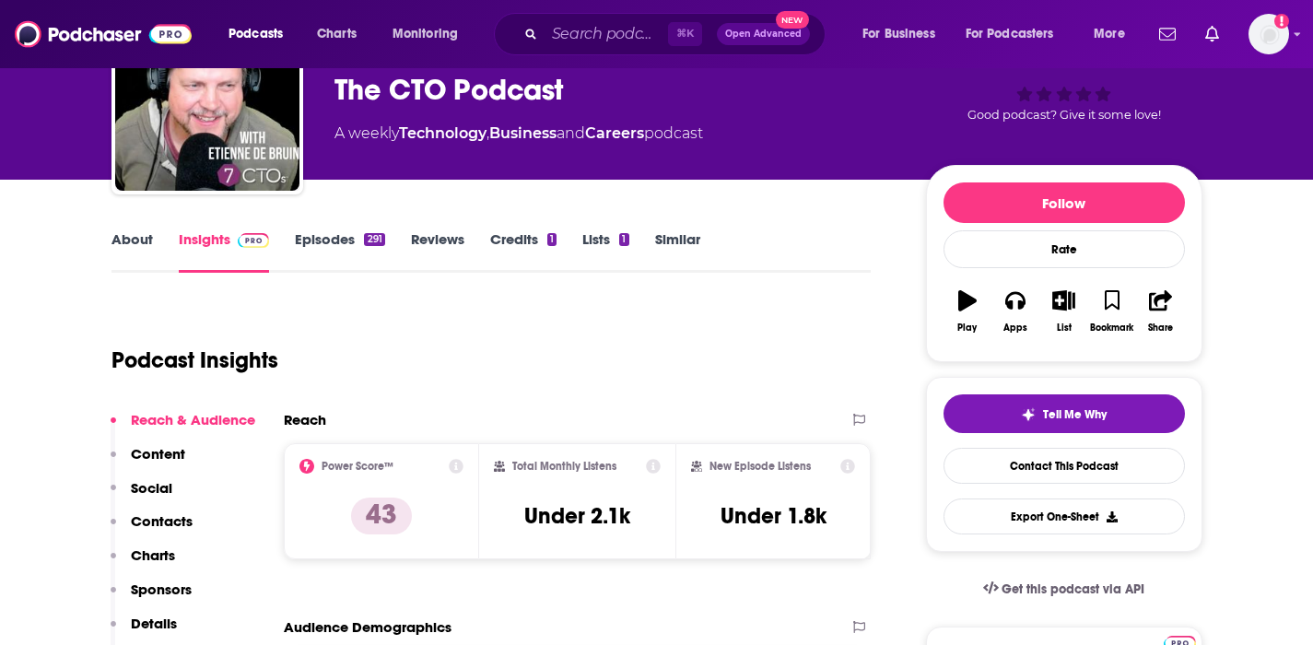
scroll to position [124, 0]
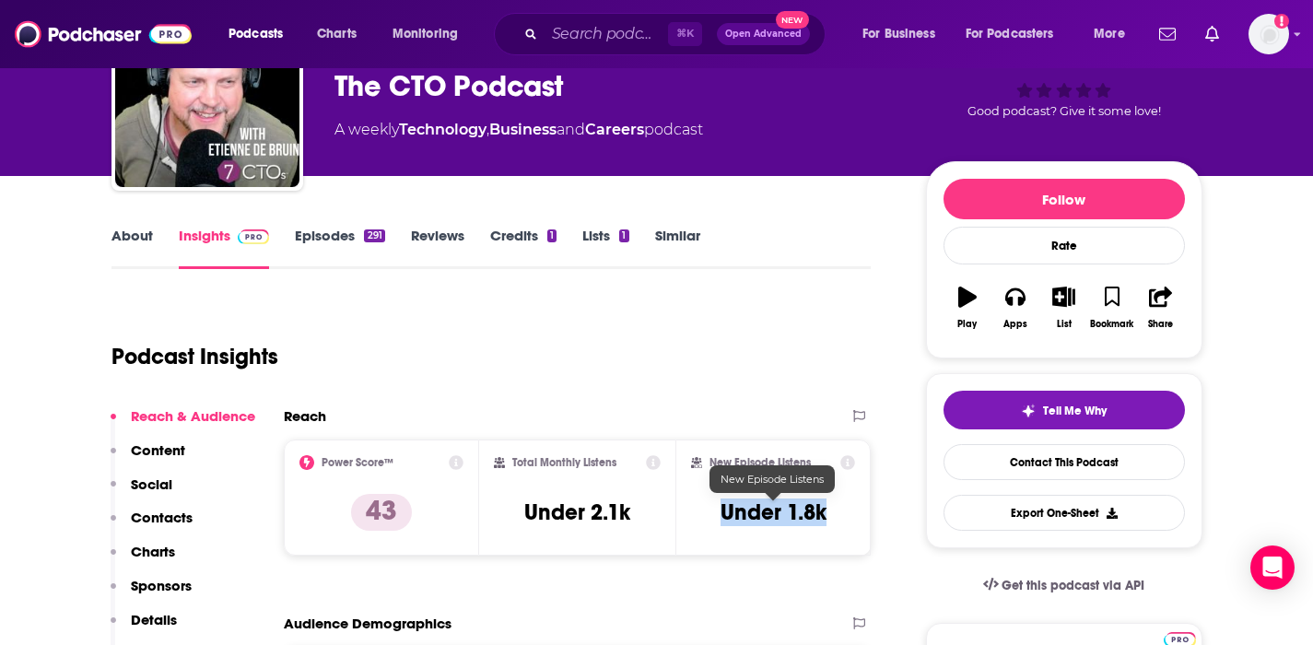
drag, startPoint x: 842, startPoint y: 510, endPoint x: 720, endPoint y: 512, distance: 122.6
click at [720, 512] on div "New Episode Listens Under 1.8k" at bounding box center [773, 497] width 165 height 85
copy h3 "Under 1.8k"
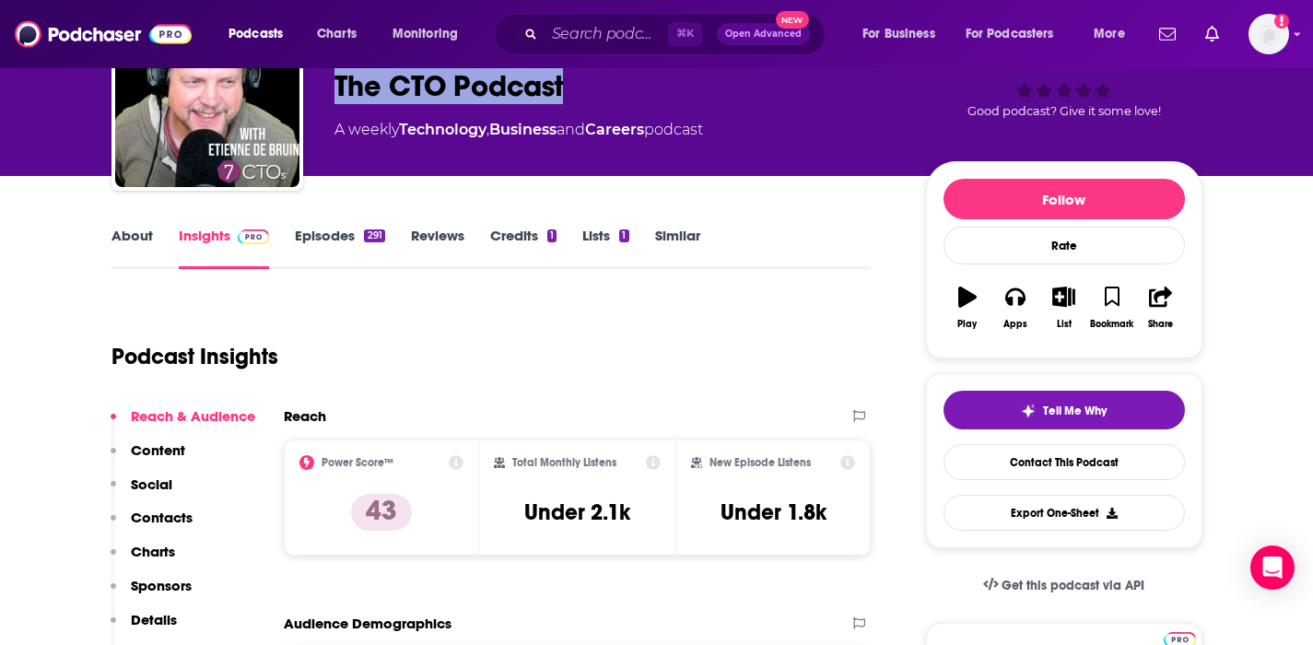
drag, startPoint x: 584, startPoint y: 98, endPoint x: 337, endPoint y: 100, distance: 247.0
click at [337, 100] on div "The CTO Podcast 43" at bounding box center [615, 86] width 562 height 36
copy h2 "The CTO Podcast"
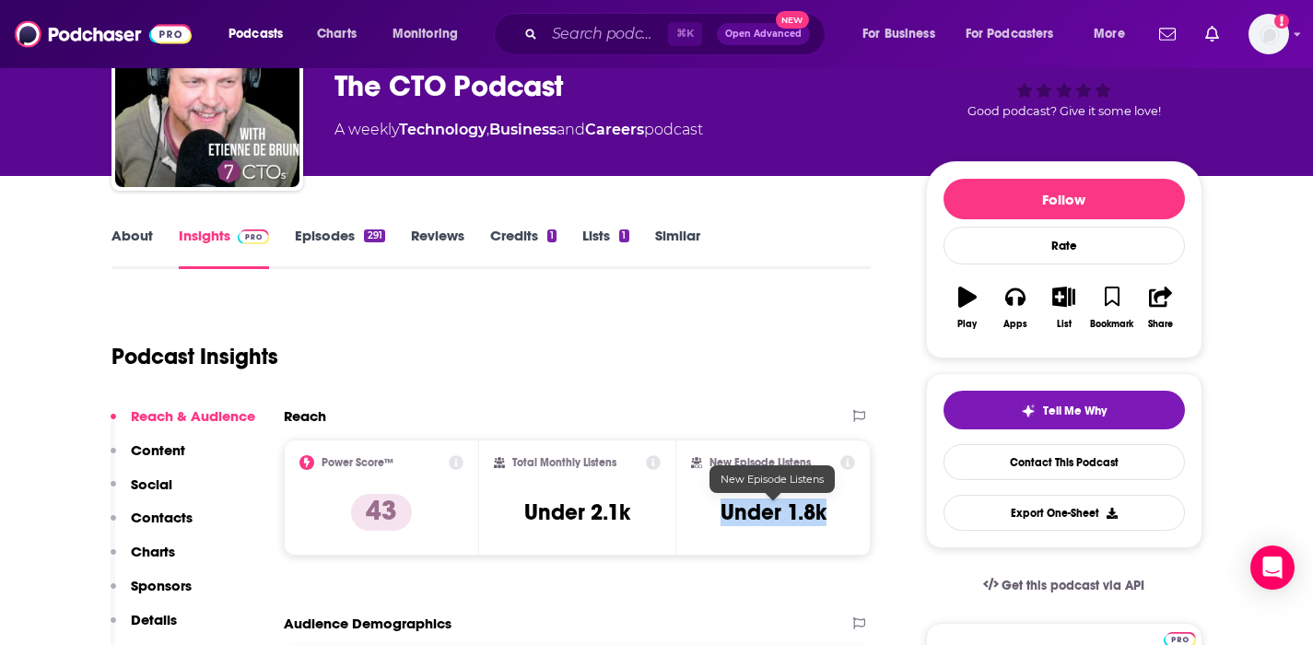
drag, startPoint x: 829, startPoint y: 506, endPoint x: 722, endPoint y: 513, distance: 107.1
click at [722, 513] on div "New Episode Listens Under 1.8k" at bounding box center [773, 497] width 165 height 85
copy h3 "Under 1.8k"
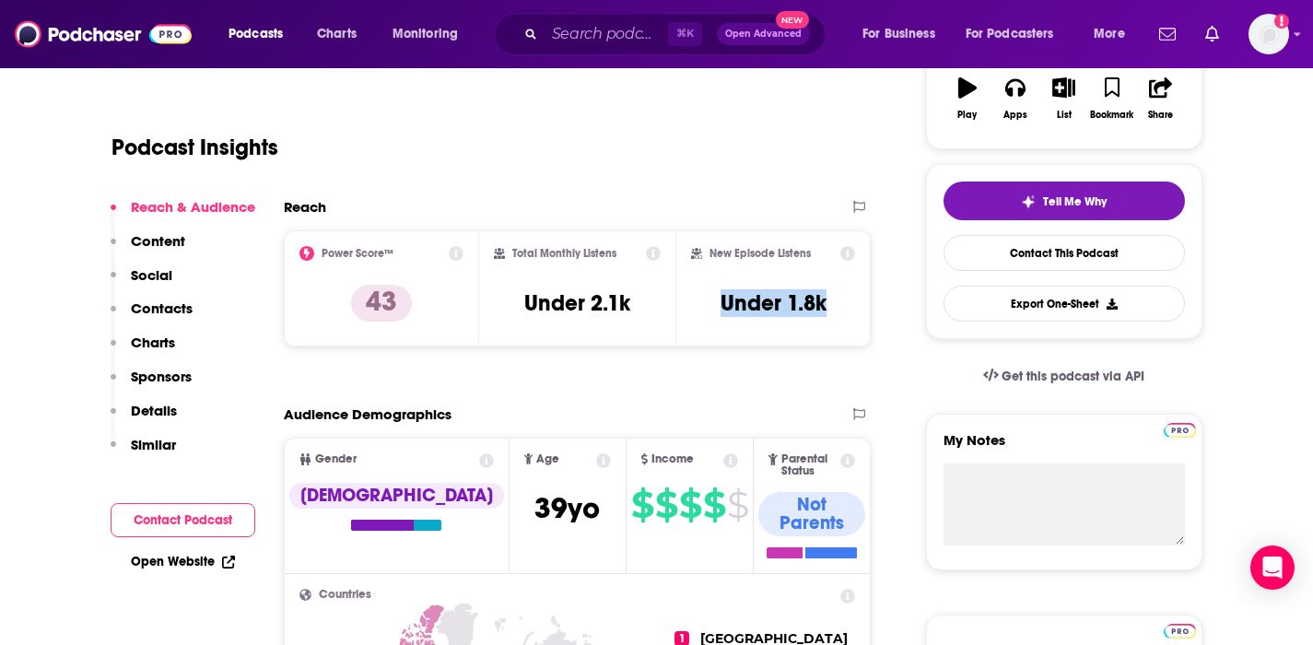
scroll to position [417, 0]
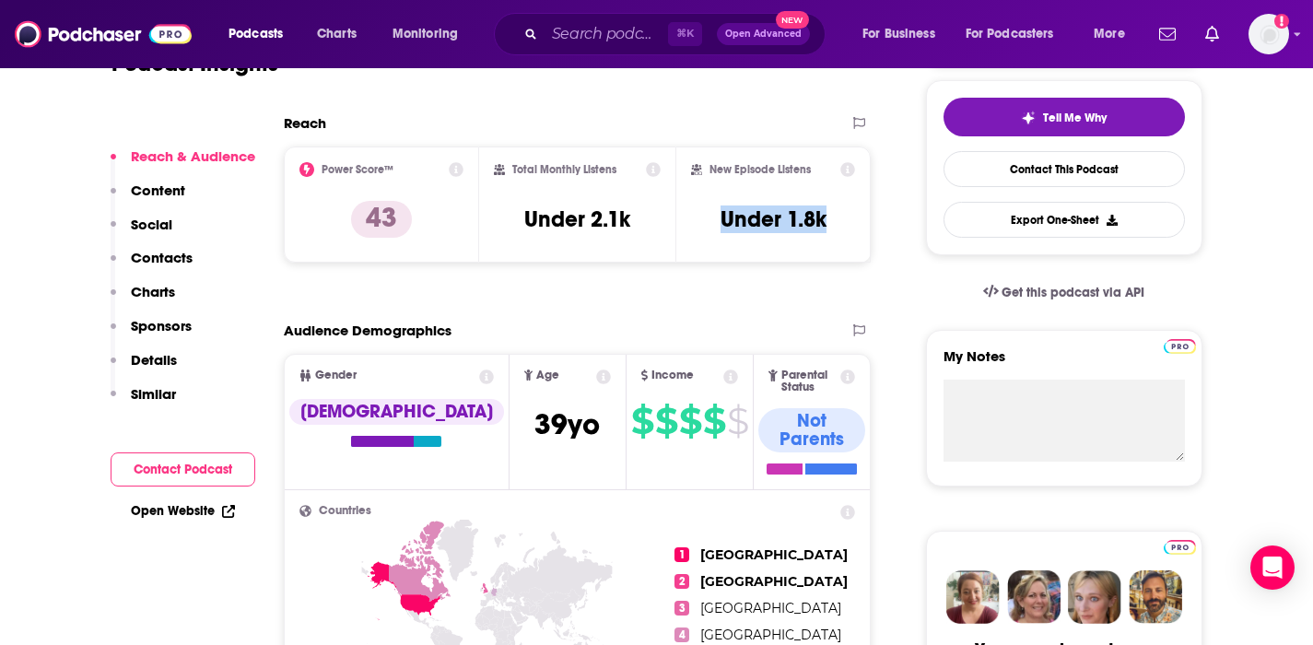
click at [147, 248] on button "Social" at bounding box center [142, 233] width 62 height 34
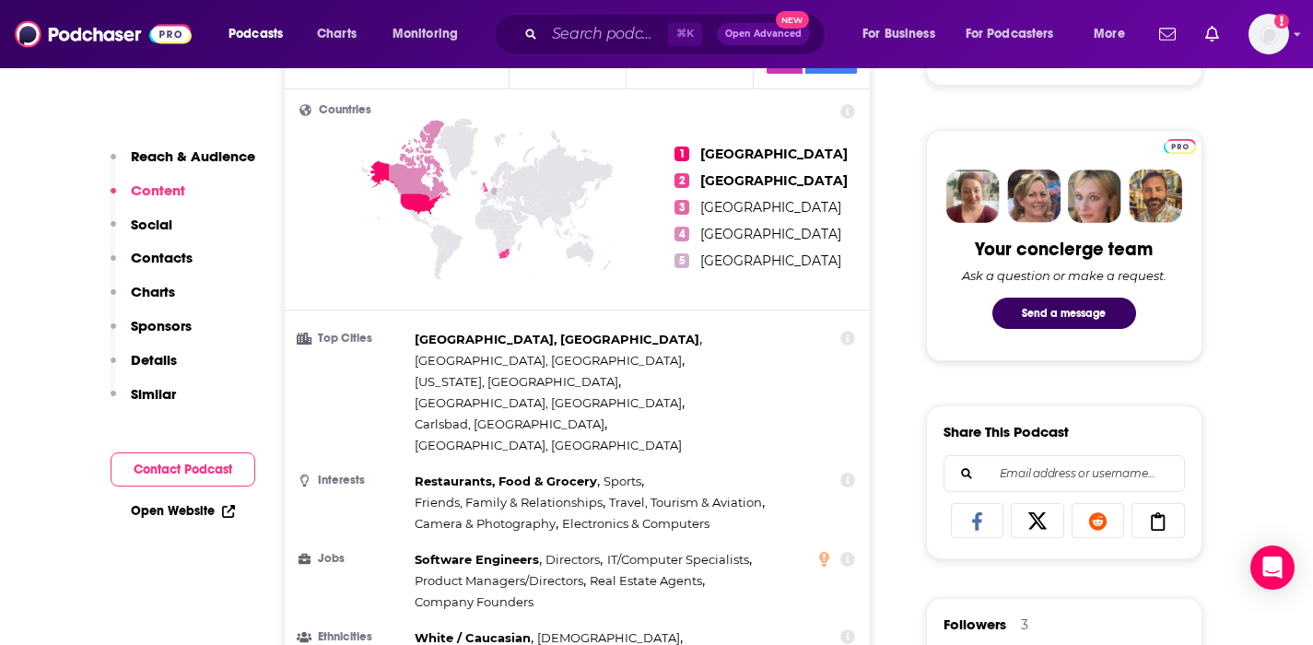
scroll to position [496, 0]
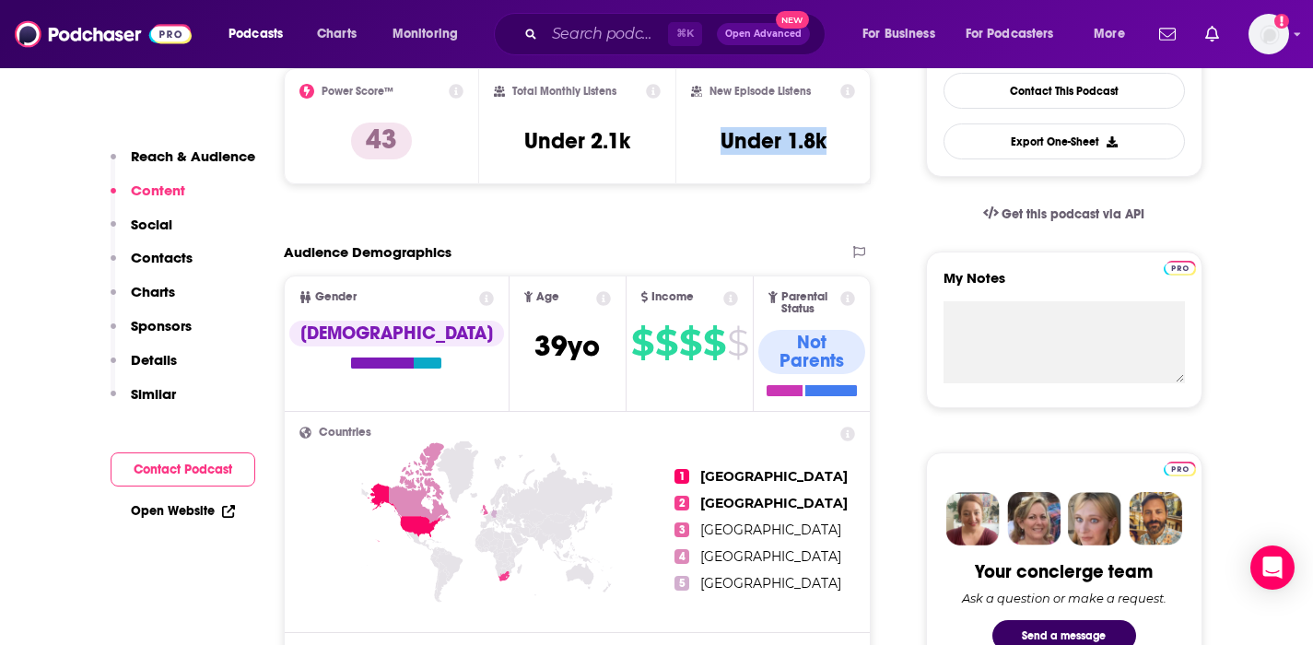
click at [165, 261] on p "Contacts" at bounding box center [162, 258] width 62 height 18
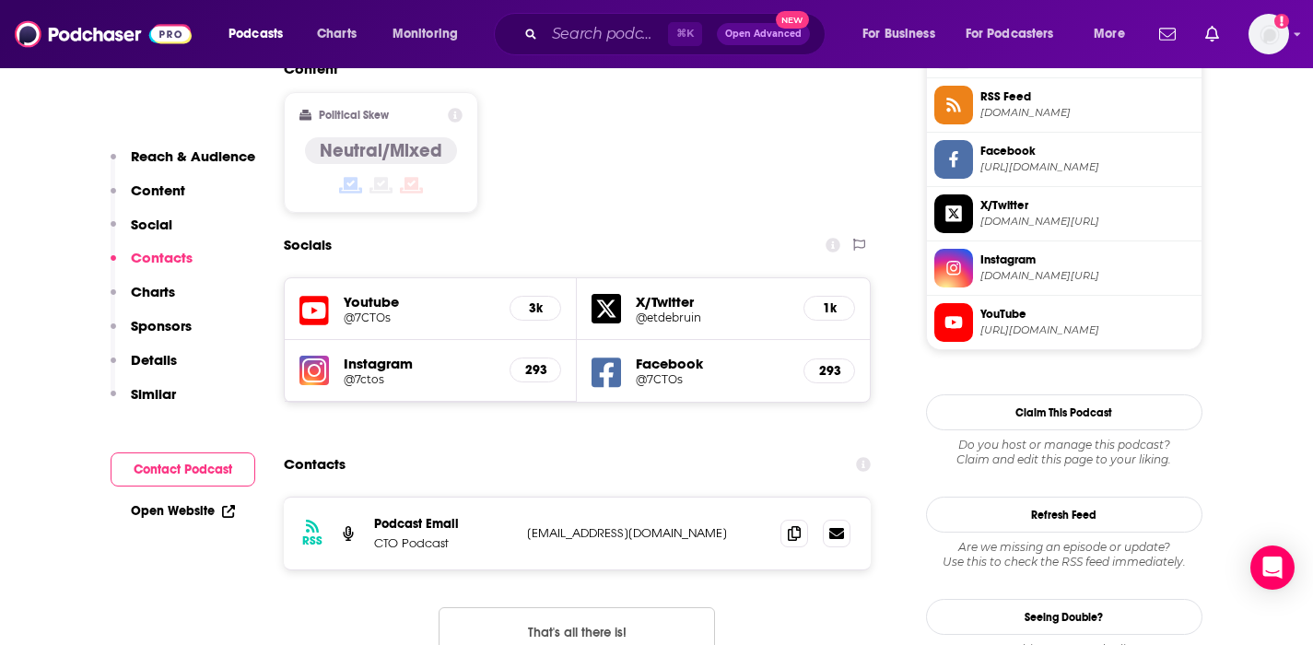
scroll to position [1603, 0]
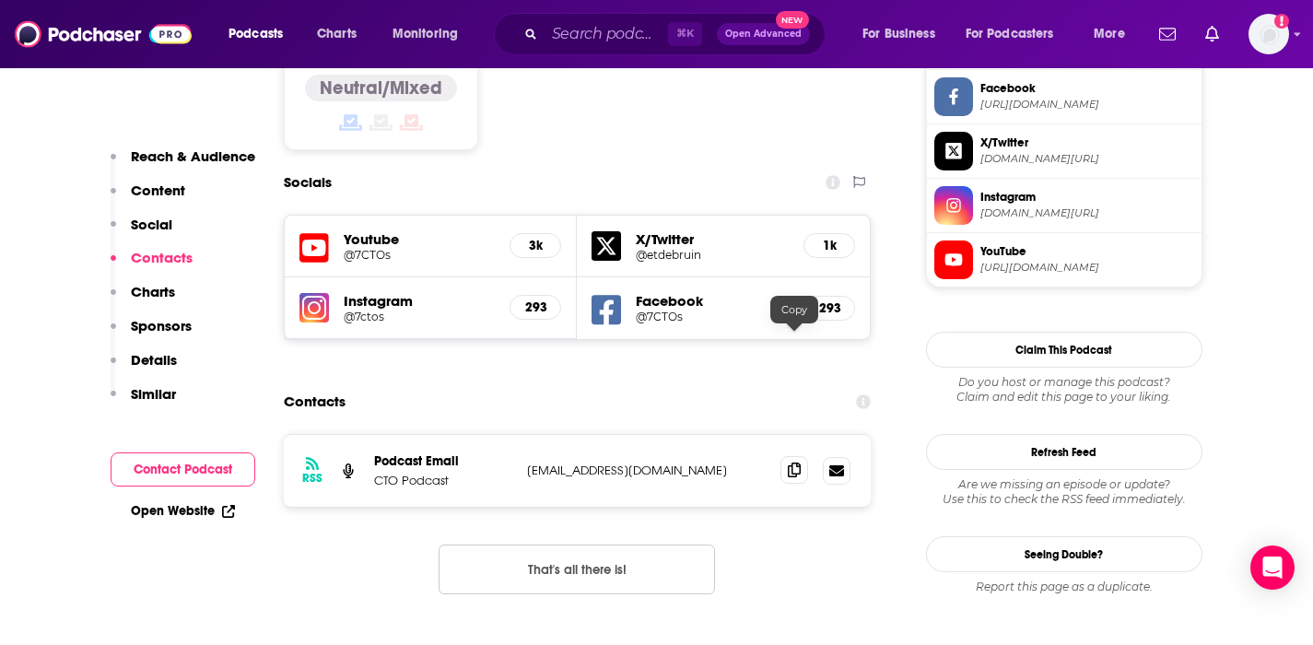
click at [796, 463] on icon at bounding box center [794, 470] width 13 height 15
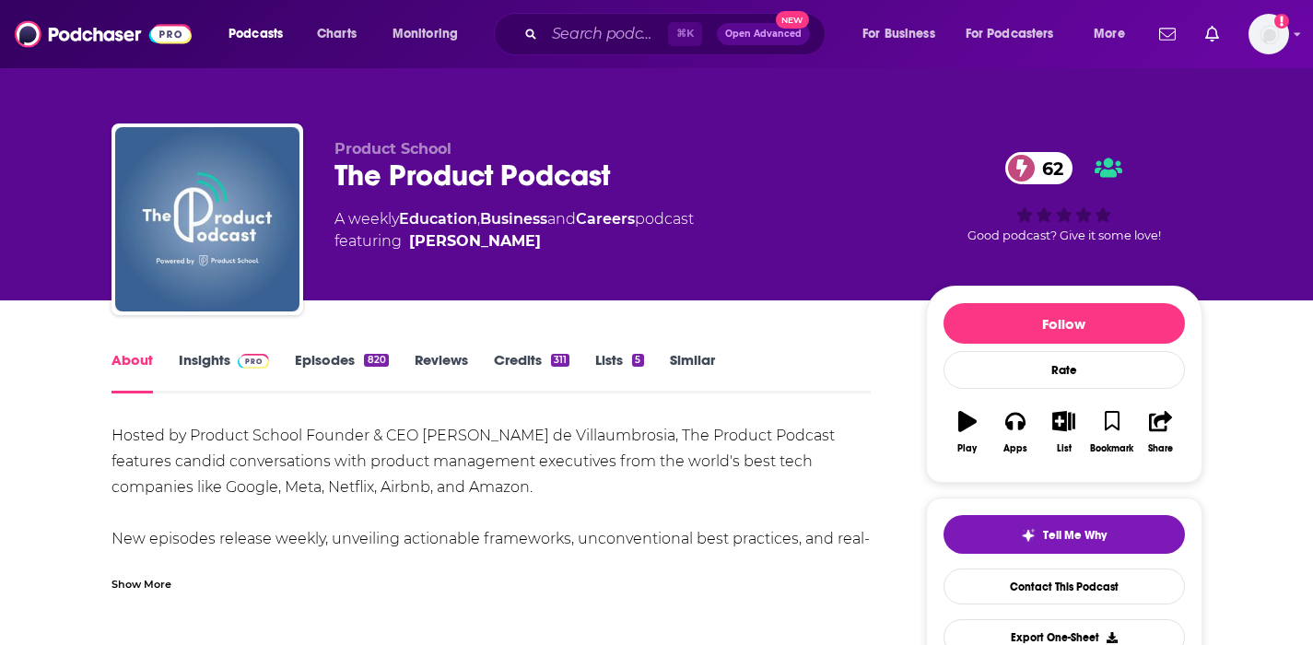
click at [212, 359] on link "Insights" at bounding box center [224, 372] width 91 height 42
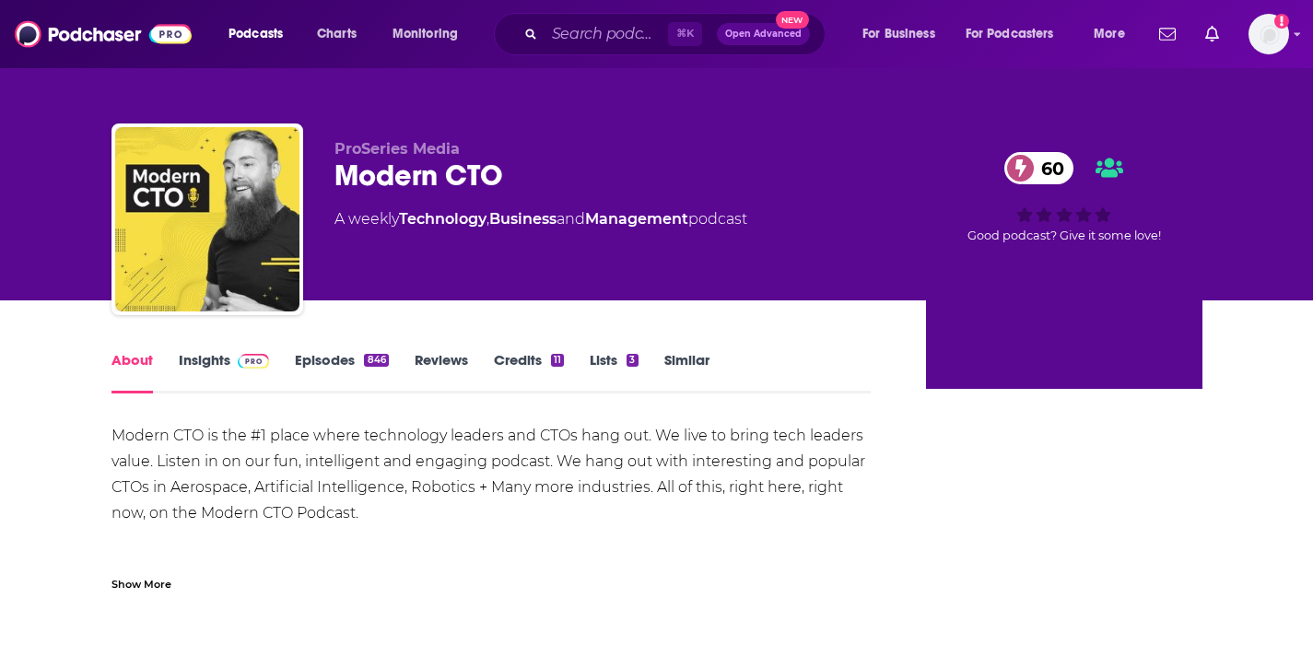
click at [209, 356] on link "Insights" at bounding box center [224, 372] width 91 height 42
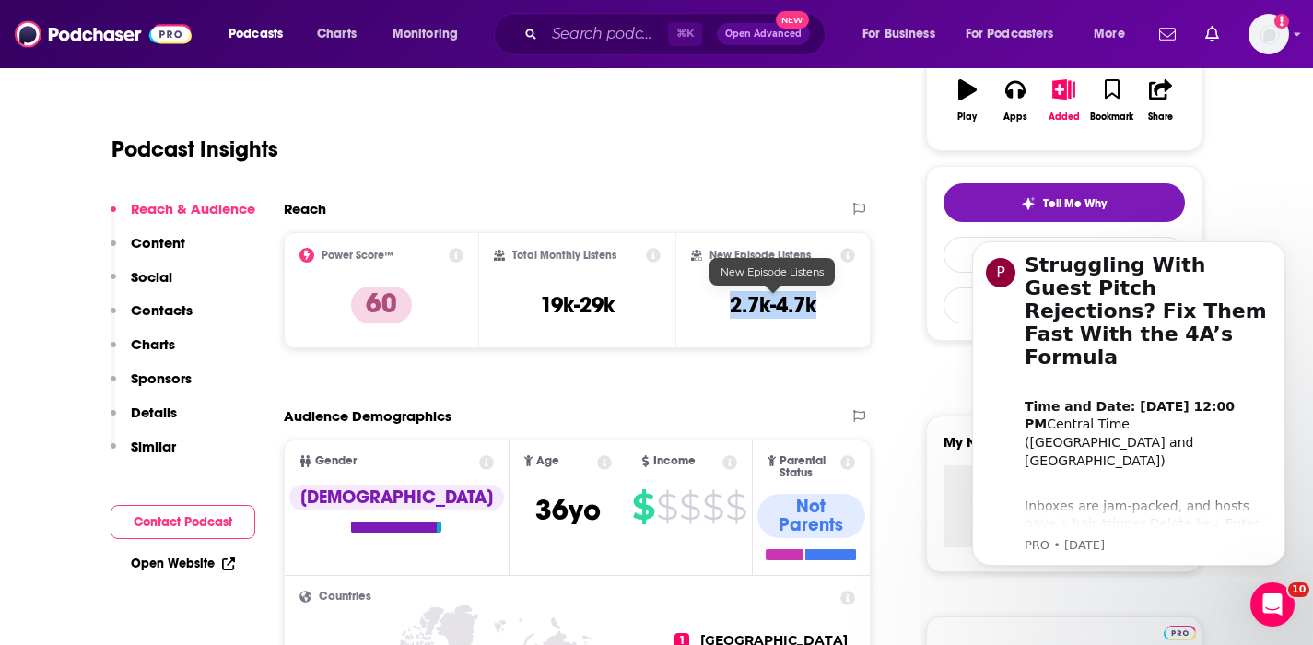
drag, startPoint x: 832, startPoint y: 299, endPoint x: 727, endPoint y: 303, distance: 105.1
click at [727, 303] on div "New Episode Listens 2.7k-4.7k" at bounding box center [773, 290] width 165 height 85
copy h3 "2.7k-4.7k"
click at [149, 304] on p "Contacts" at bounding box center [162, 310] width 62 height 18
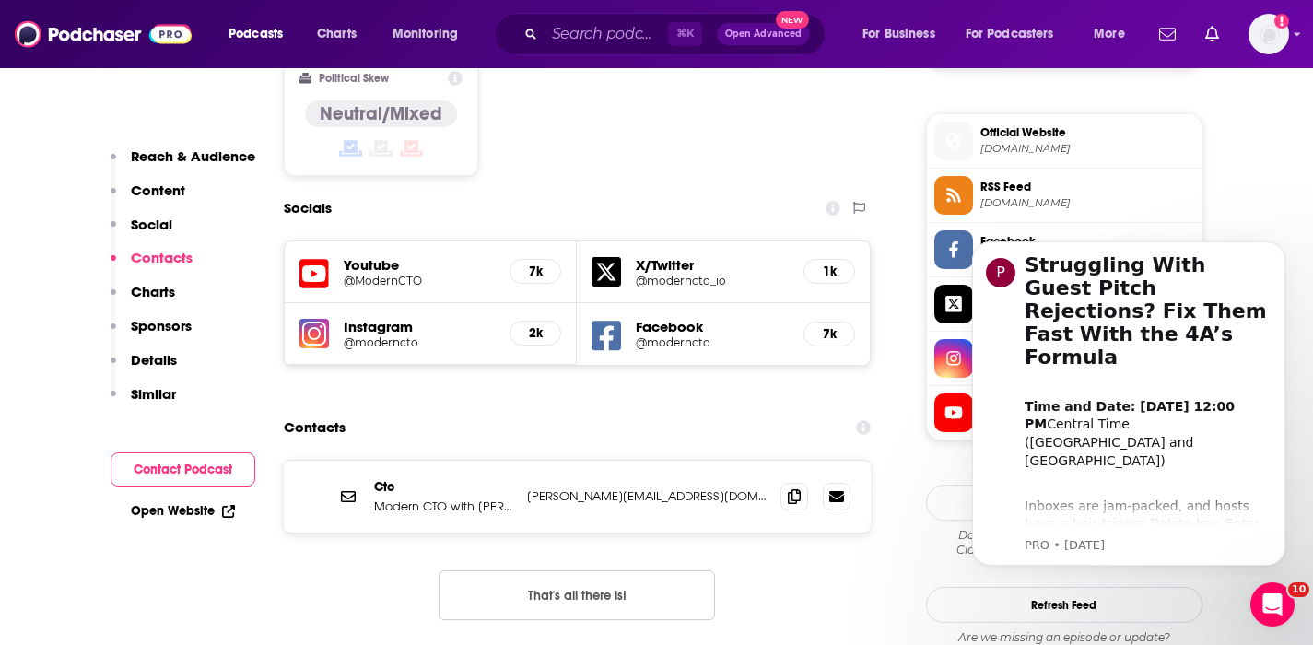
scroll to position [1540, 0]
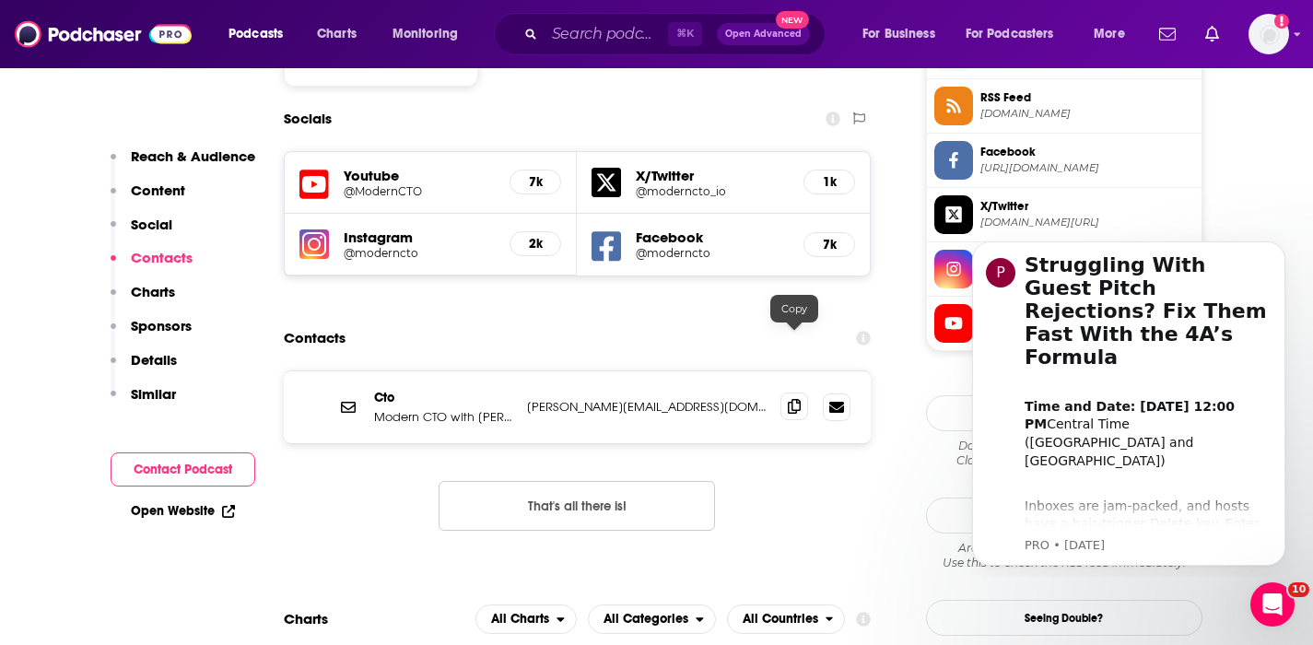
click at [794, 399] on icon at bounding box center [794, 406] width 13 height 15
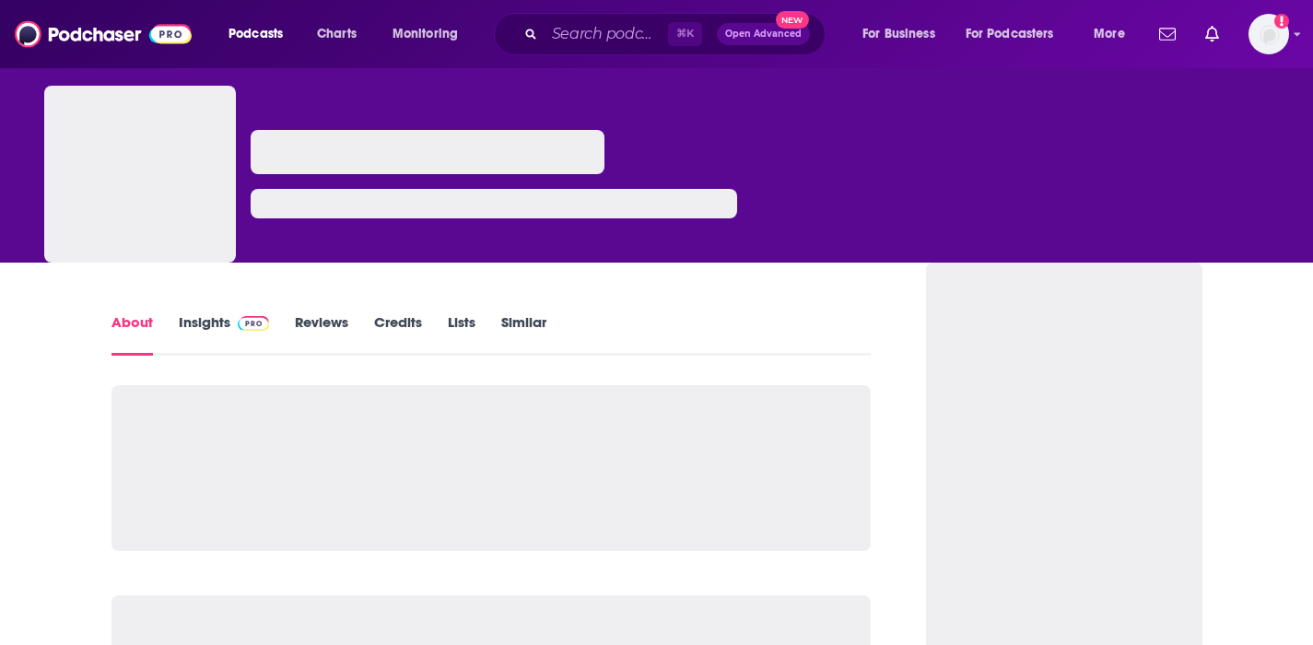
scroll to position [37, 0]
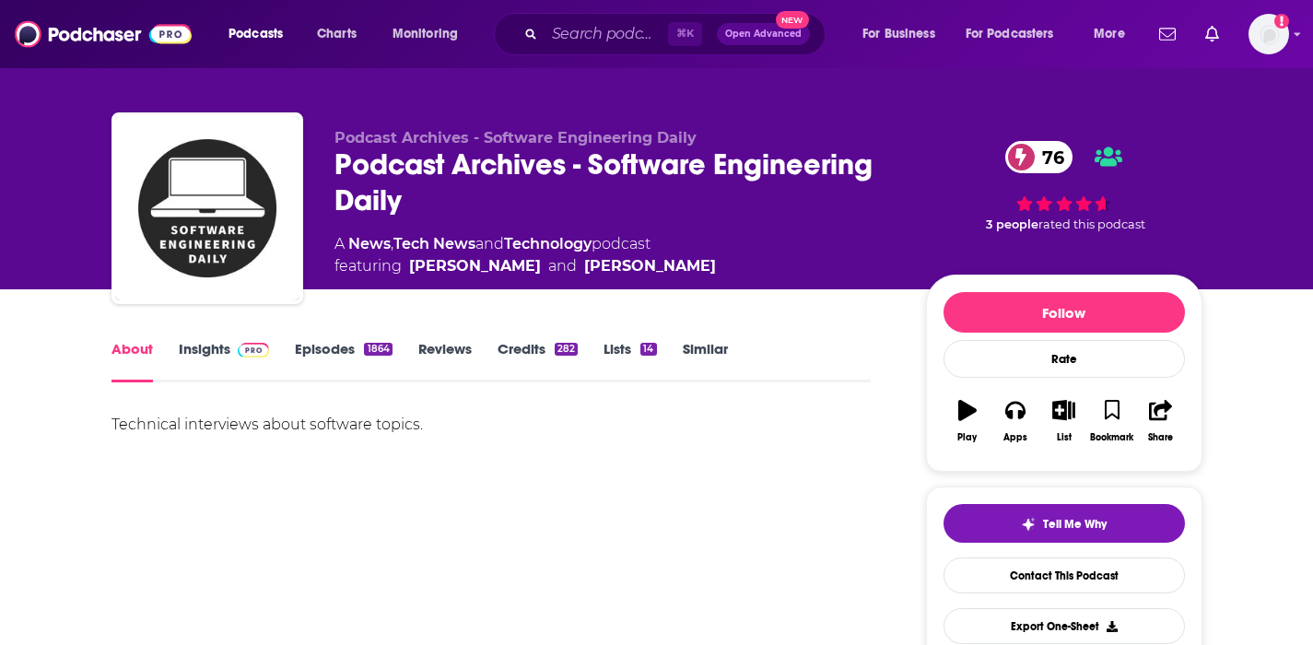
scroll to position [15, 0]
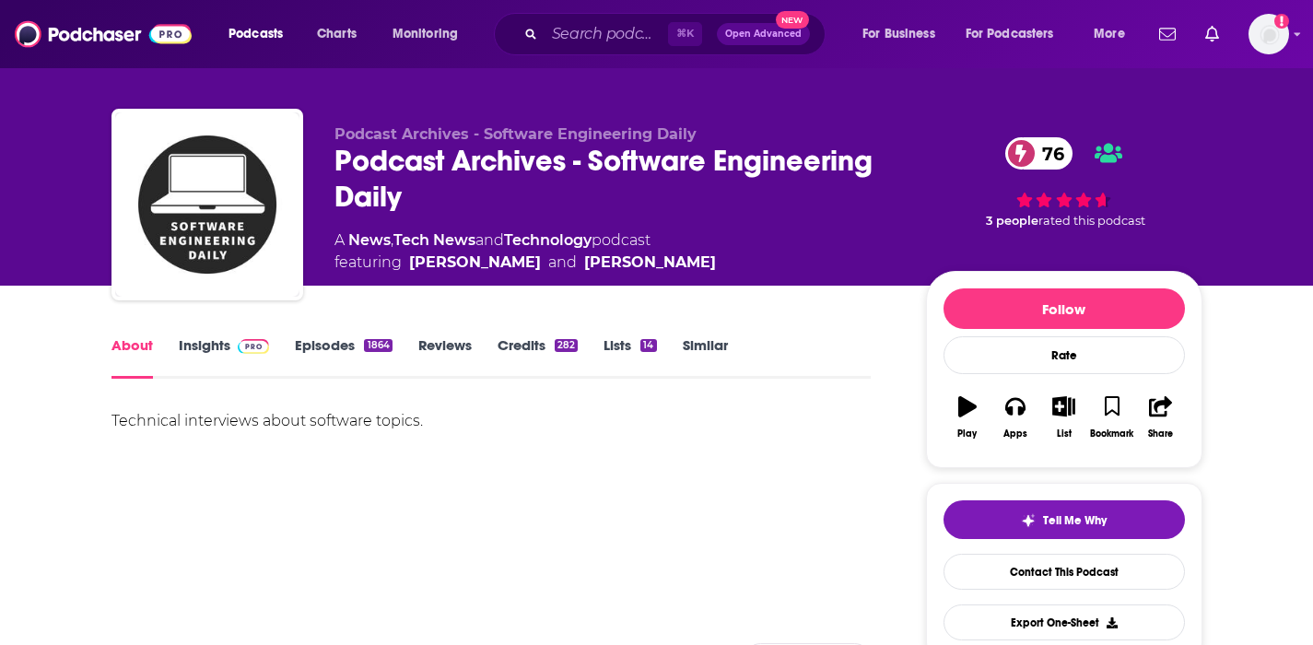
click at [224, 343] on link "Insights" at bounding box center [224, 357] width 91 height 42
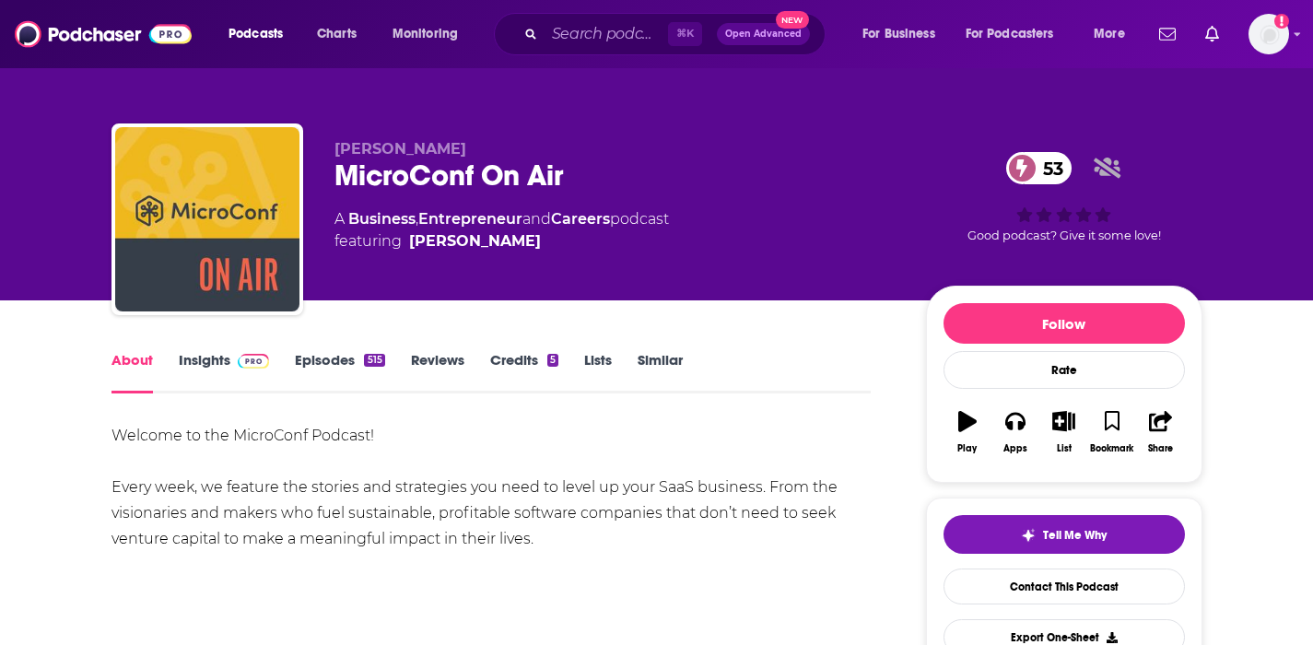
click at [221, 360] on link "Insights" at bounding box center [224, 372] width 91 height 42
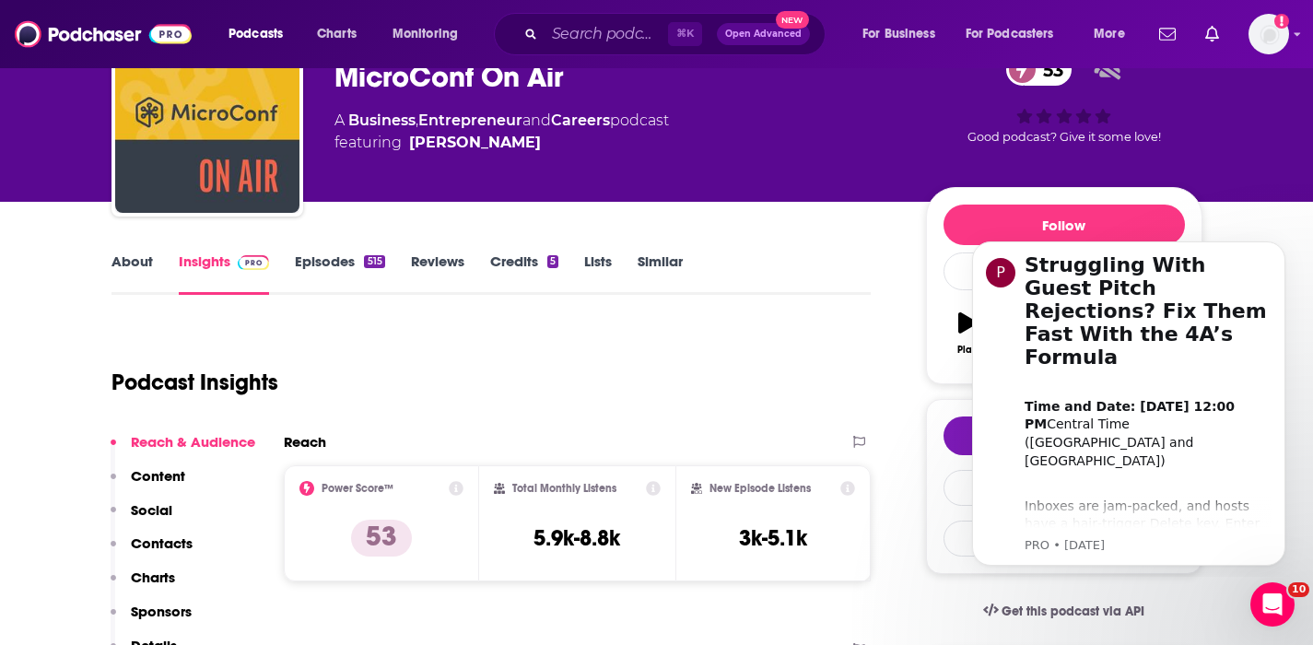
scroll to position [106, 0]
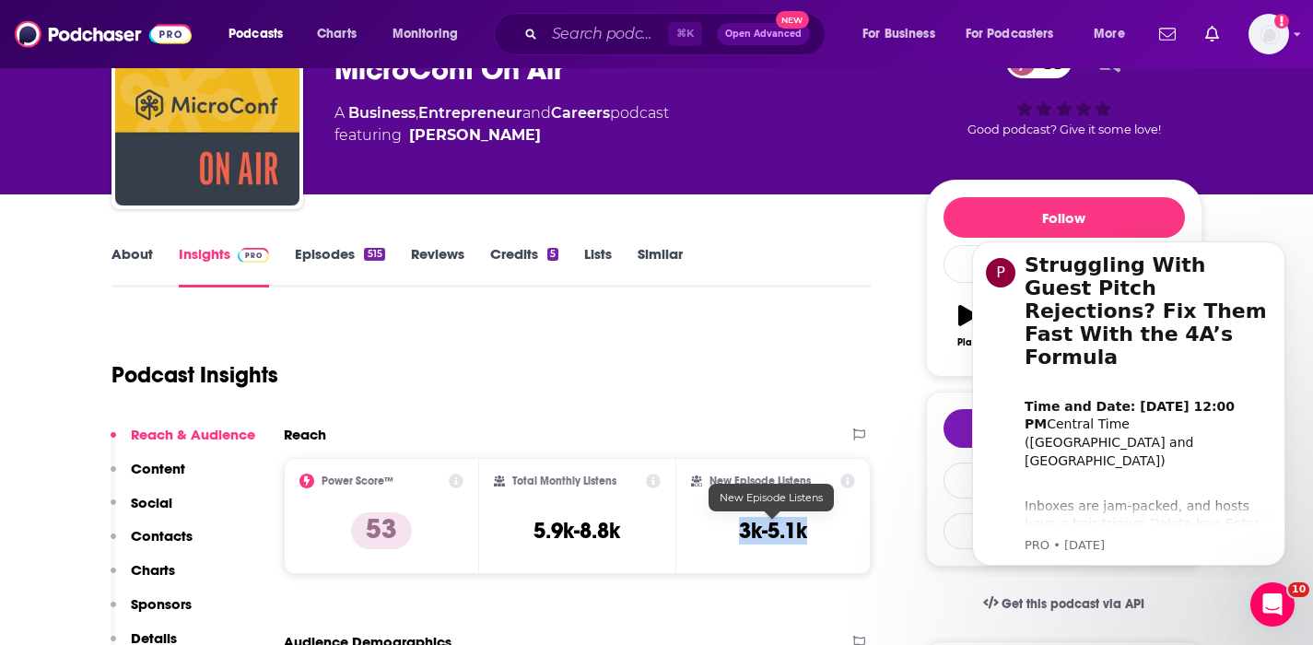
drag, startPoint x: 825, startPoint y: 524, endPoint x: 740, endPoint y: 537, distance: 85.8
click at [740, 537] on div "New Episode Listens 3k-5.1k" at bounding box center [773, 516] width 165 height 85
copy h3 "3k-5.1k"
click at [170, 532] on p "Contacts" at bounding box center [162, 536] width 62 height 18
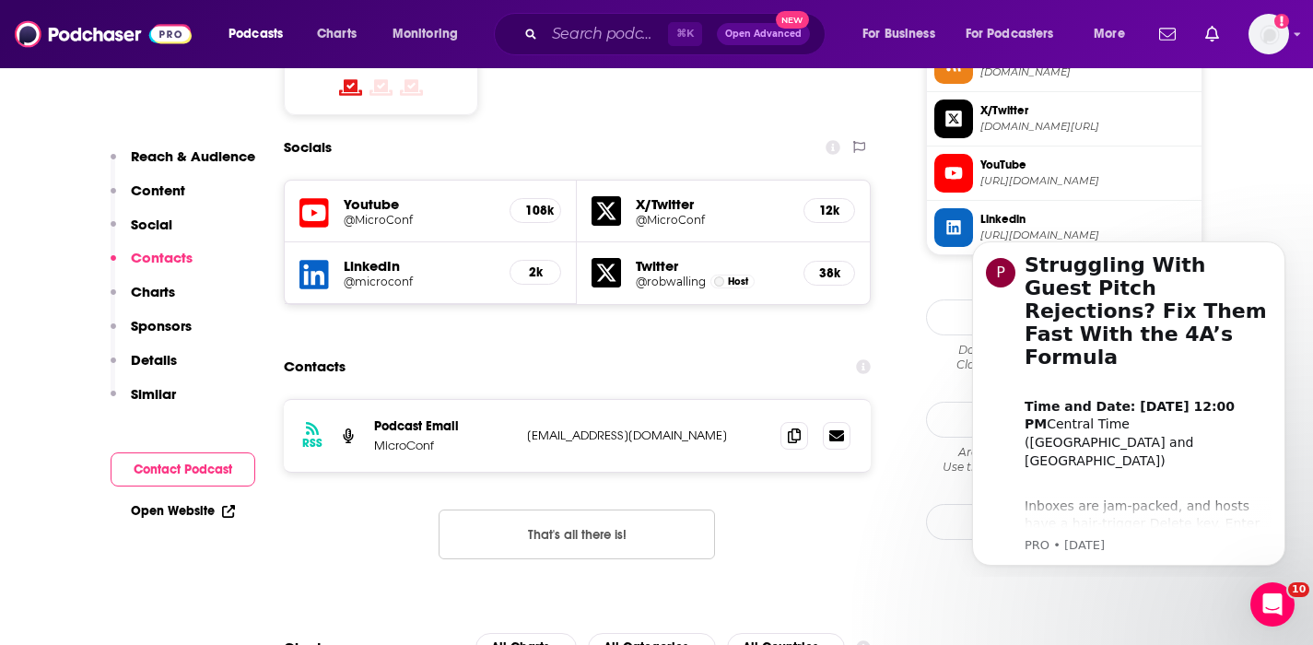
scroll to position [1583, 0]
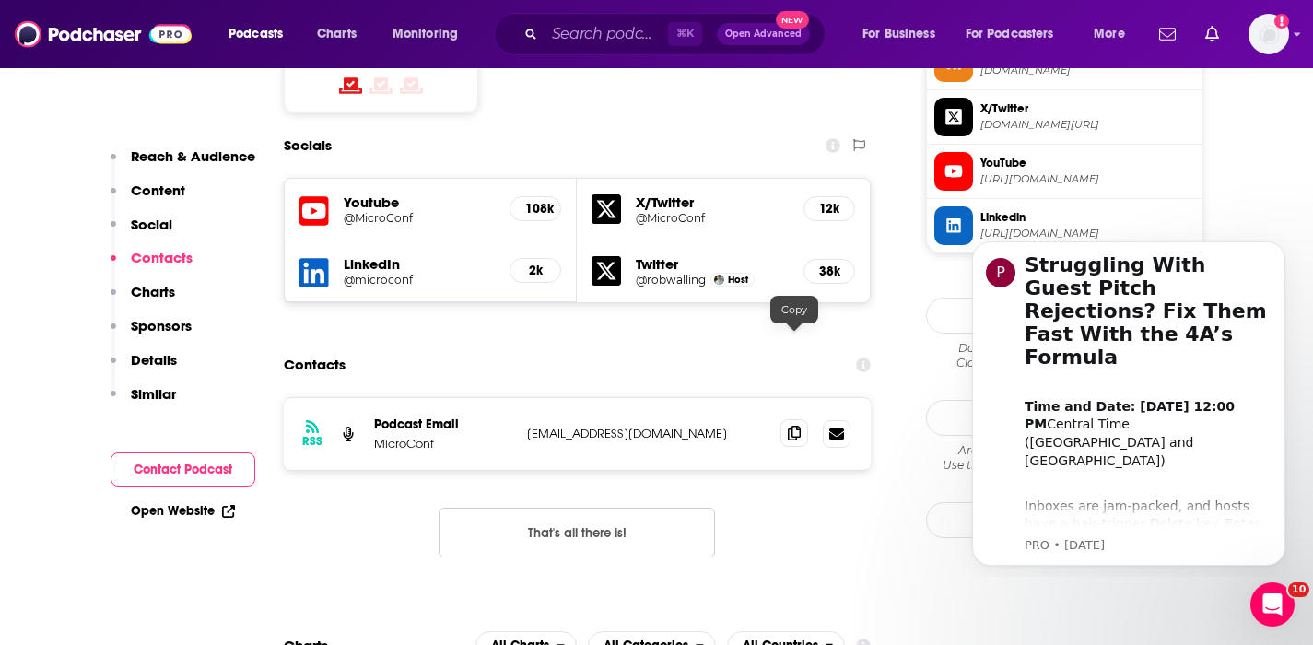
click at [796, 426] on icon at bounding box center [794, 433] width 13 height 15
click at [791, 426] on icon at bounding box center [794, 433] width 13 height 15
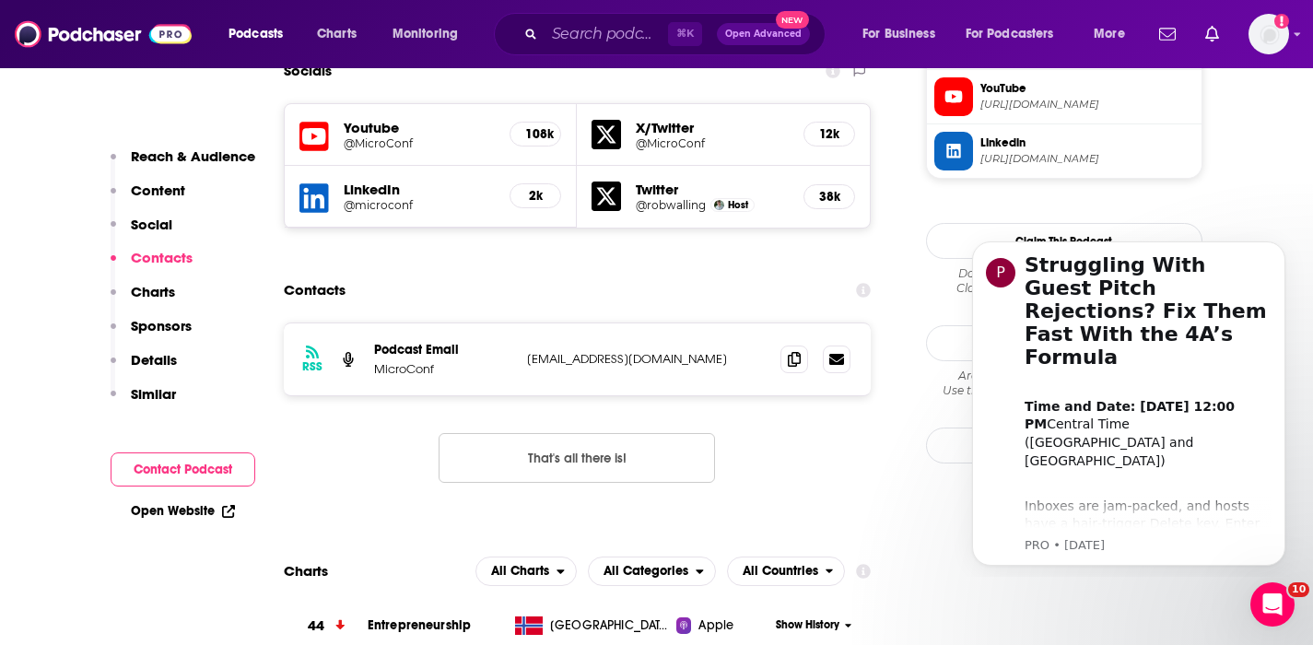
scroll to position [1658, 0]
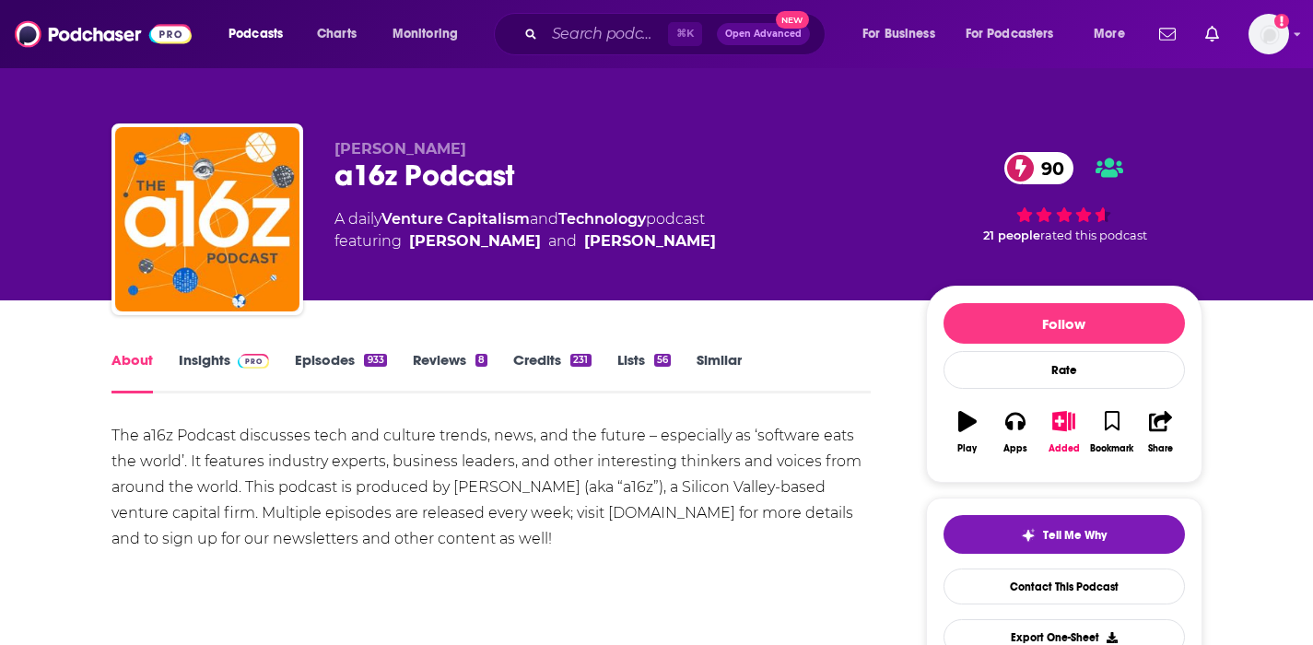
click at [216, 356] on link "Insights" at bounding box center [224, 372] width 91 height 42
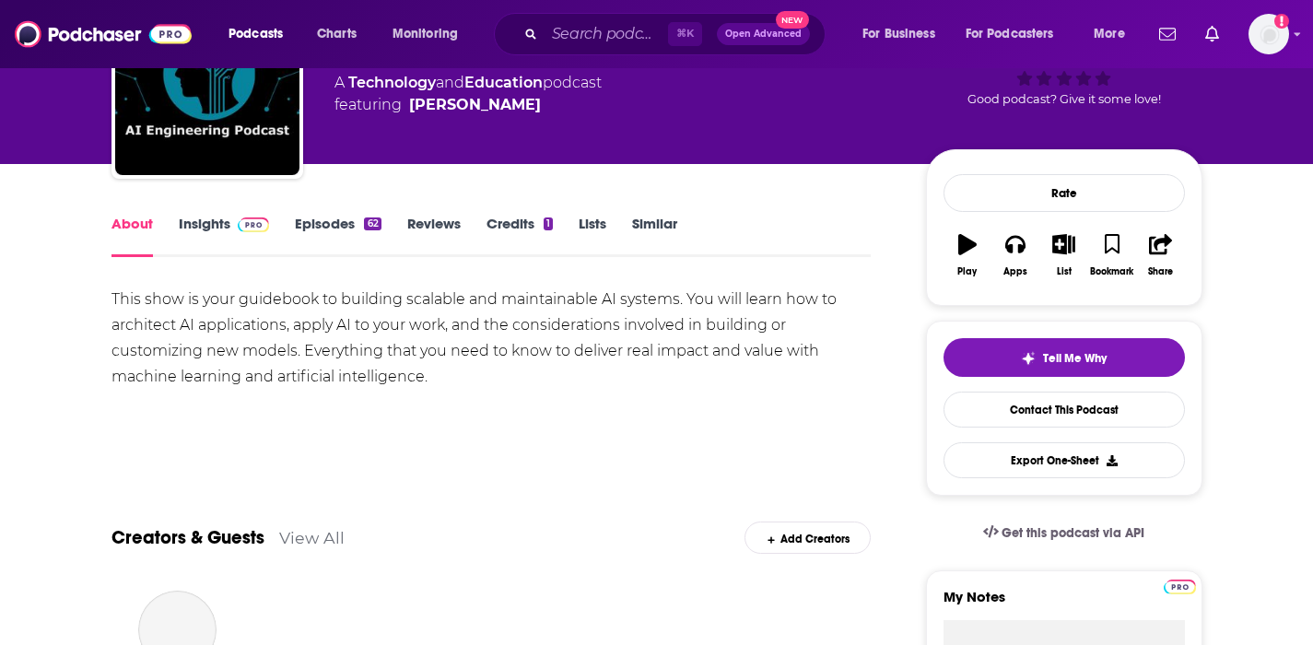
scroll to position [149, 0]
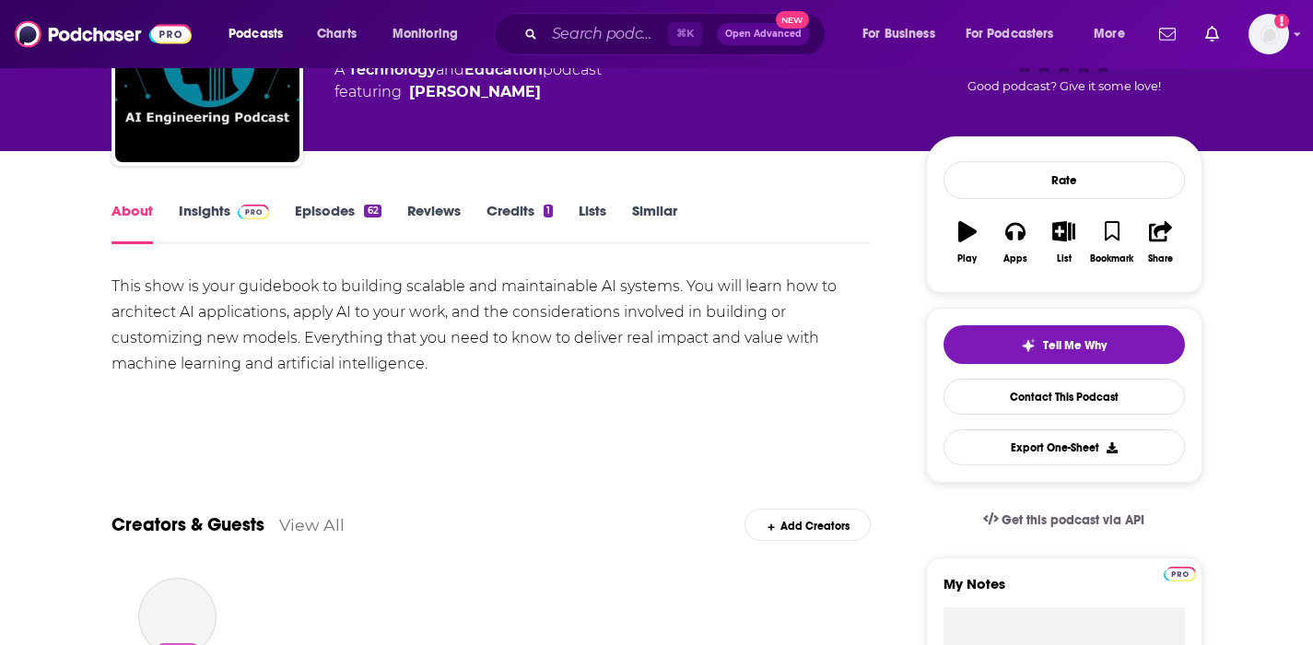
click at [214, 200] on div "About Insights Episodes 62 Reviews Credits 1 Lists Similar" at bounding box center [491, 221] width 760 height 45
click at [210, 210] on link "Insights" at bounding box center [224, 223] width 91 height 42
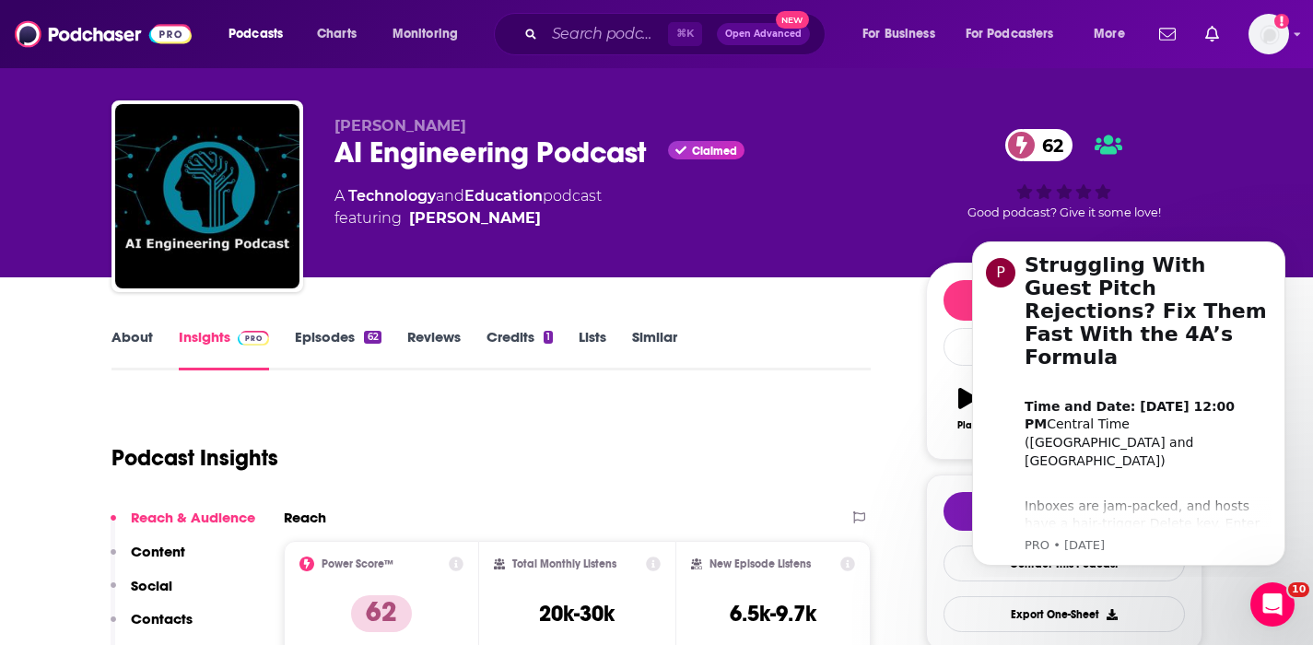
scroll to position [56, 0]
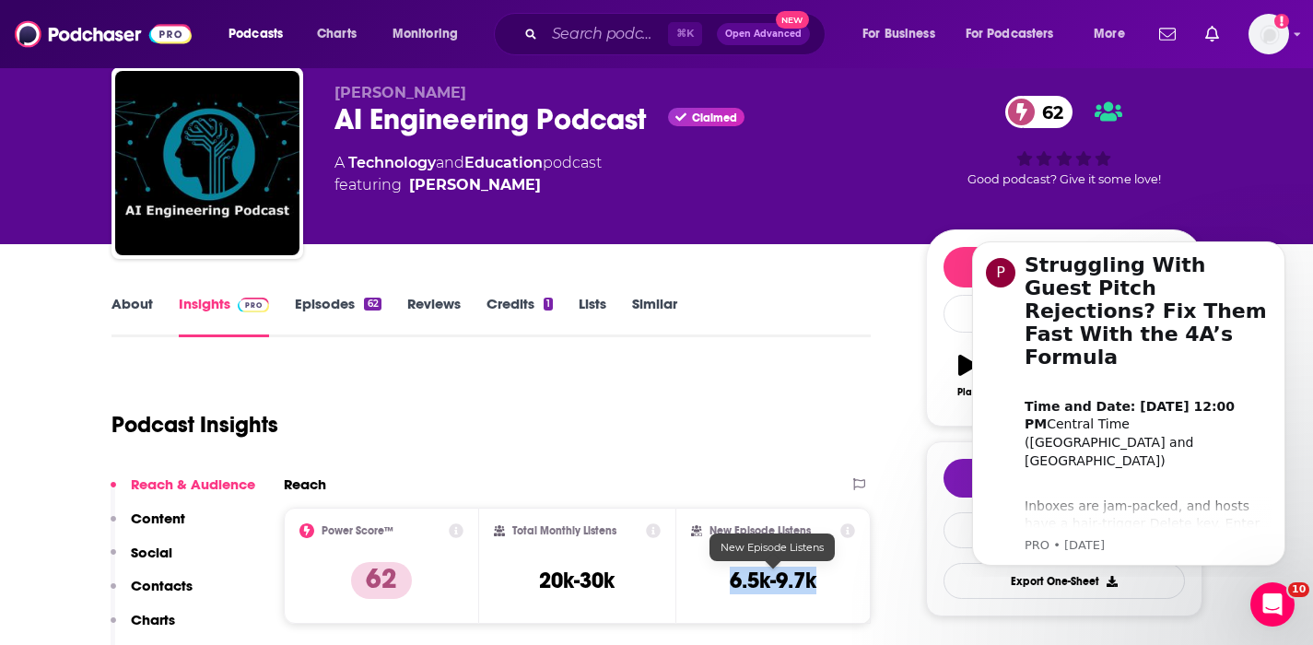
drag, startPoint x: 827, startPoint y: 568, endPoint x: 731, endPoint y: 588, distance: 98.9
click at [731, 588] on div "New Episode Listens 6.5k-9.7k" at bounding box center [773, 565] width 165 height 85
copy h3 "6.5k-9.7k"
click at [173, 583] on p "Contacts" at bounding box center [162, 586] width 62 height 18
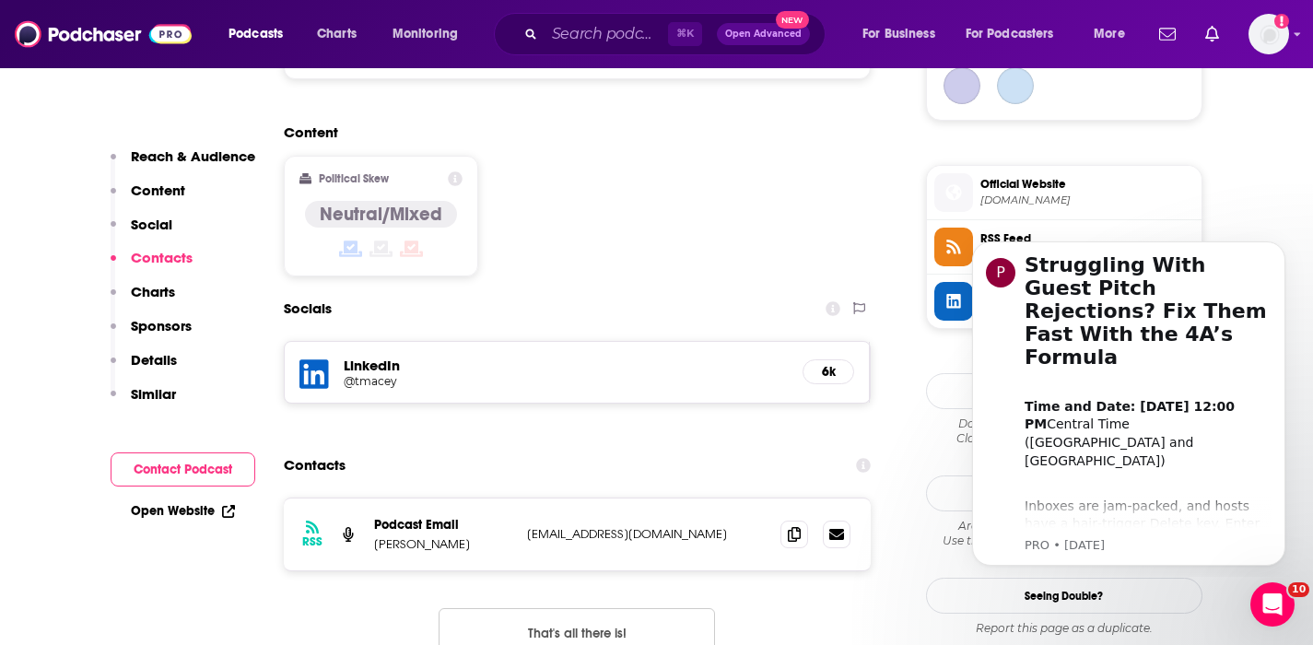
scroll to position [1477, 0]
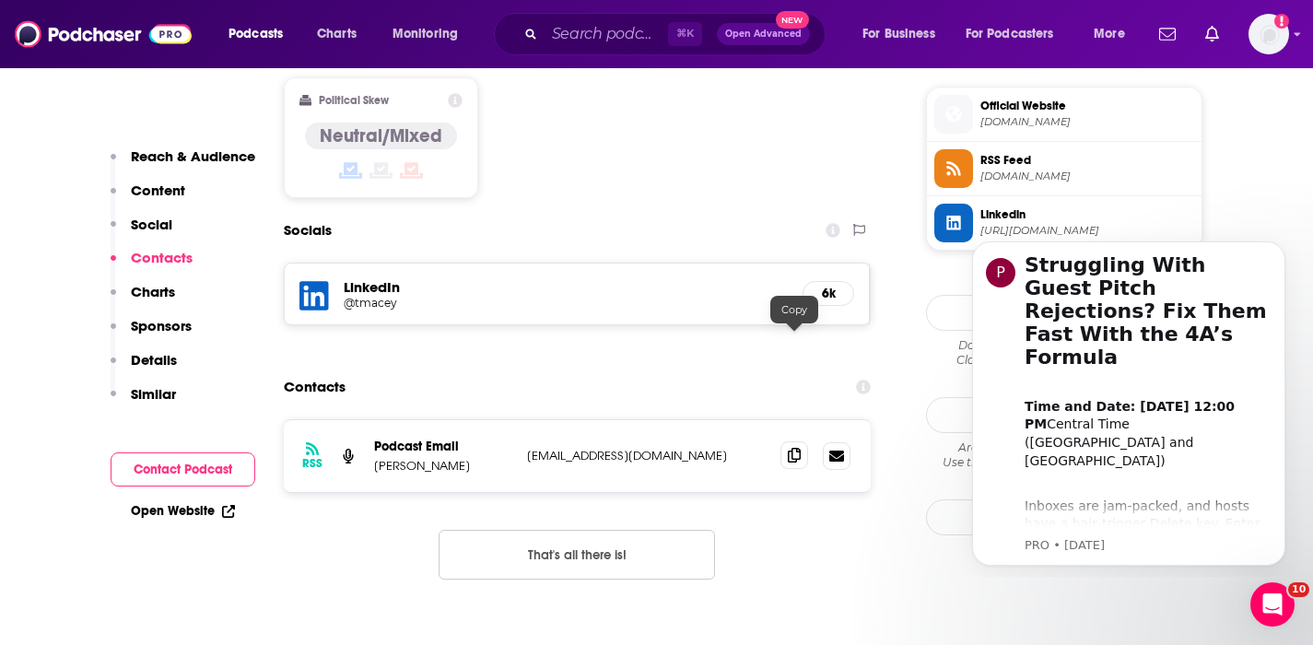
click at [792, 448] on icon at bounding box center [794, 455] width 13 height 15
